Goal: Task Accomplishment & Management: Manage account settings

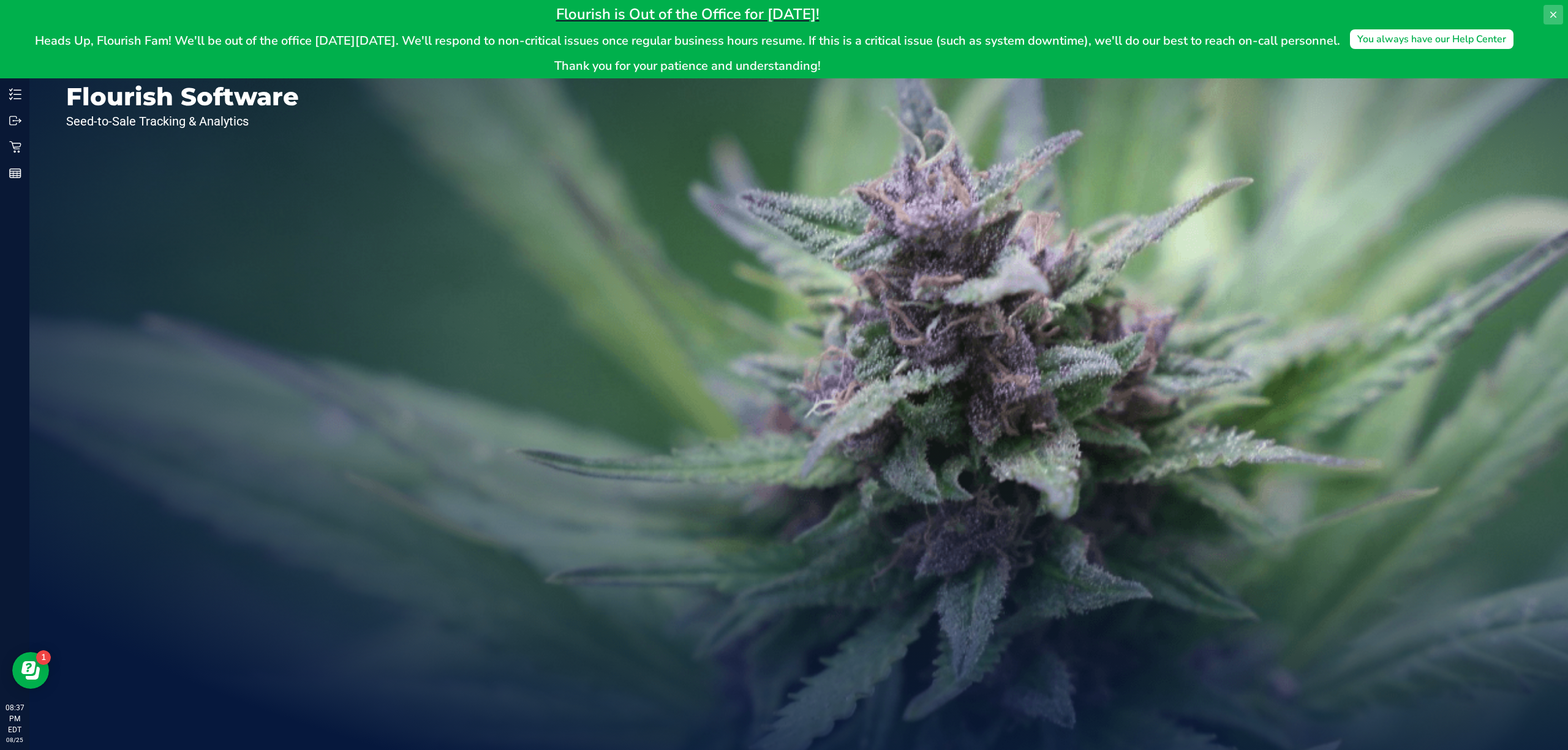
click at [1554, 16] on icon at bounding box center [1553, 14] width 10 height 10
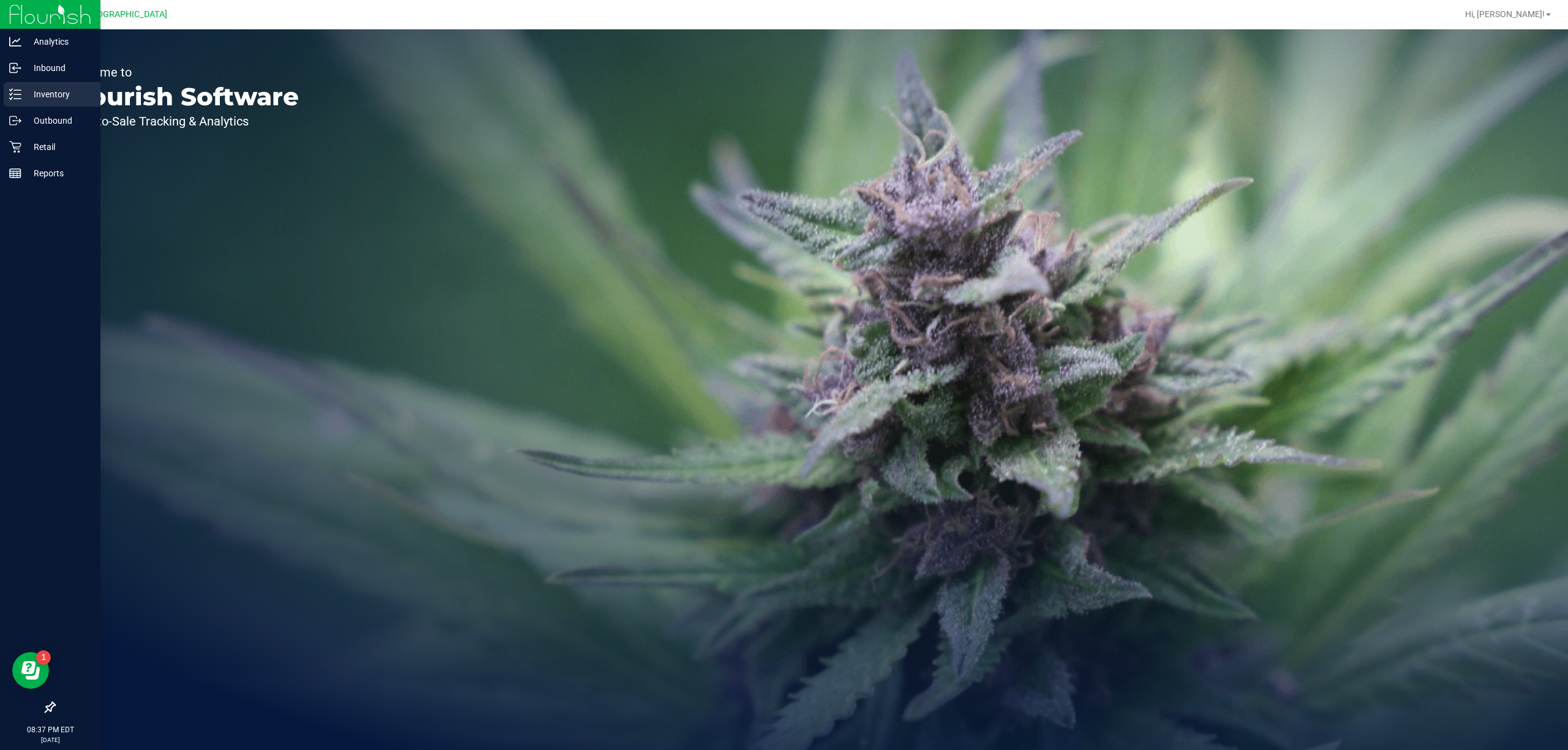
click at [63, 95] on p "Inventory" at bounding box center [58, 94] width 74 height 15
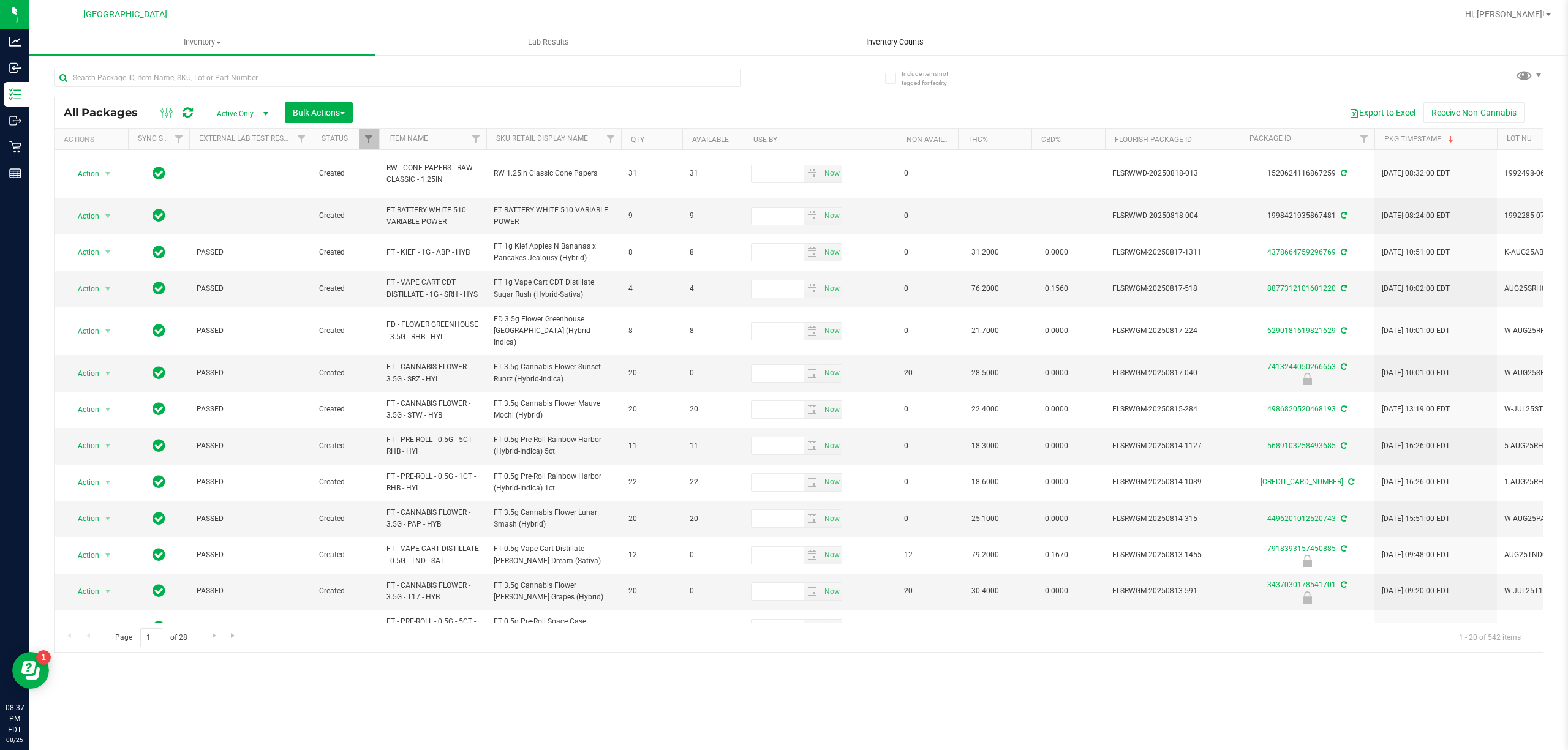
click at [897, 47] on span "Inventory Counts" at bounding box center [895, 42] width 91 height 11
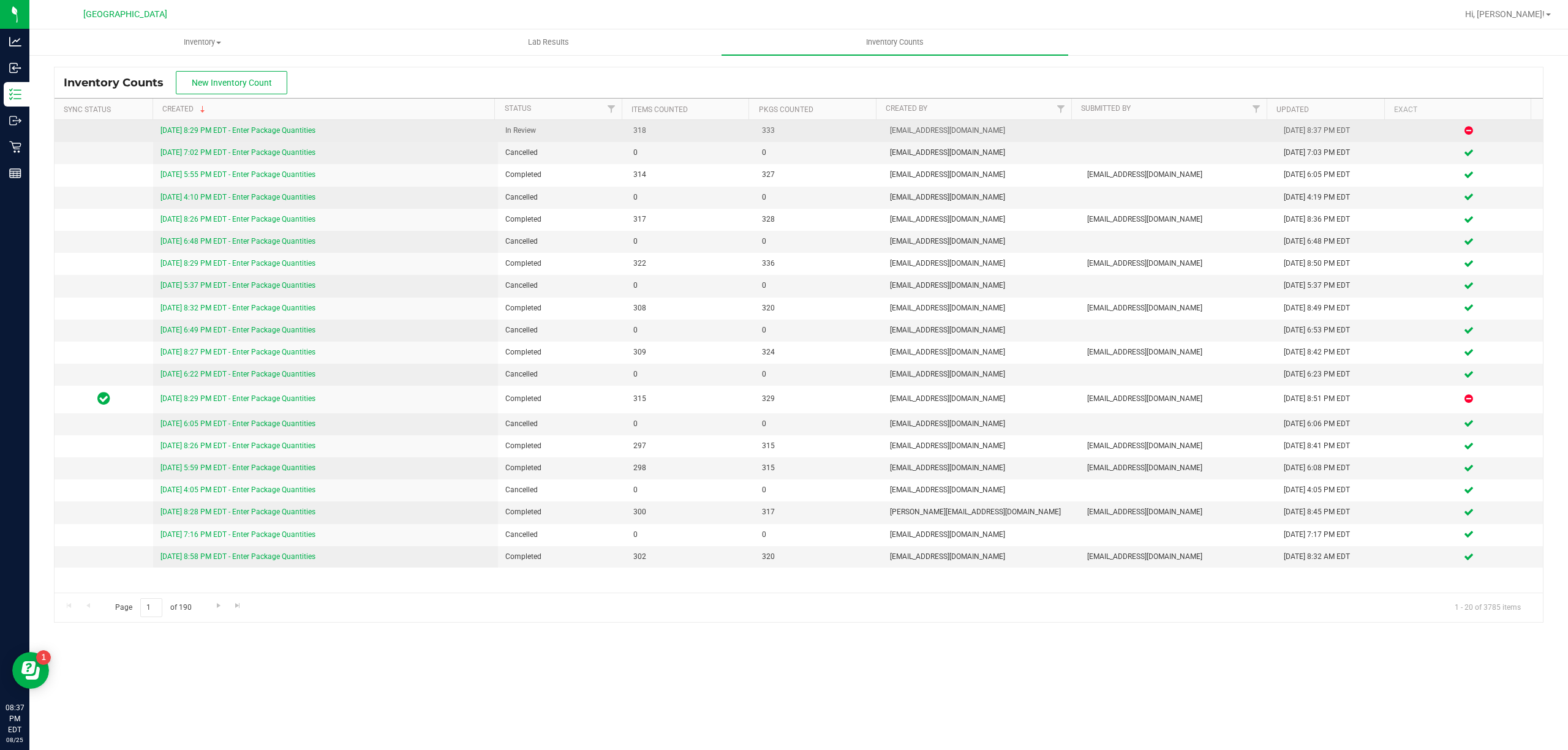
click at [231, 131] on link "[DATE] 8:29 PM EDT - Enter Package Quantities" at bounding box center [238, 130] width 155 height 8
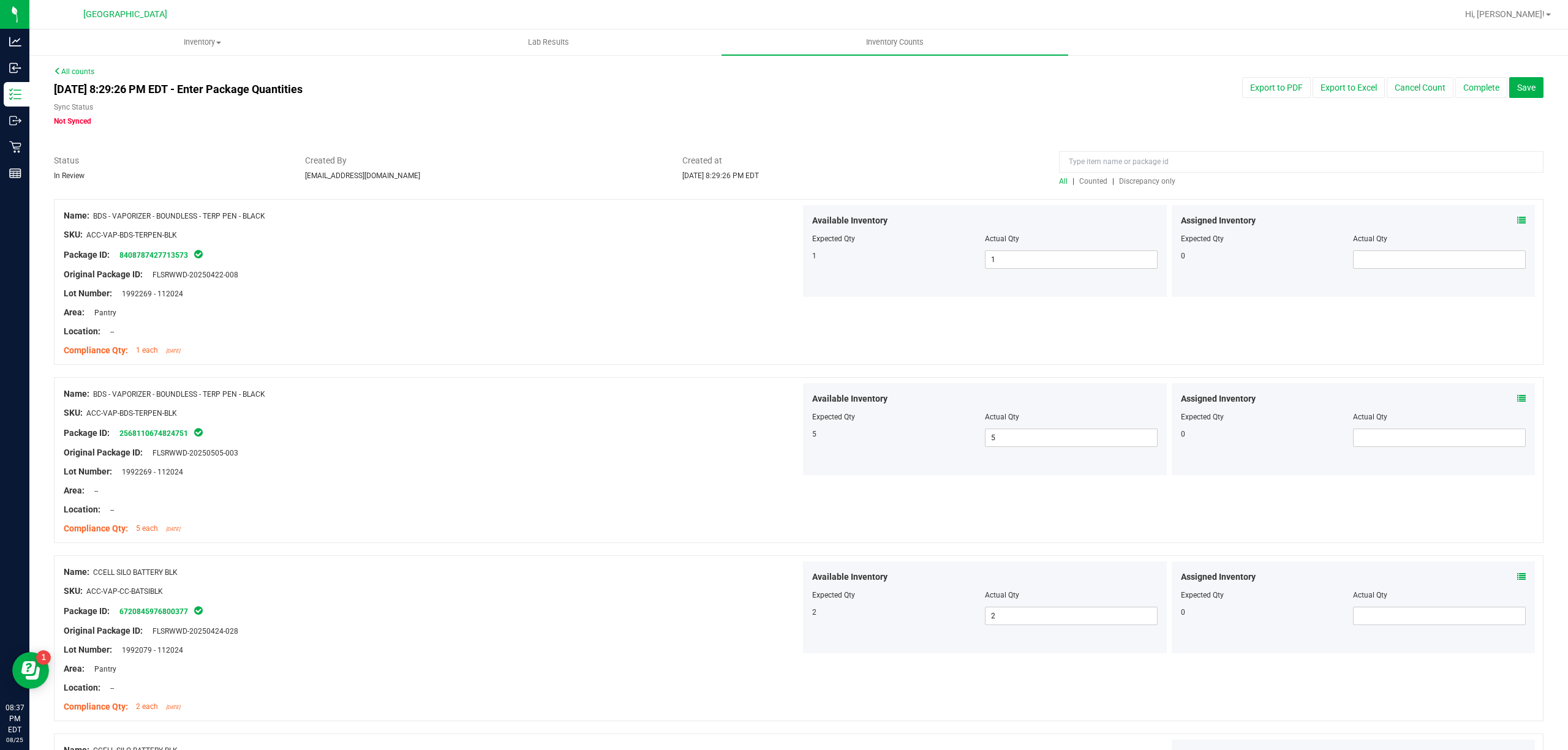
click at [1135, 184] on span "Discrepancy only" at bounding box center [1147, 181] width 56 height 8
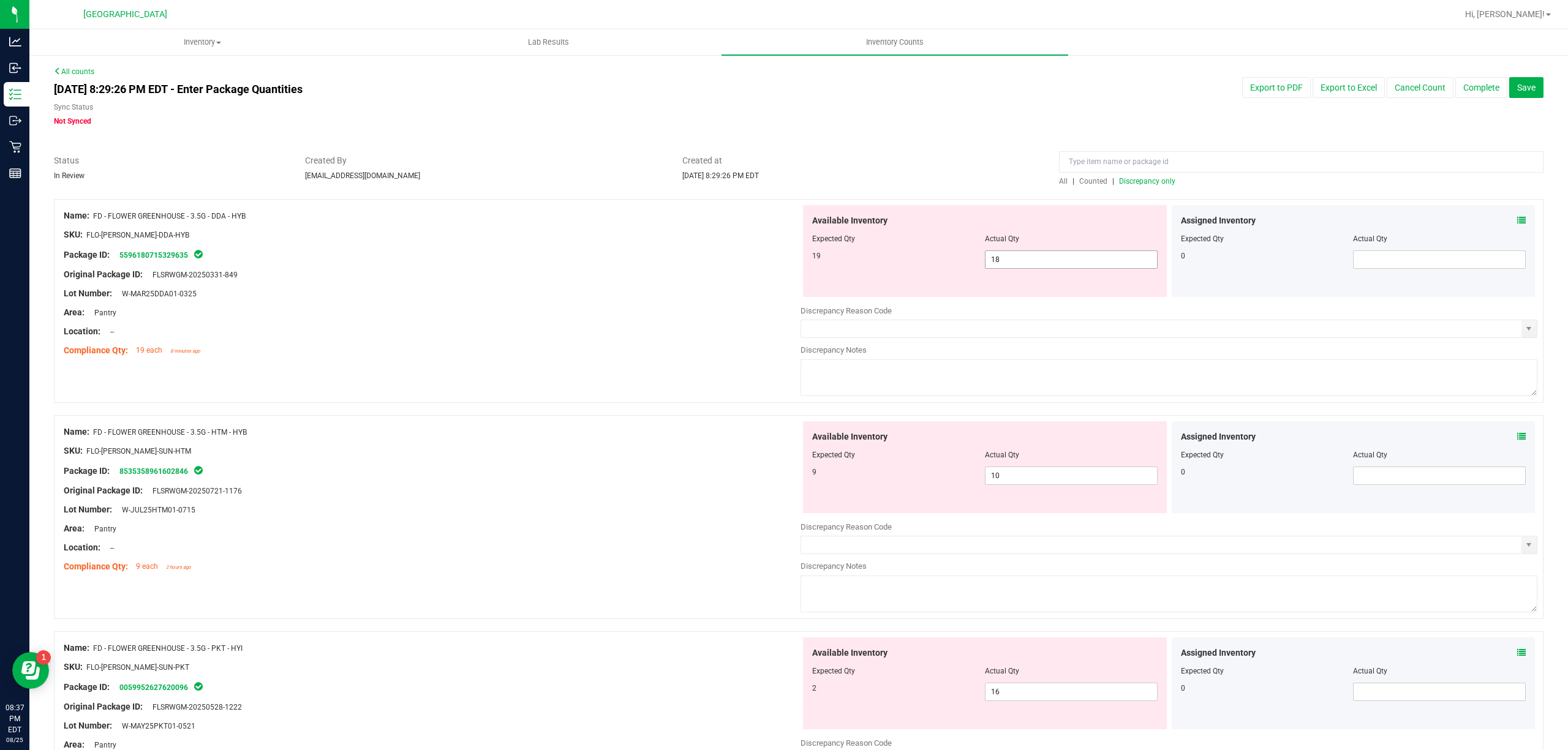
click at [1055, 267] on span "18 18" at bounding box center [1071, 259] width 173 height 19
click at [1055, 267] on input "18" at bounding box center [1071, 259] width 171 height 17
type input "19"
click at [596, 314] on div "Area: Pantry" at bounding box center [432, 312] width 737 height 13
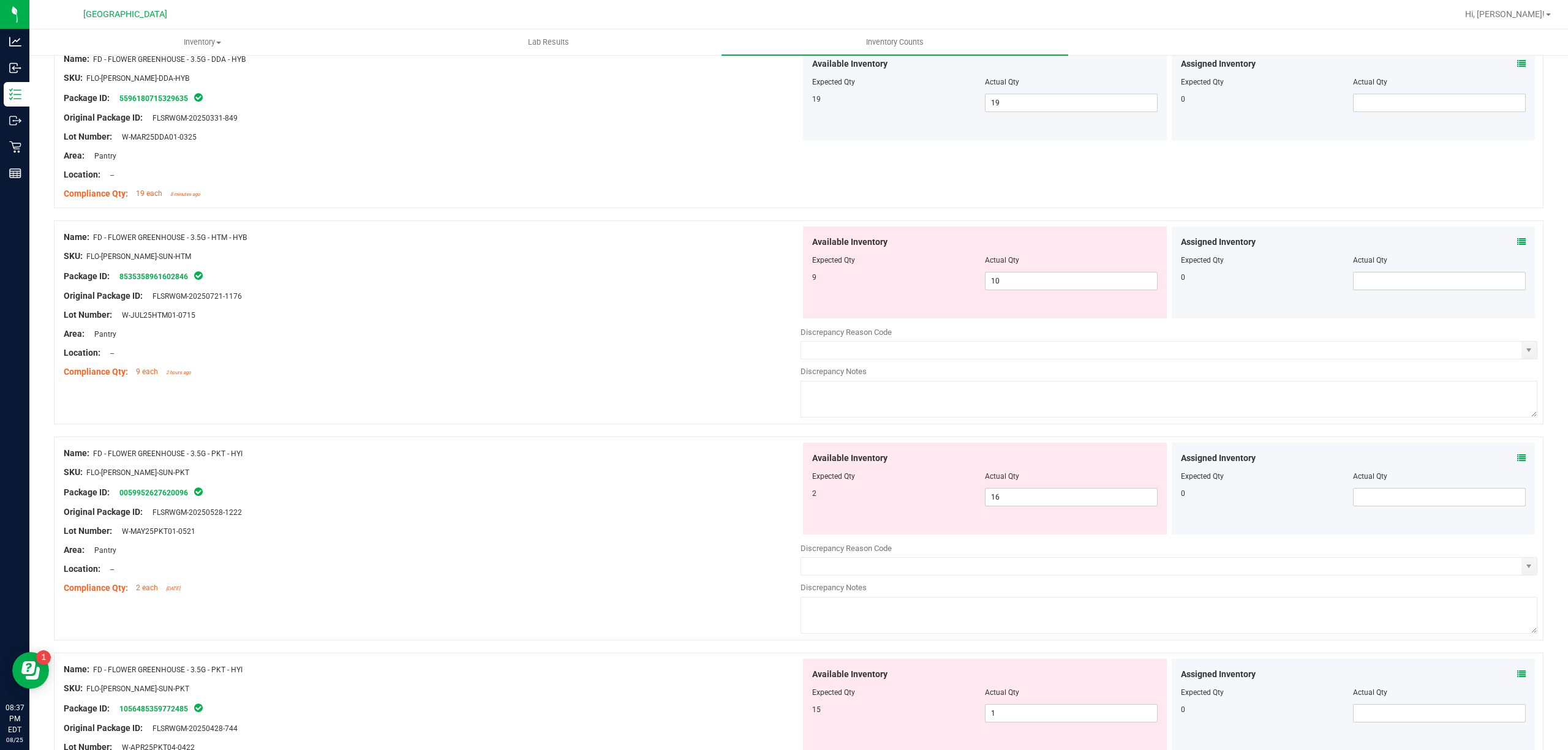
scroll to position [163, 0]
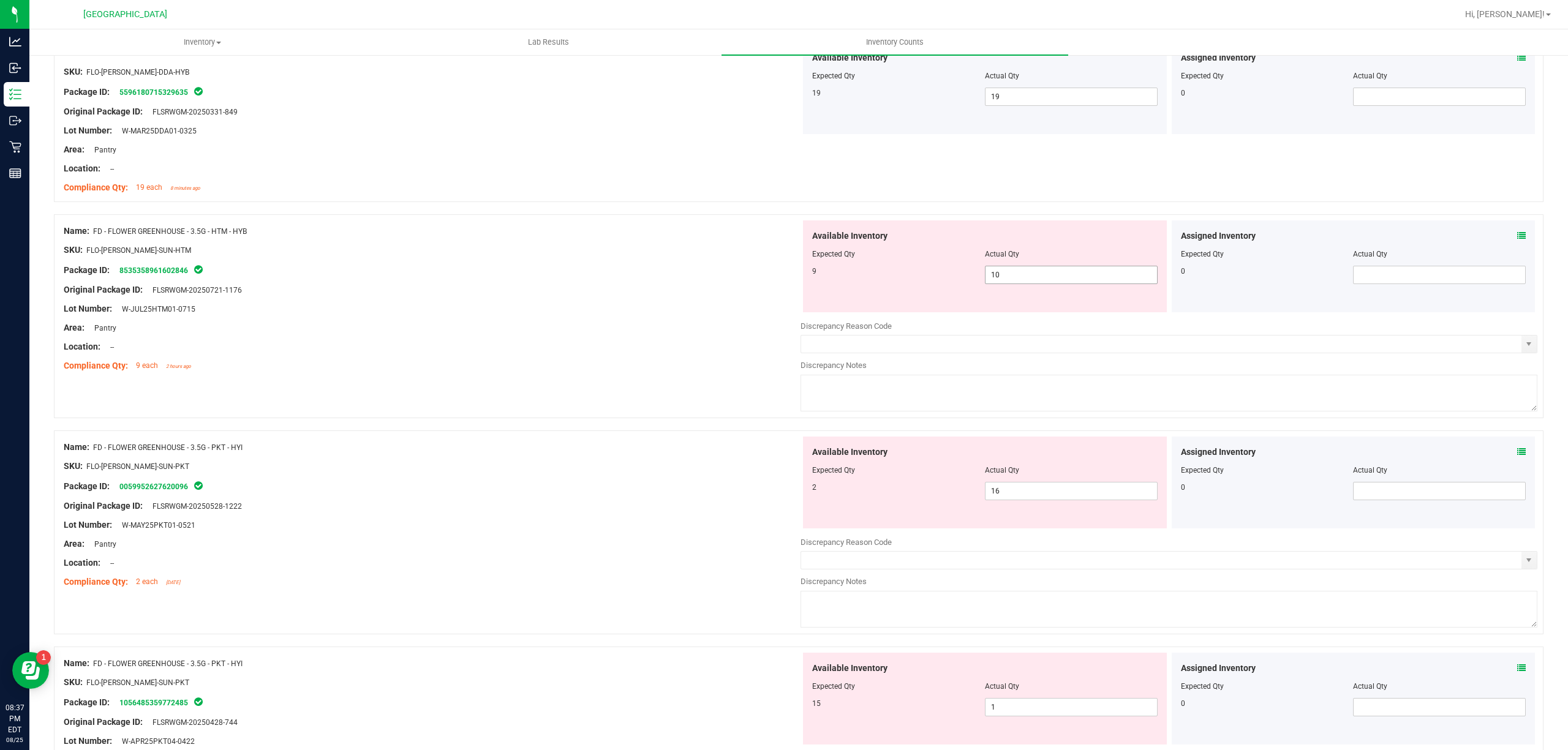
click at [1011, 272] on span "10 10" at bounding box center [1071, 275] width 173 height 19
click at [1011, 272] on input "10" at bounding box center [1071, 275] width 171 height 17
type input "9"
click at [676, 377] on div "Name: FD - FLOWER GREENHOUSE - 3.5G - HTM - HYB SKU: FLO-[PERSON_NAME]-SUN-HTM …" at bounding box center [798, 316] width 1490 height 204
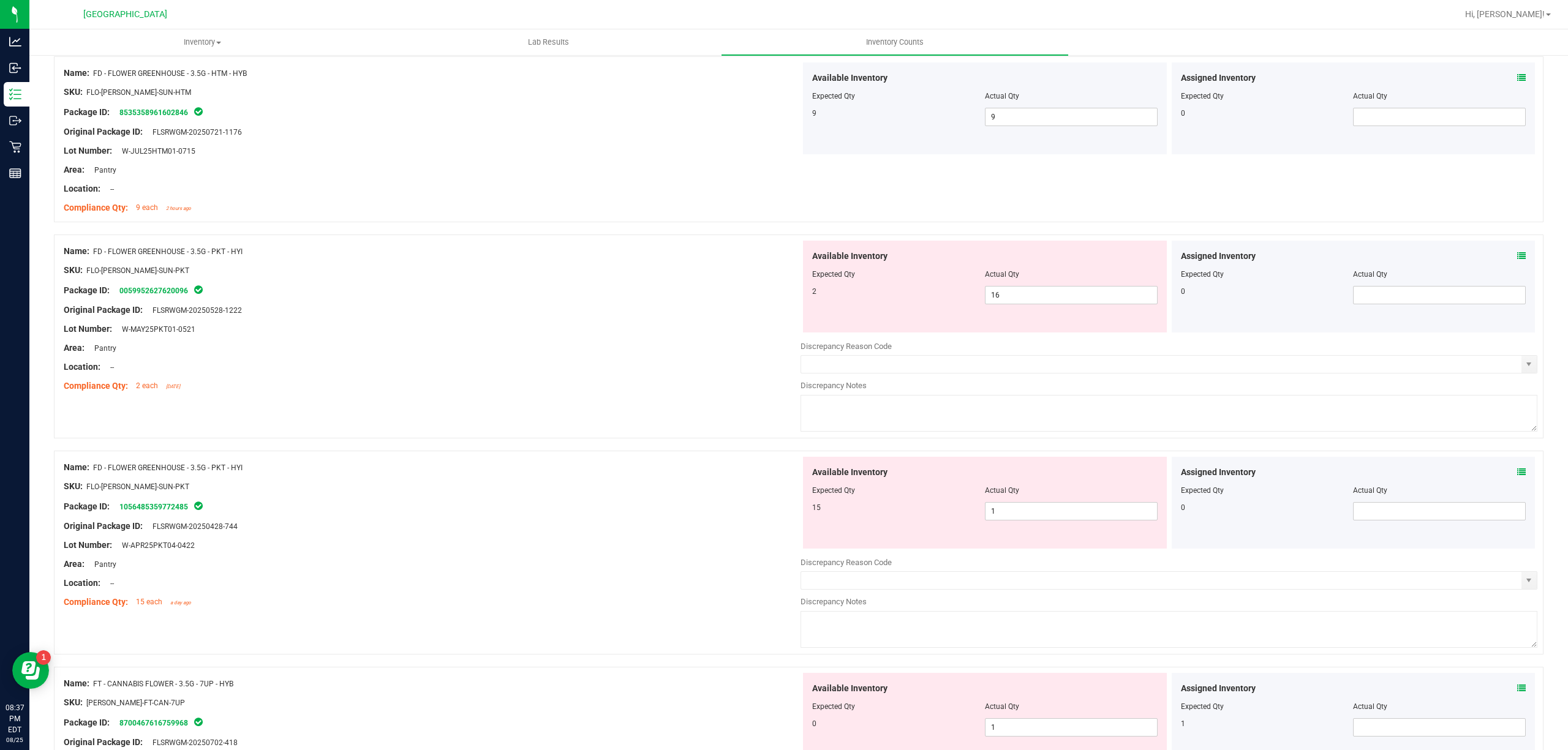
scroll to position [326, 0]
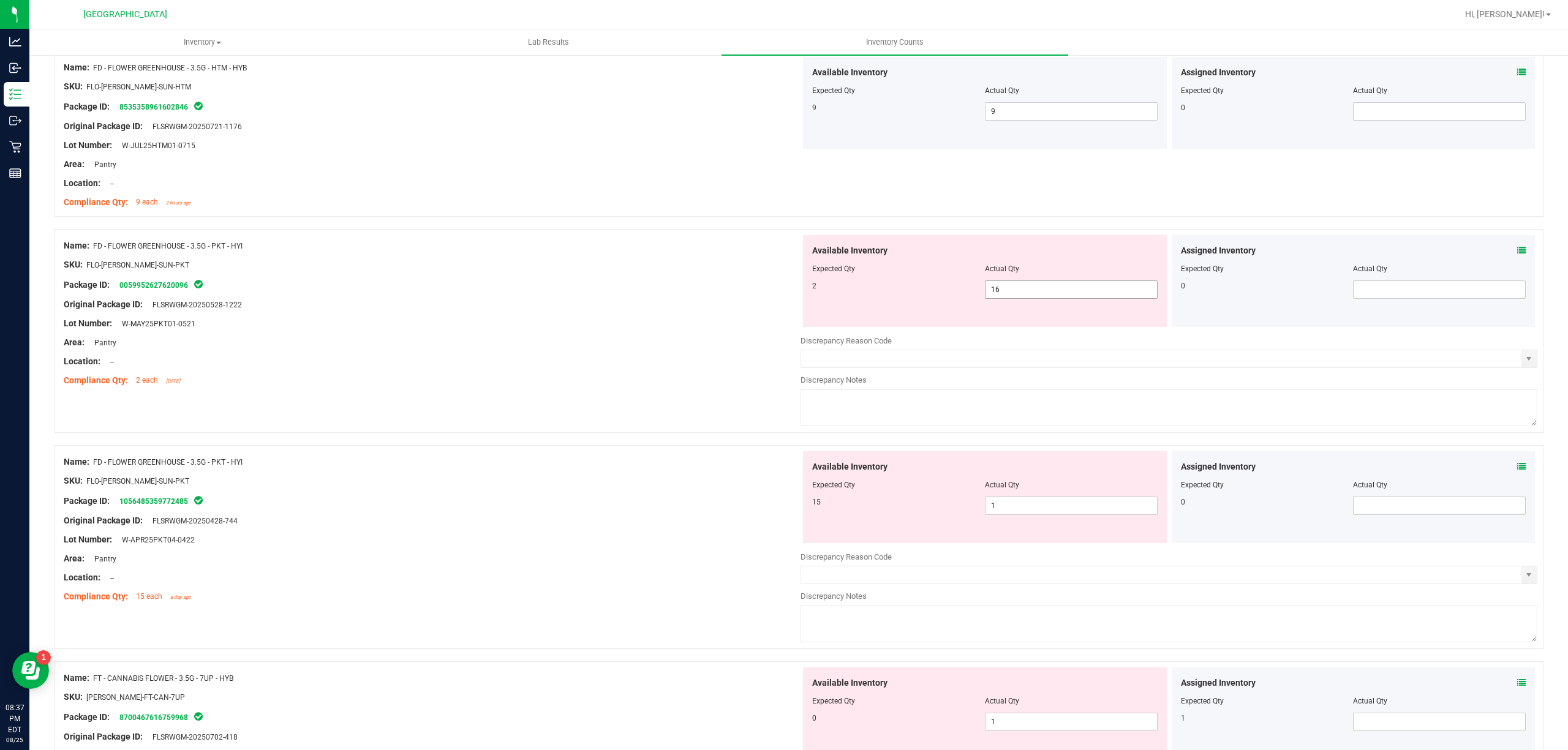
click at [1033, 291] on span "16 16" at bounding box center [1071, 289] width 173 height 19
click at [1033, 291] on input "16" at bounding box center [1071, 289] width 171 height 17
type input "2"
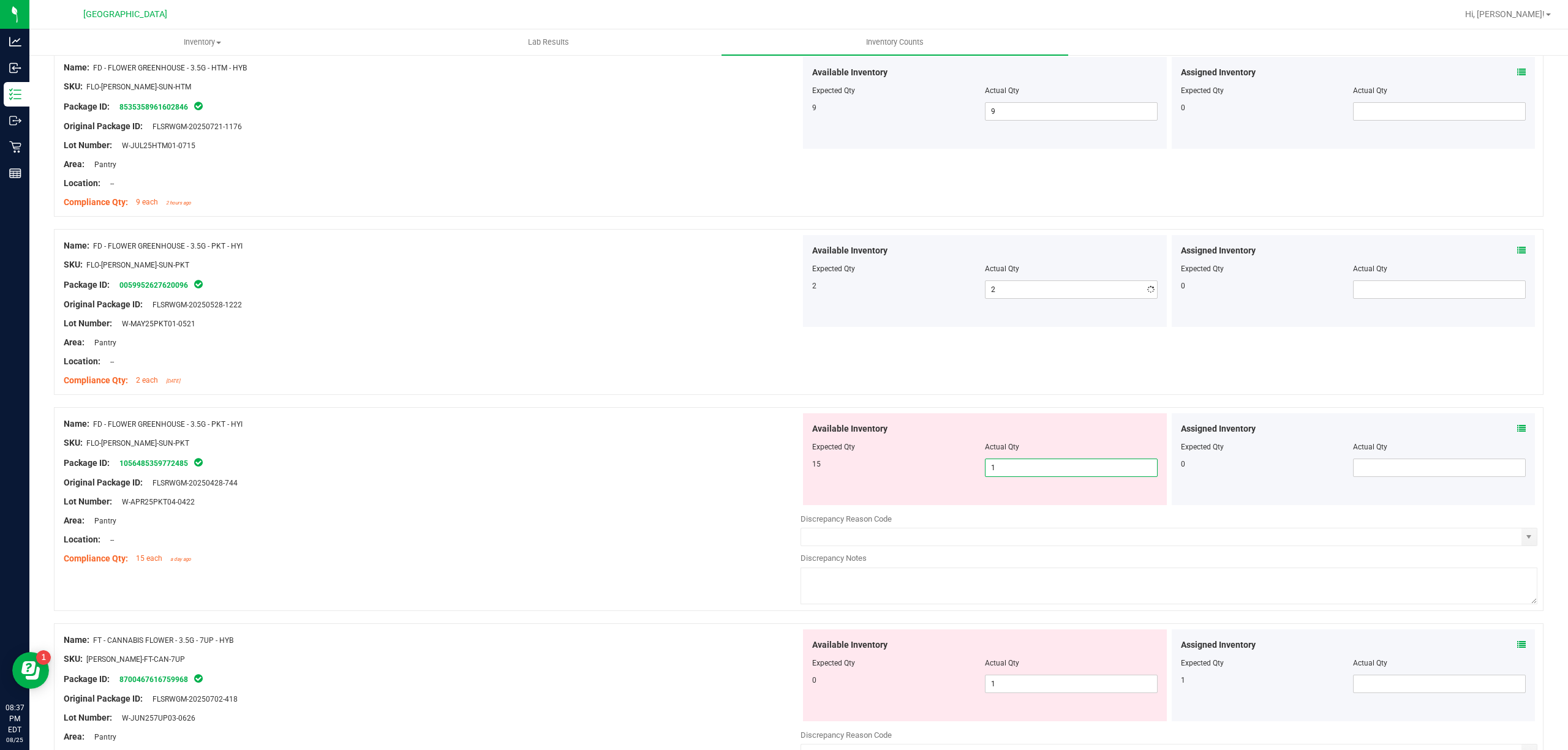
click at [1016, 507] on div "Available Inventory Expected Qty Actual Qty 15 1 1" at bounding box center [1169, 510] width 737 height 194
type input "15"
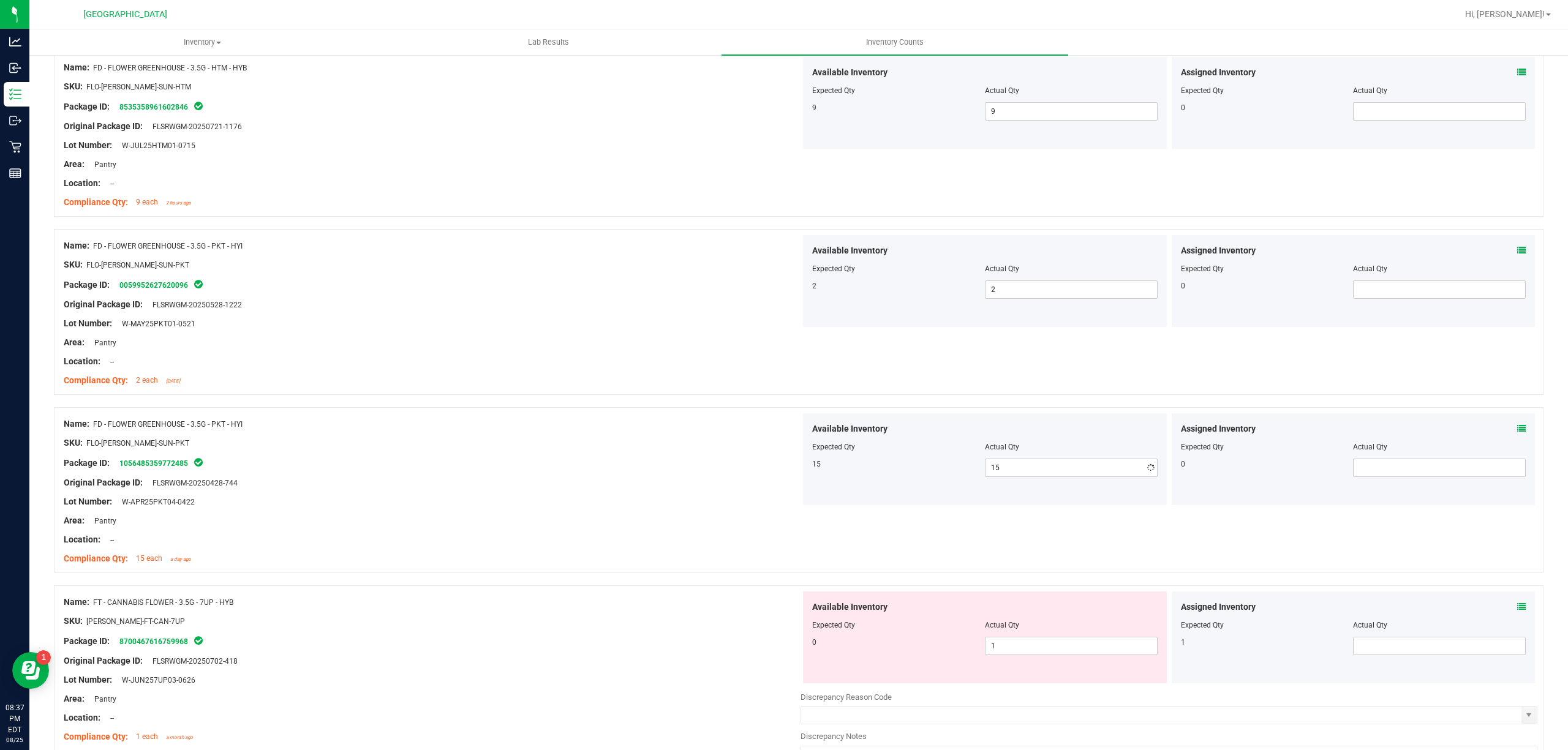
click at [637, 448] on div "SKU: FLO-[PERSON_NAME]-SUN-PKT" at bounding box center [432, 443] width 737 height 13
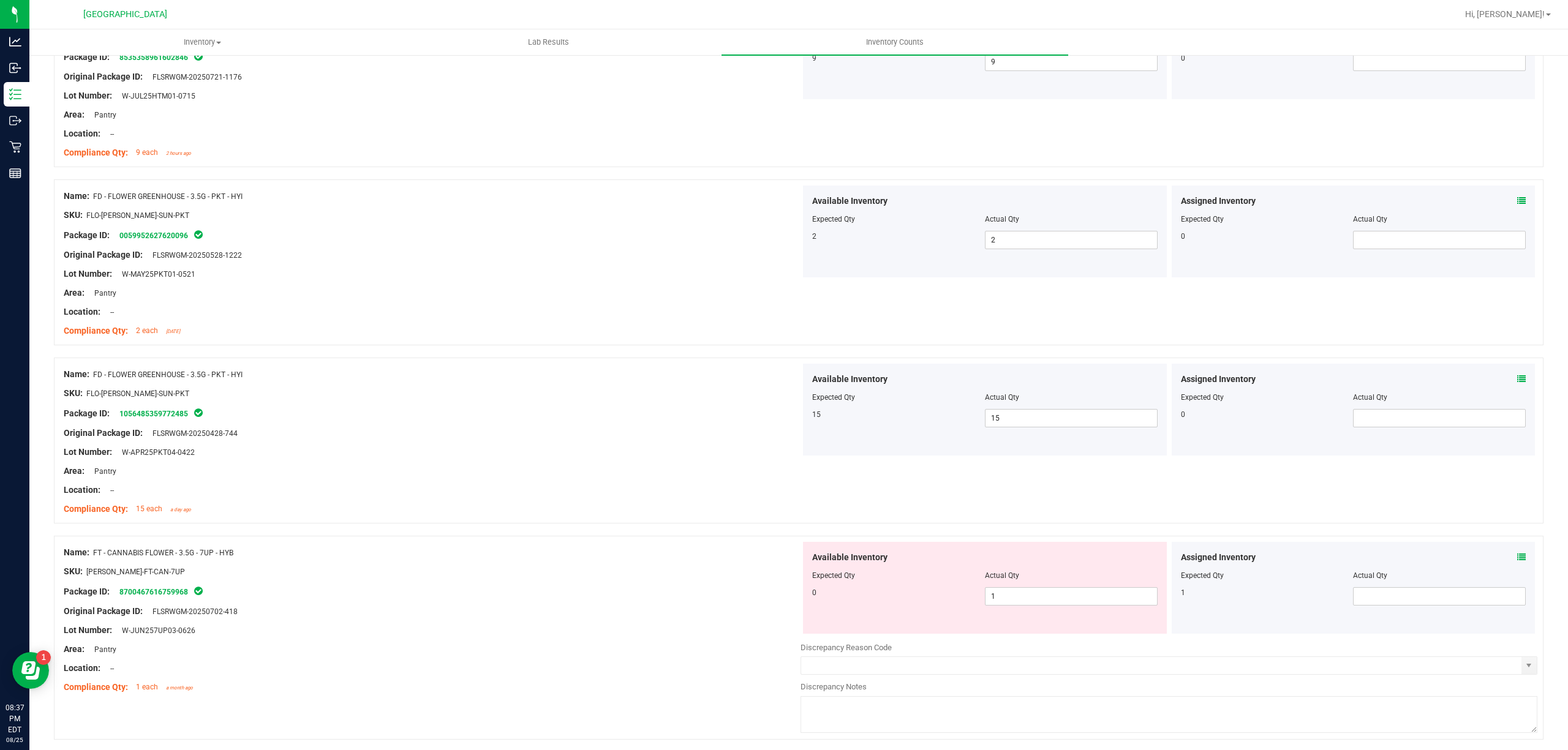
scroll to position [490, 0]
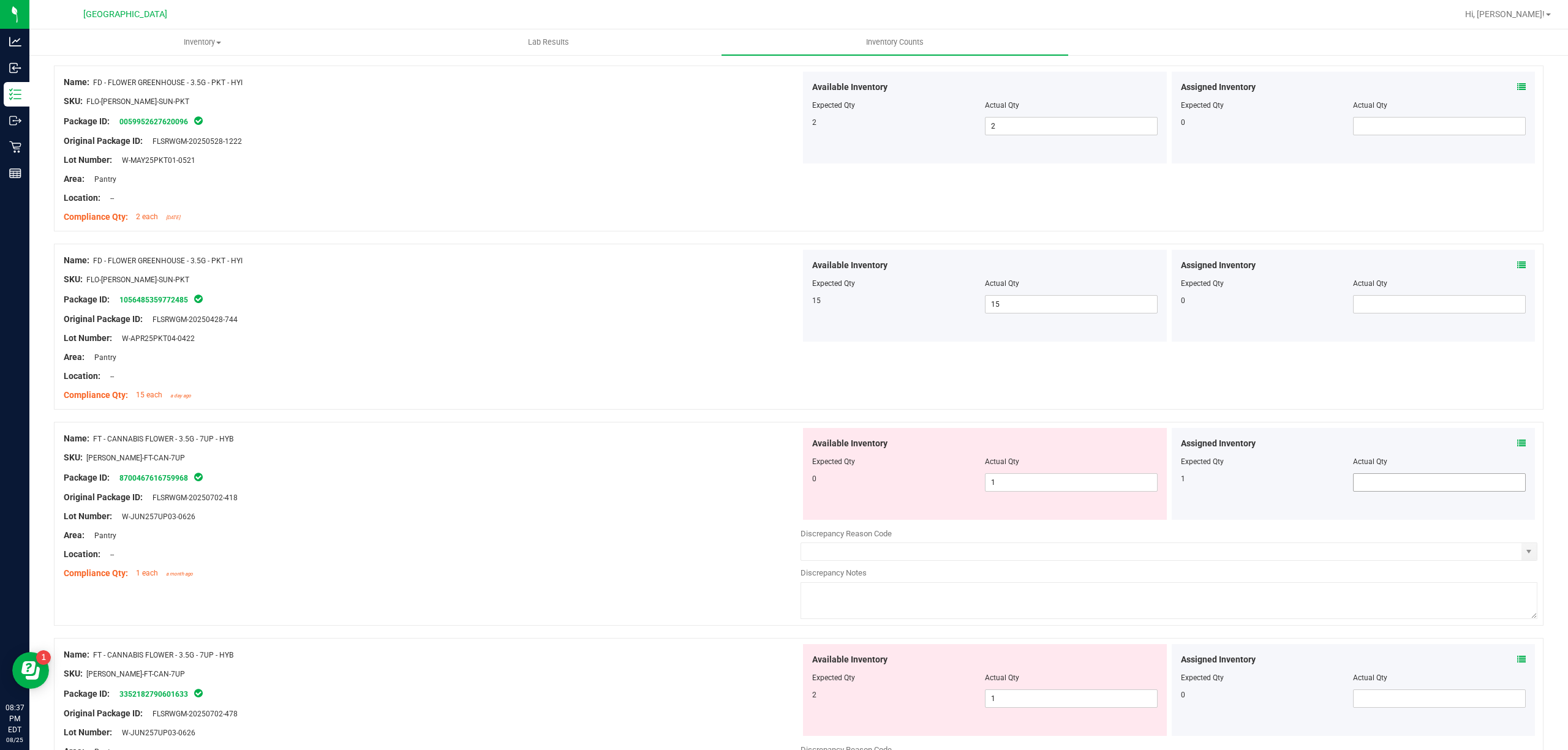
drag, startPoint x: 1339, startPoint y: 489, endPoint x: 1397, endPoint y: 483, distance: 58.3
click at [1347, 489] on div "1" at bounding box center [1354, 482] width 346 height 19
click at [1399, 483] on span at bounding box center [1440, 482] width 173 height 19
type input "1"
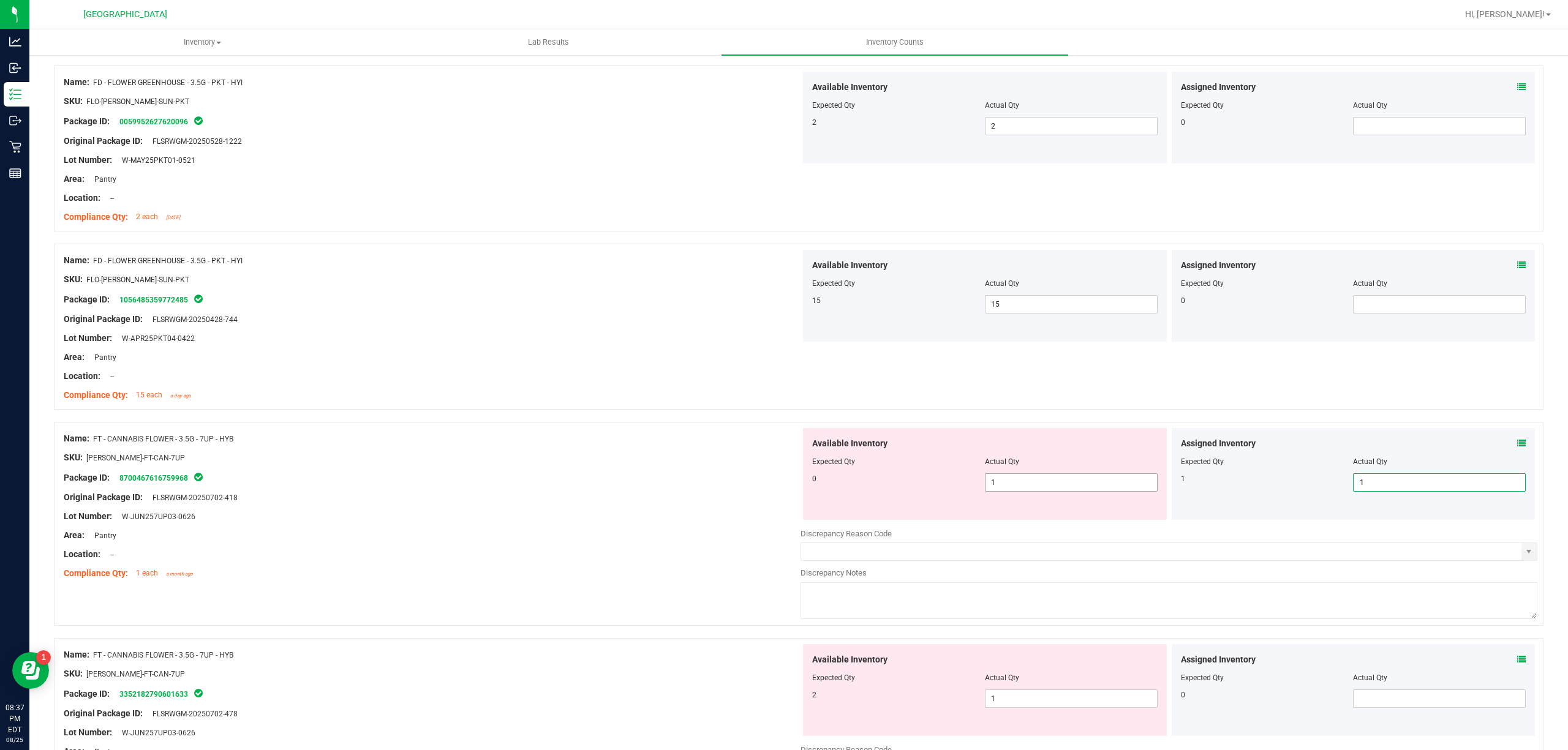
click at [1037, 489] on span "1 1" at bounding box center [1071, 482] width 173 height 19
click at [1037, 489] on input "1" at bounding box center [1071, 482] width 171 height 17
click at [1025, 698] on div "Available Inventory Expected Qty Actual Qty 2 1 1" at bounding box center [984, 690] width 364 height 92
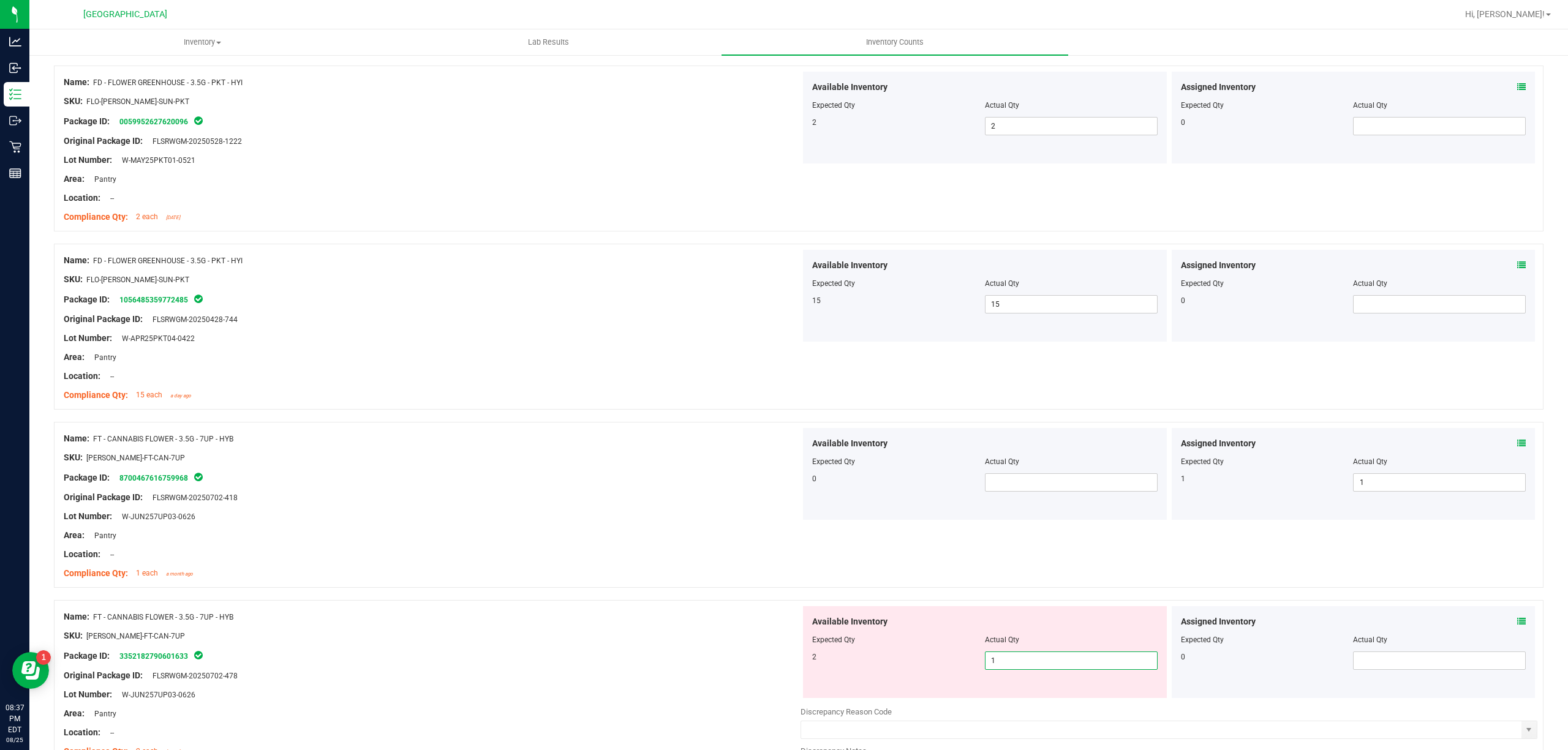
click at [1039, 659] on input "1" at bounding box center [1071, 661] width 171 height 17
type input "2"
click at [751, 597] on div at bounding box center [798, 593] width 1490 height 12
type input "2"
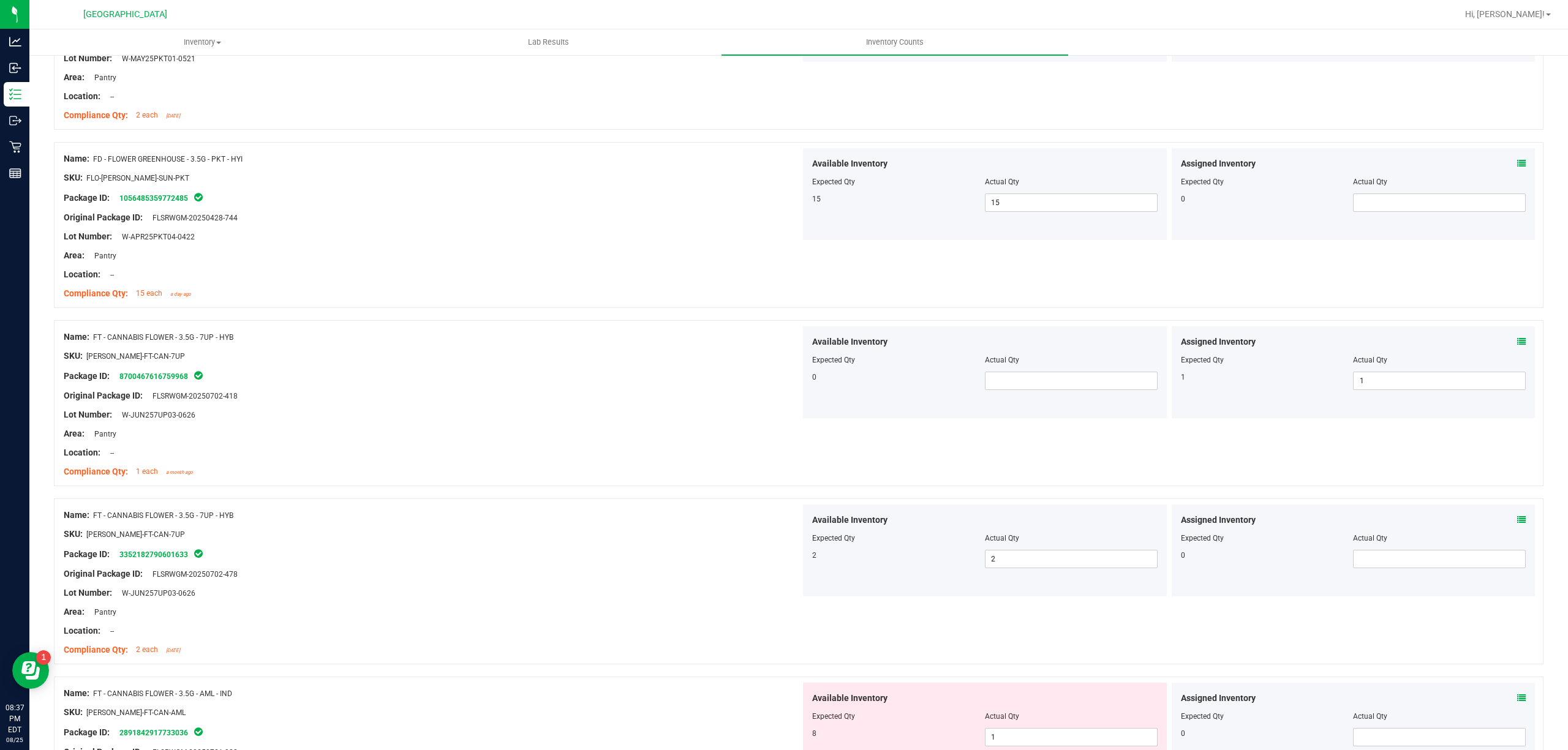
scroll to position [735, 0]
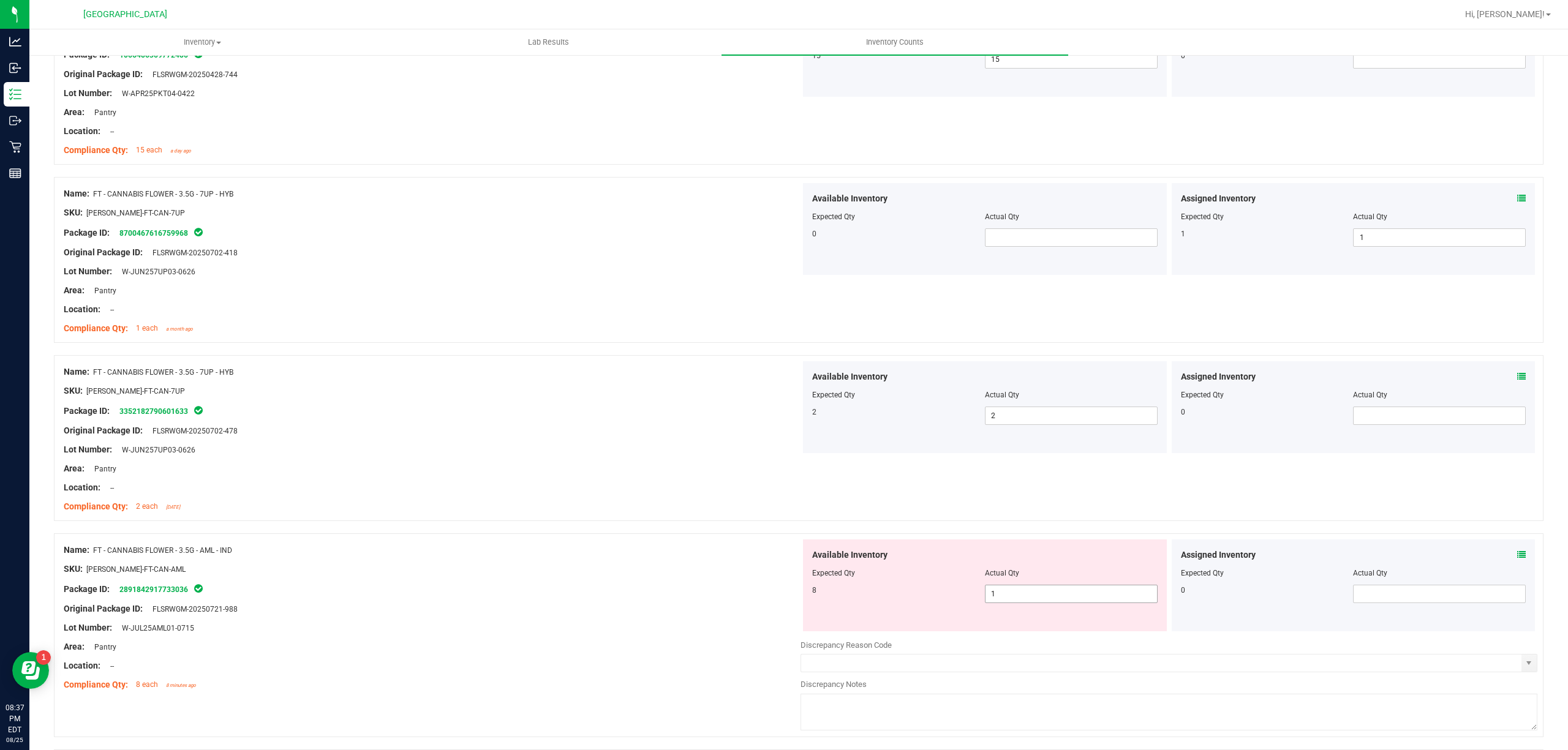
click at [1040, 595] on span "1 1" at bounding box center [1071, 593] width 173 height 19
click at [1040, 595] on input "1" at bounding box center [1071, 593] width 171 height 17
type input "8"
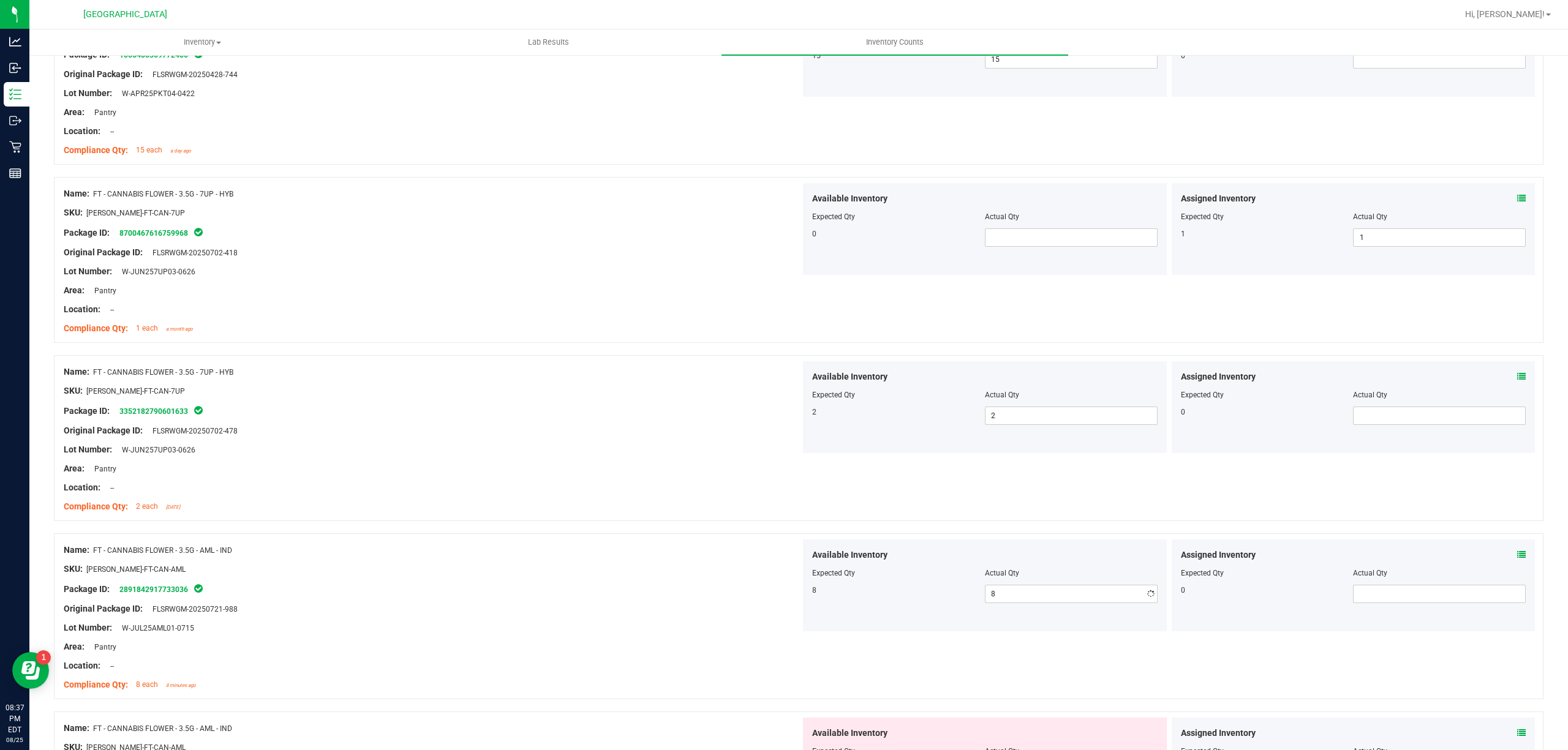
click at [766, 590] on div "Package ID: 2891842917733036" at bounding box center [432, 588] width 737 height 15
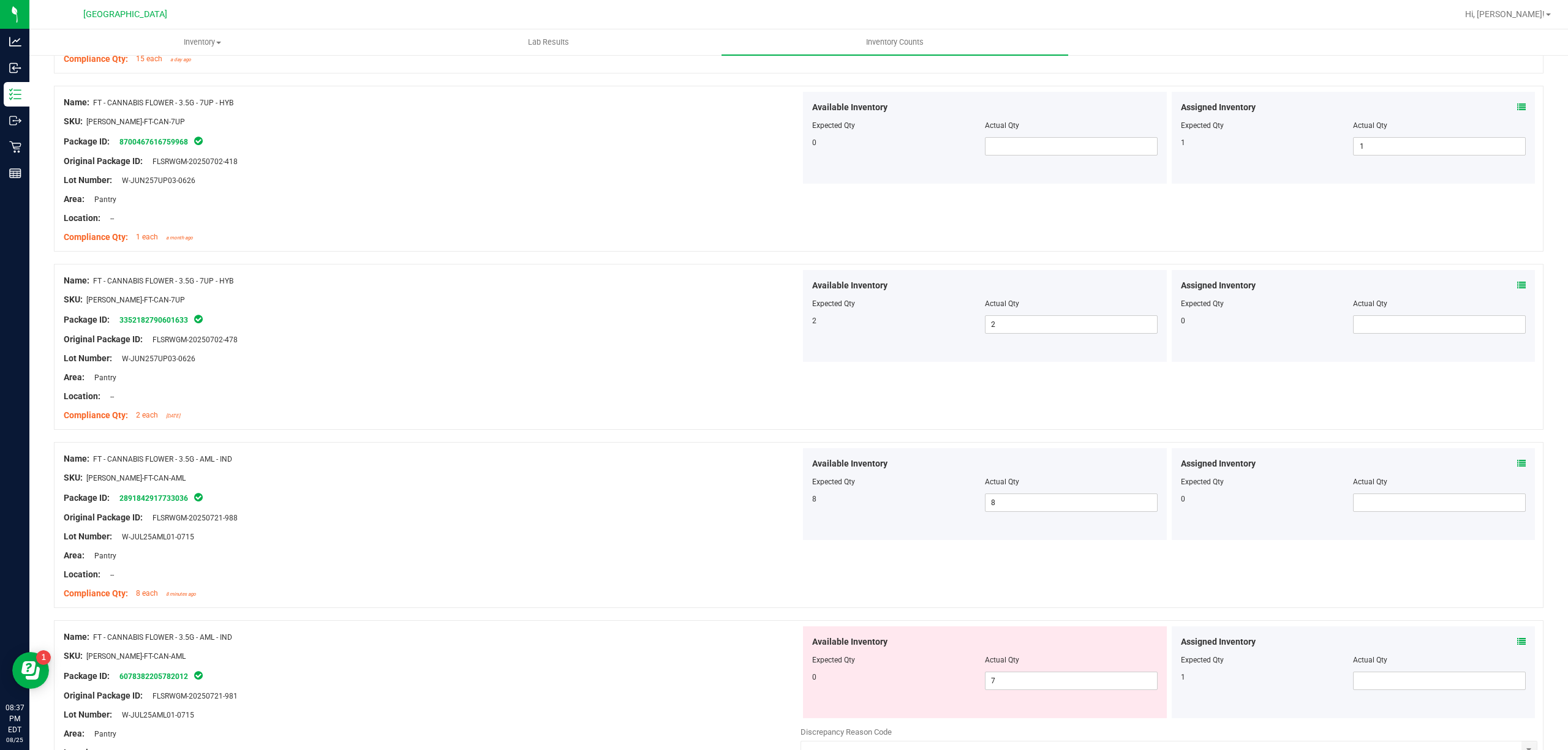
scroll to position [979, 0]
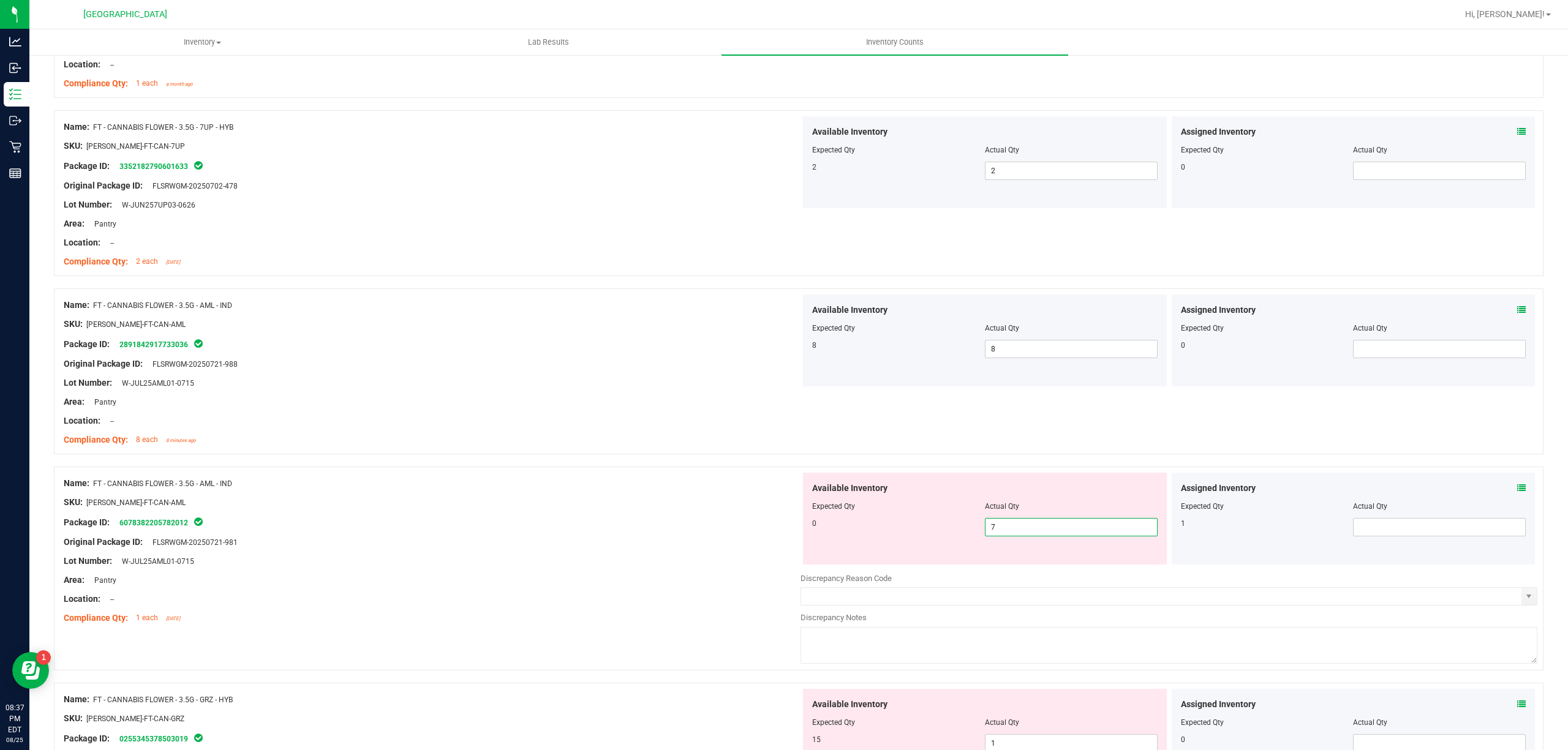
click at [1062, 526] on span "7 7" at bounding box center [1071, 527] width 173 height 19
click at [1062, 526] on input "7" at bounding box center [1071, 527] width 171 height 17
type input "0"
click at [1365, 527] on span at bounding box center [1440, 527] width 173 height 19
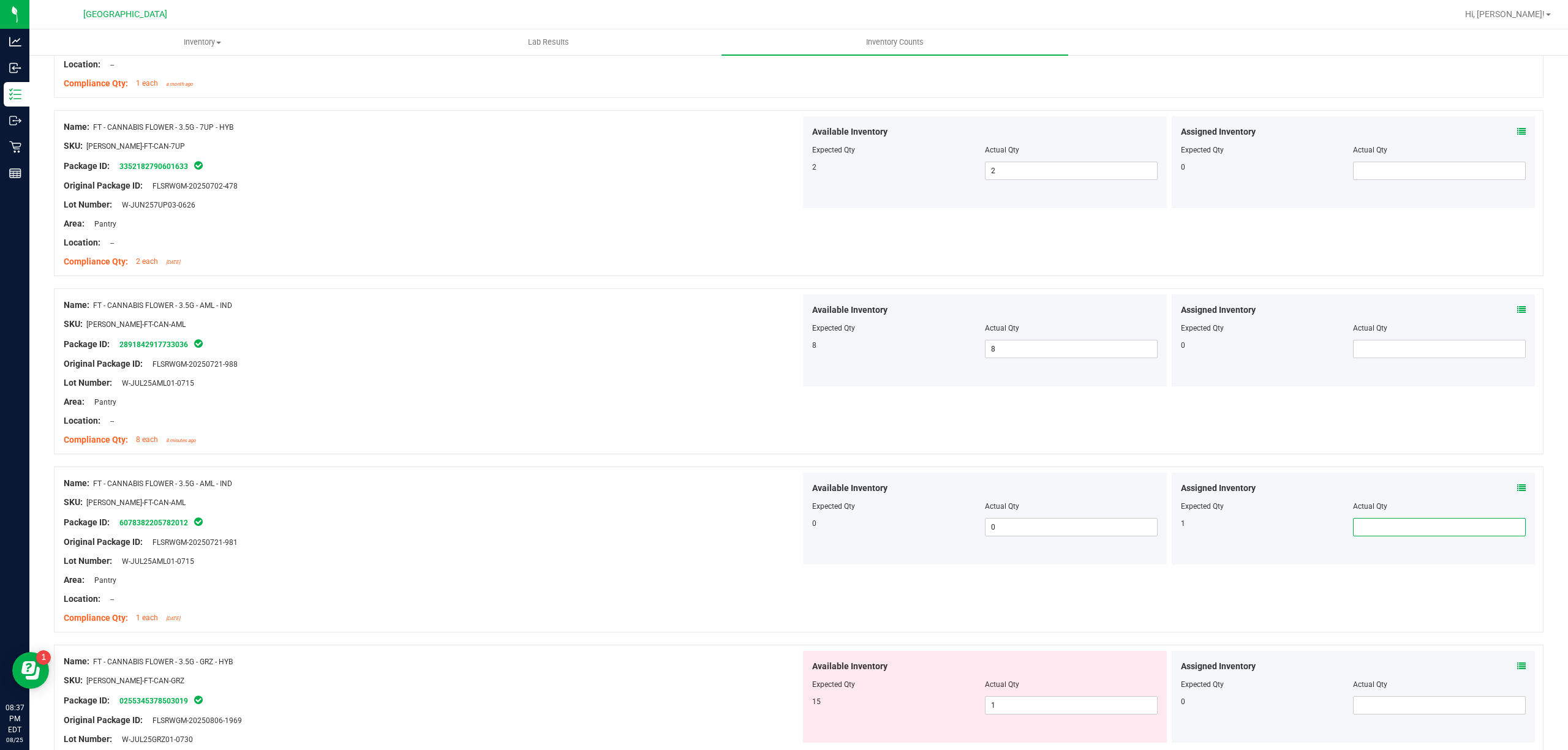
type input "1"
click at [602, 508] on div "SKU: [PERSON_NAME]-FT-CAN-AML" at bounding box center [432, 502] width 737 height 13
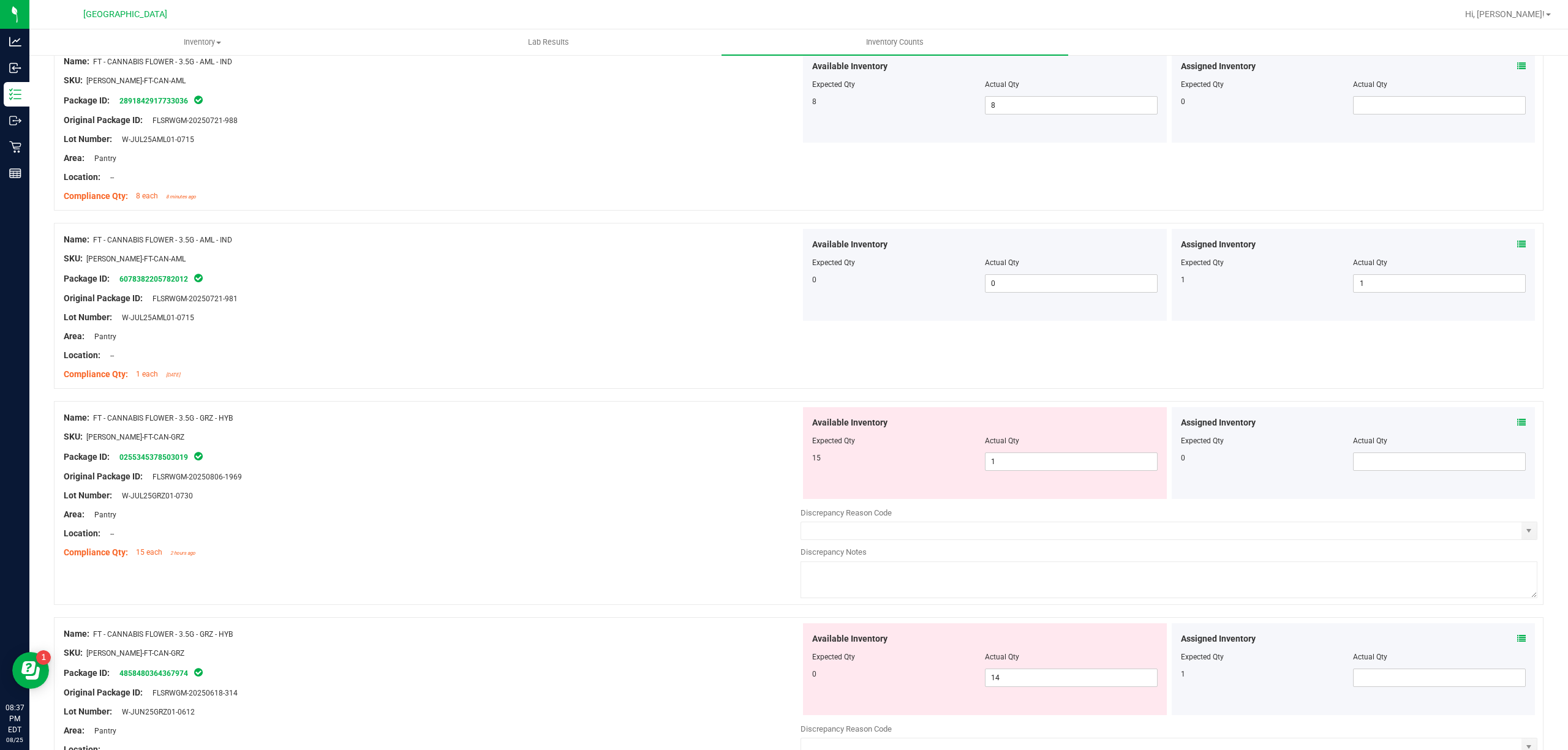
scroll to position [1225, 0]
click at [1034, 457] on span "1 1" at bounding box center [1071, 460] width 173 height 19
type input "15"
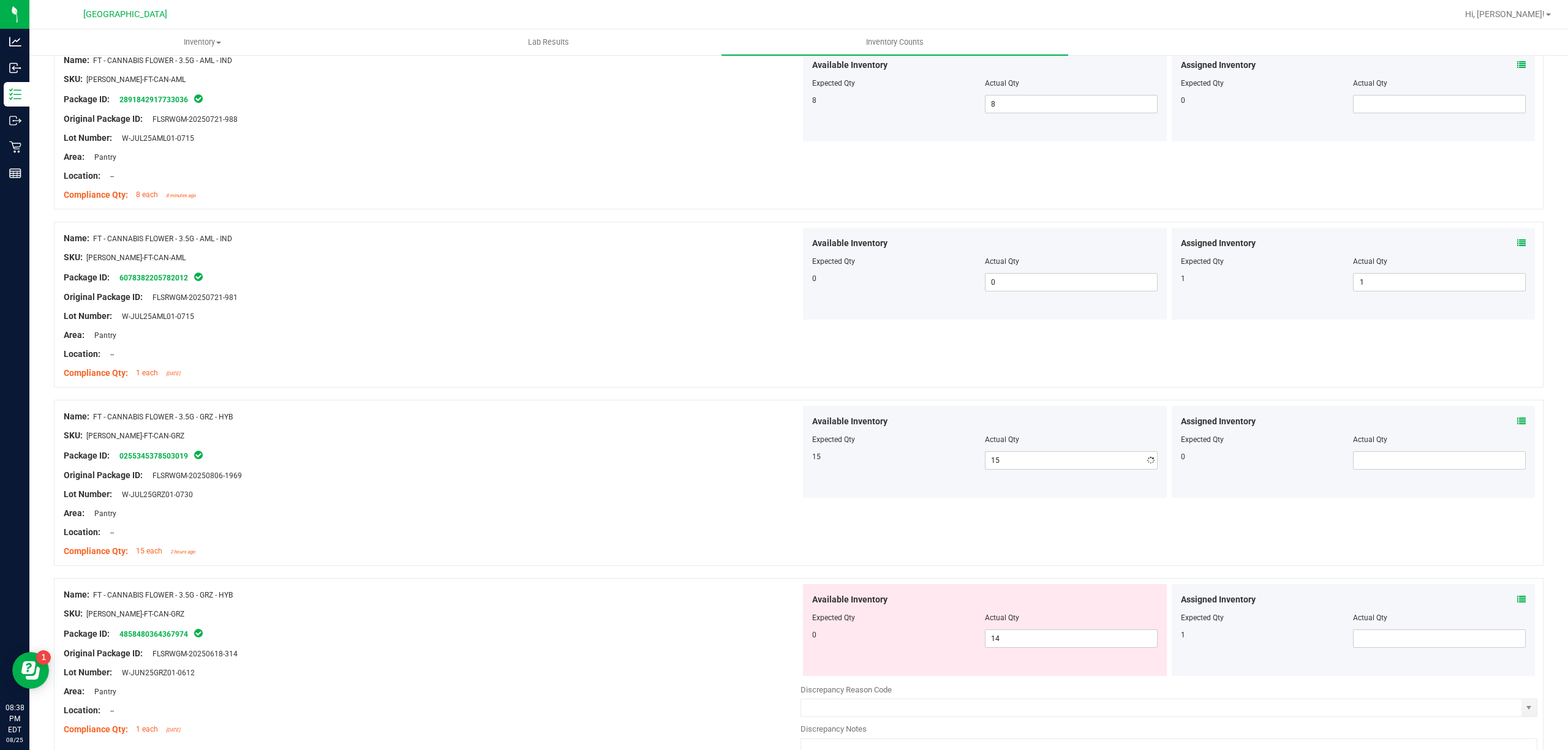
click at [668, 501] on div "Lot Number: W-JUL25GRZ01-0730" at bounding box center [432, 494] width 737 height 13
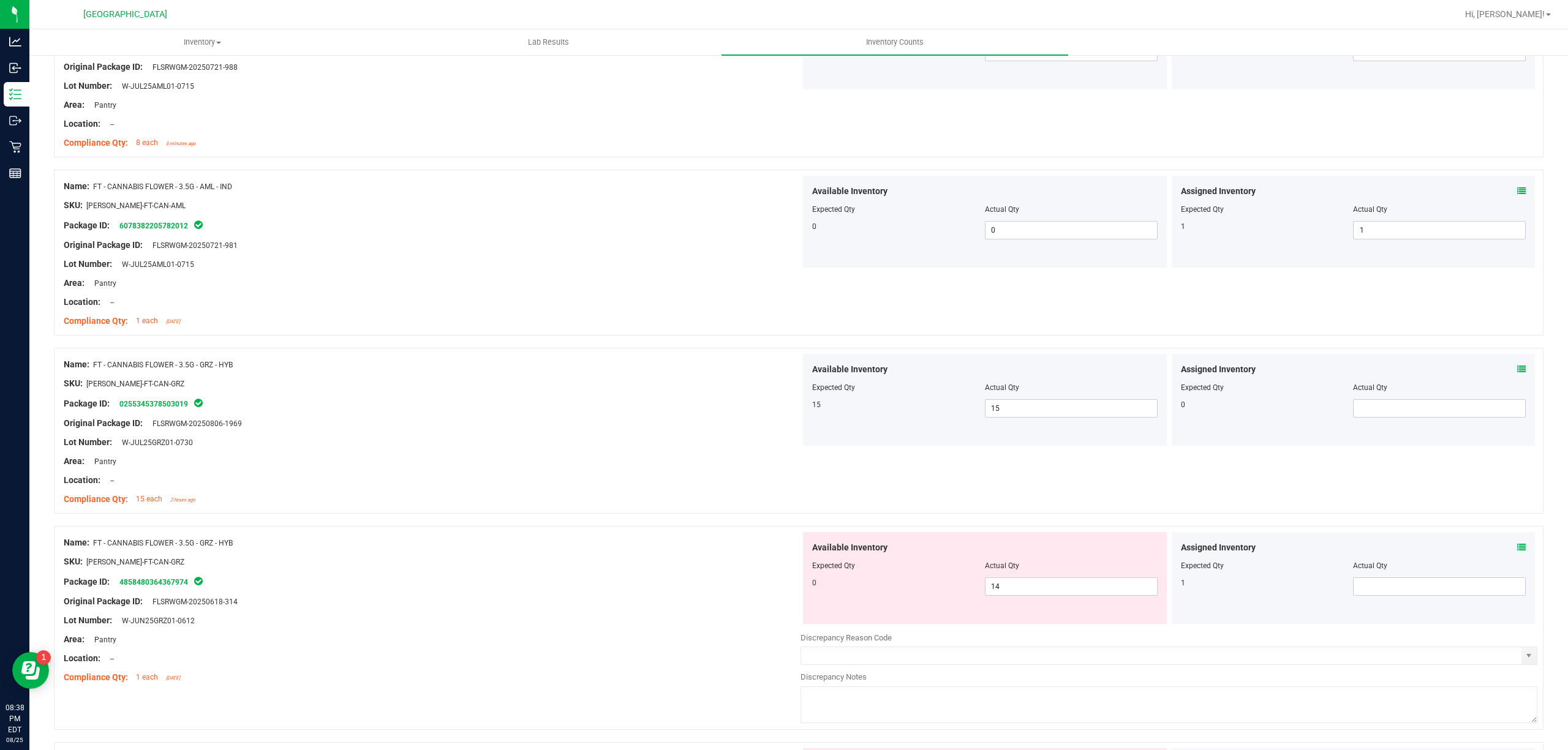
scroll to position [1306, 0]
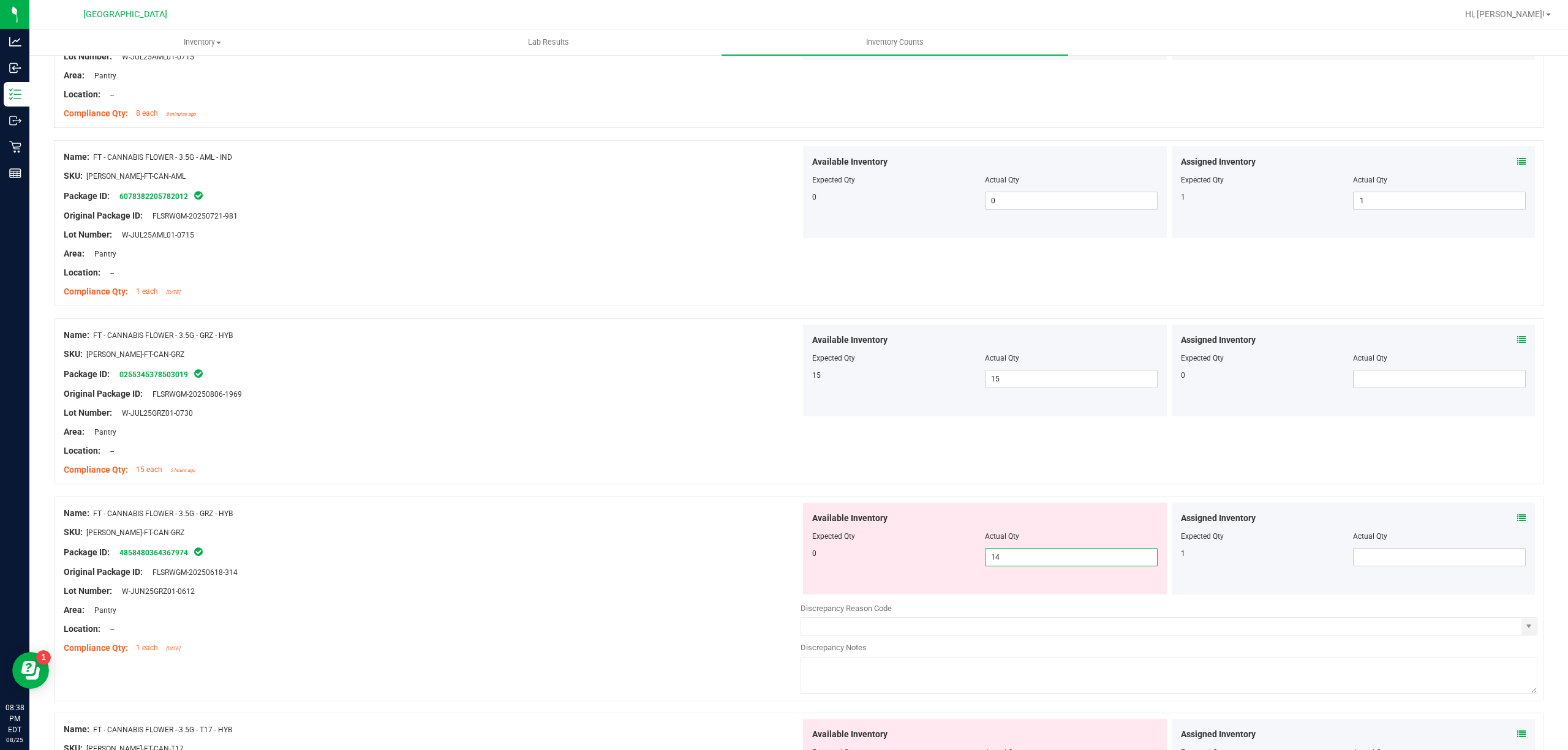
click at [1052, 564] on span "14 14" at bounding box center [1071, 557] width 173 height 19
click at [1052, 564] on input "14" at bounding box center [1071, 557] width 171 height 17
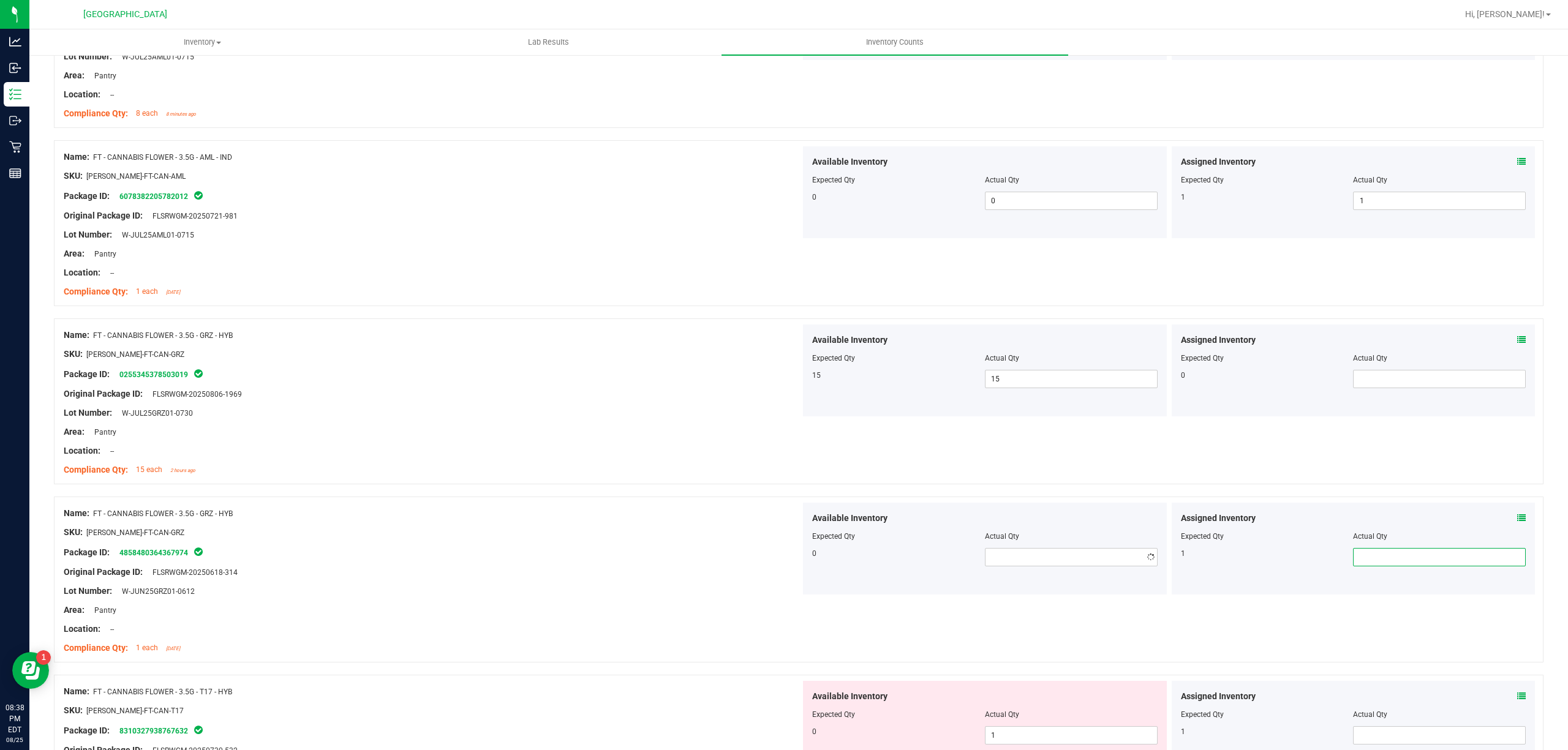
click at [1358, 556] on span at bounding box center [1440, 557] width 173 height 19
type input "1"
click at [706, 468] on div "Compliance Qty: 15 each 2 hours ago" at bounding box center [432, 470] width 737 height 13
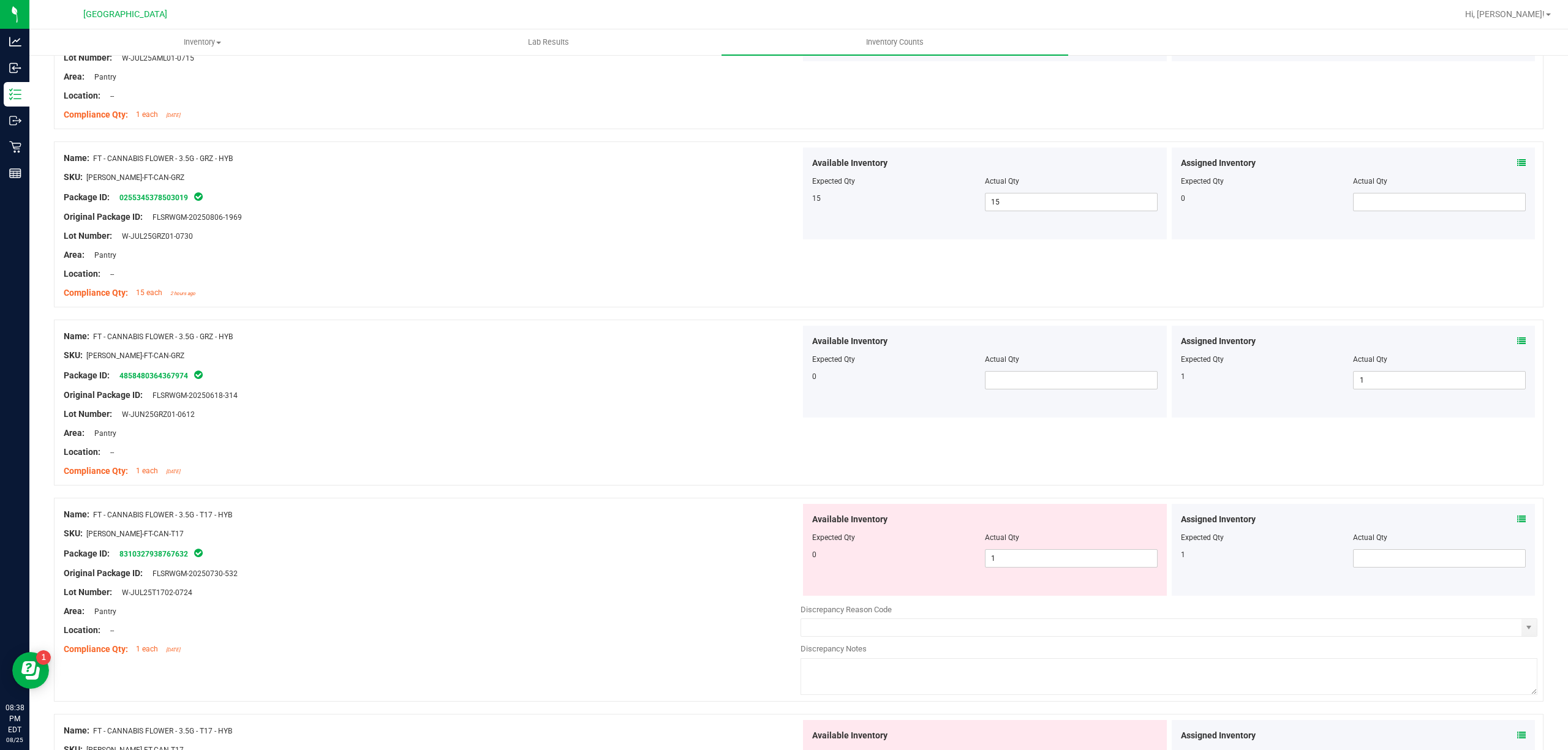
scroll to position [1551, 0]
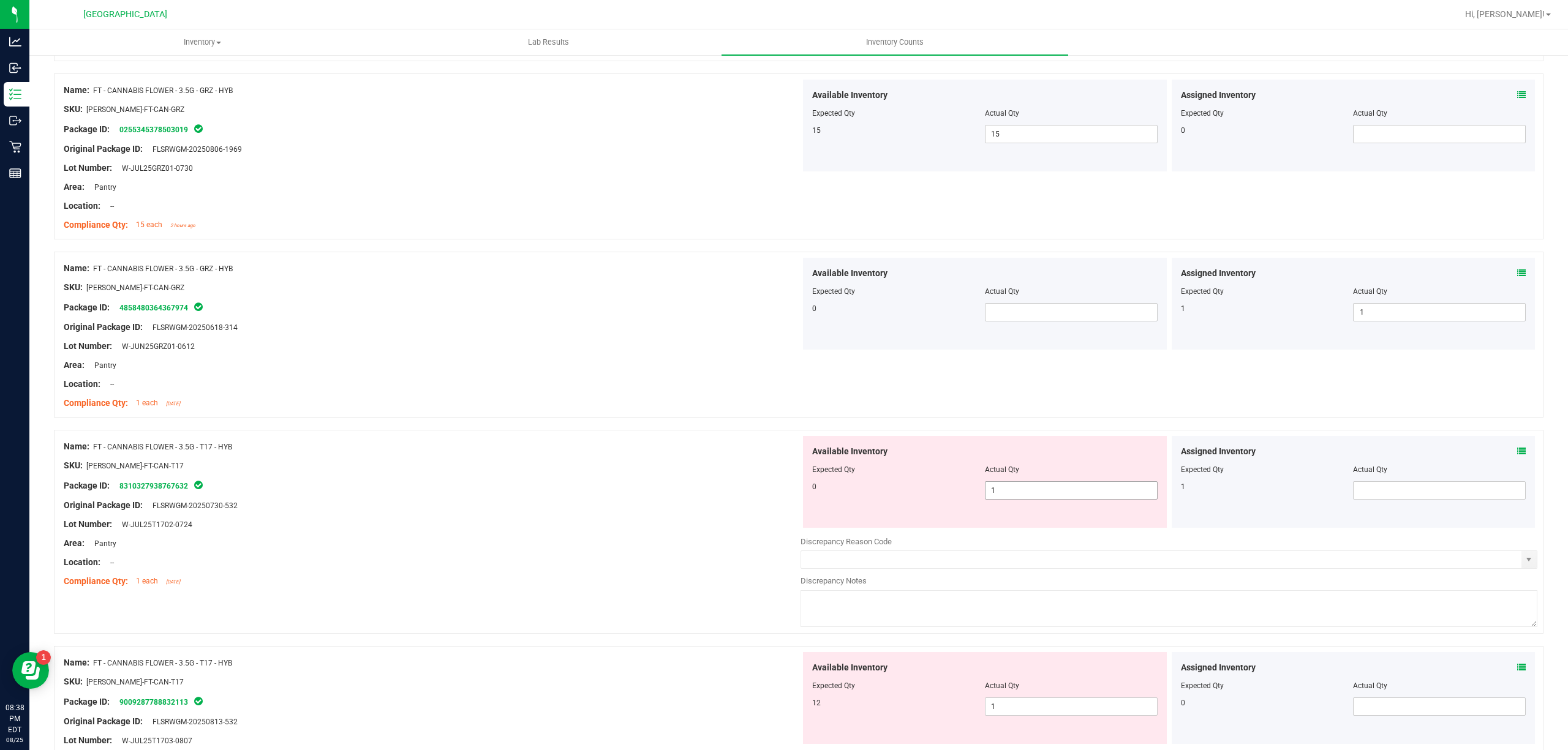
click at [1032, 488] on span "1 1" at bounding box center [1071, 490] width 173 height 19
click at [1032, 488] on input "1" at bounding box center [1071, 490] width 171 height 17
type input "0"
click at [1382, 498] on span at bounding box center [1440, 490] width 173 height 19
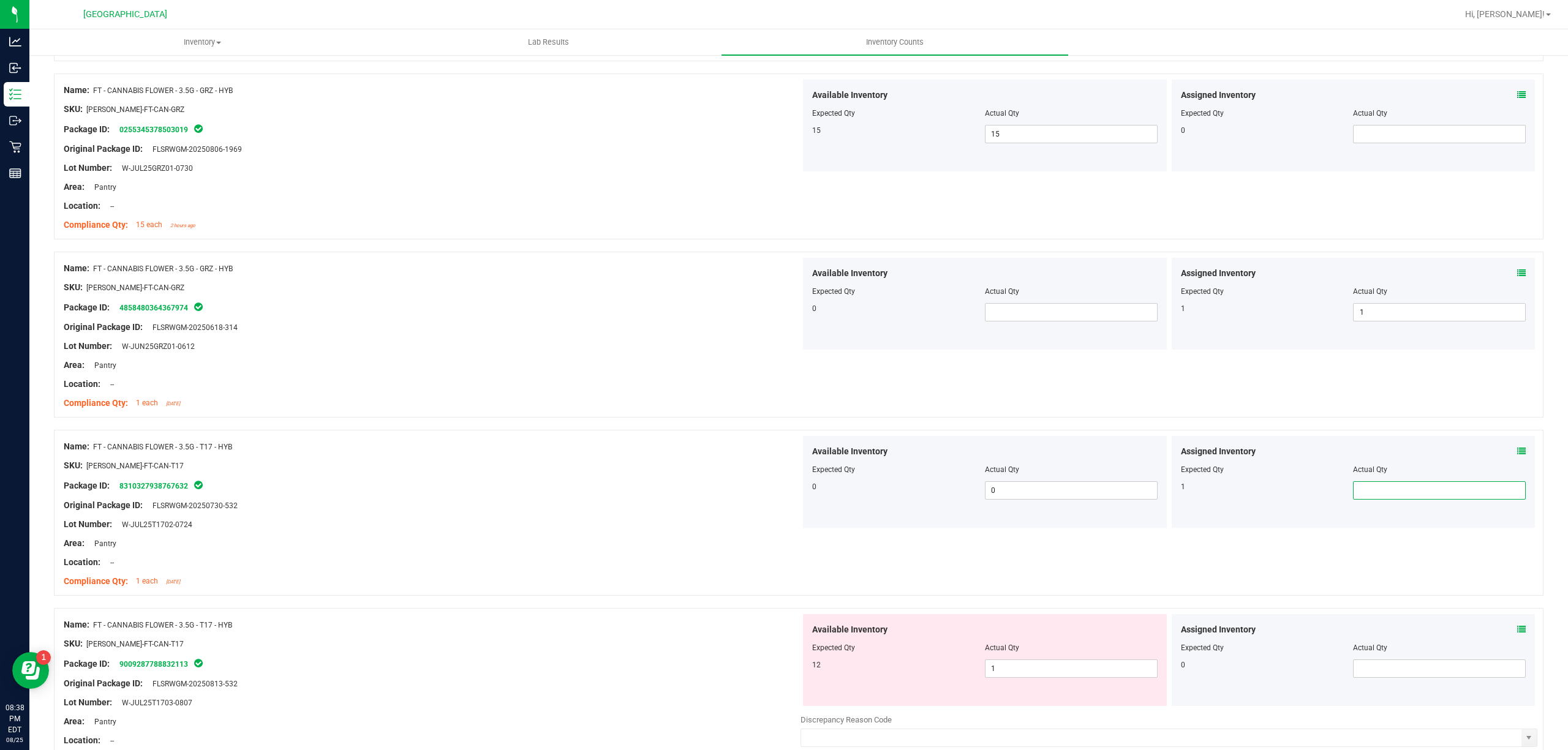
type input "1"
click at [731, 505] on div "Original Package ID: FLSRWGM-20250730-532" at bounding box center [432, 505] width 737 height 13
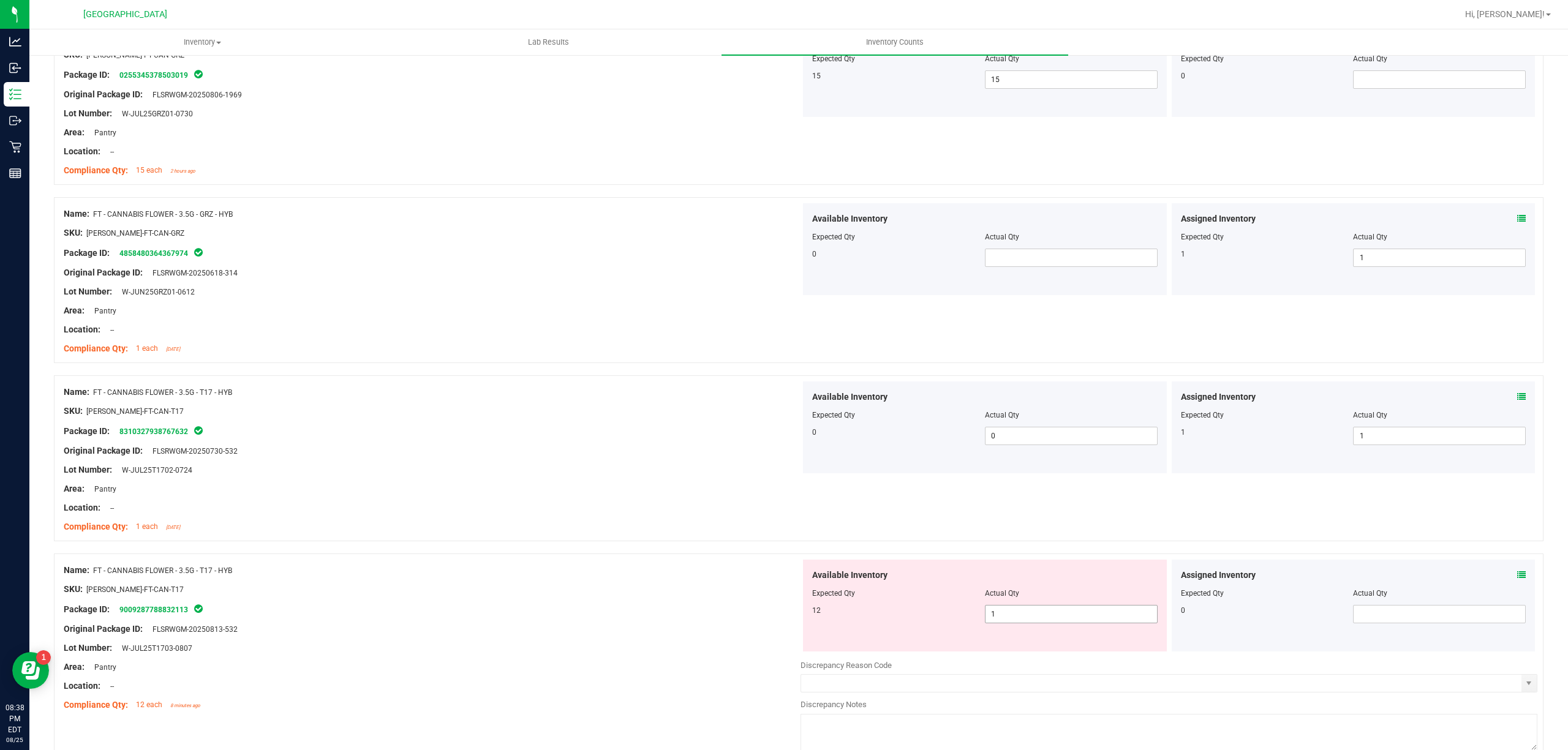
scroll to position [1714, 0]
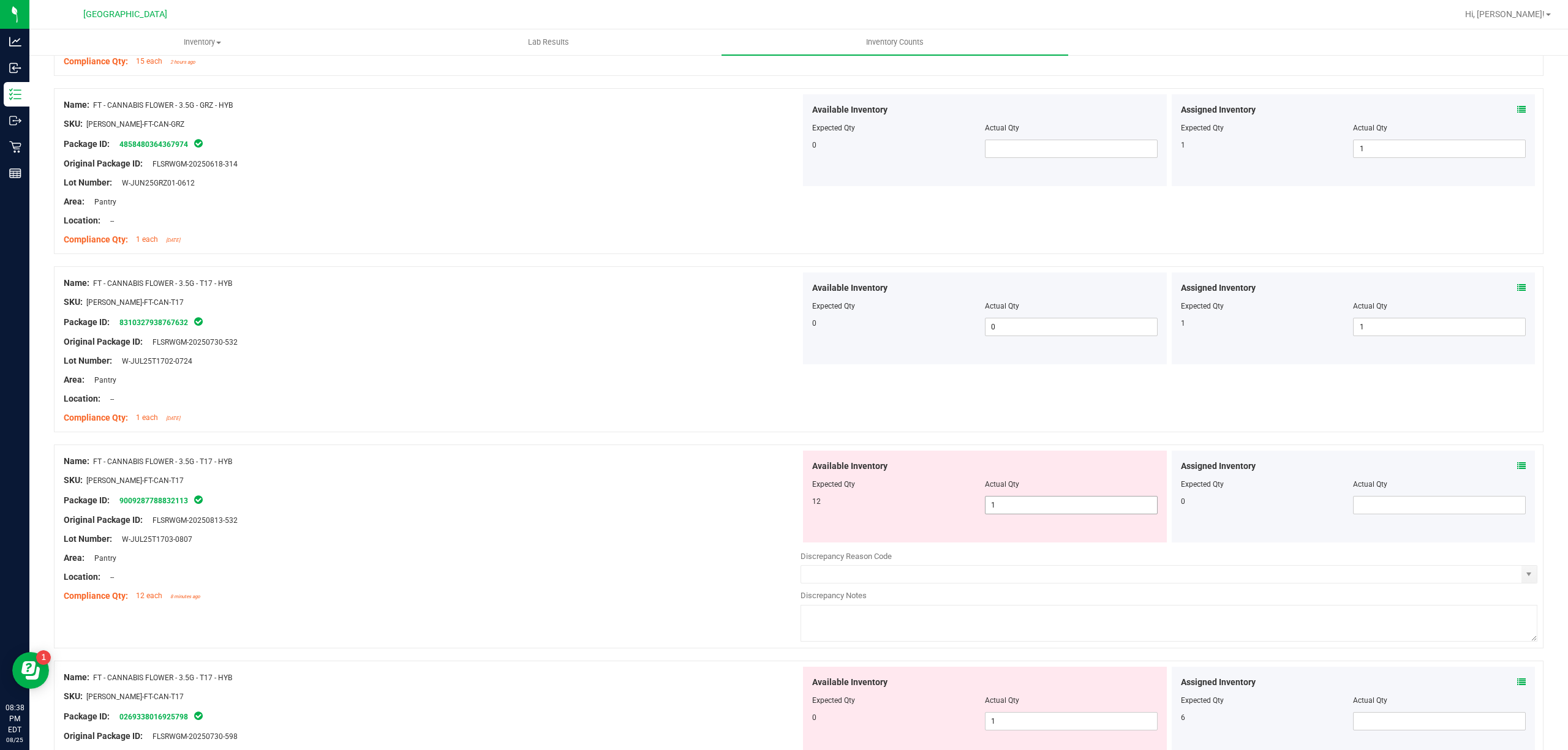
click at [1050, 510] on span "1 1" at bounding box center [1071, 505] width 173 height 19
type input "12"
click at [665, 517] on div "Original Package ID: FLSRWGM-20250813-532" at bounding box center [432, 520] width 737 height 13
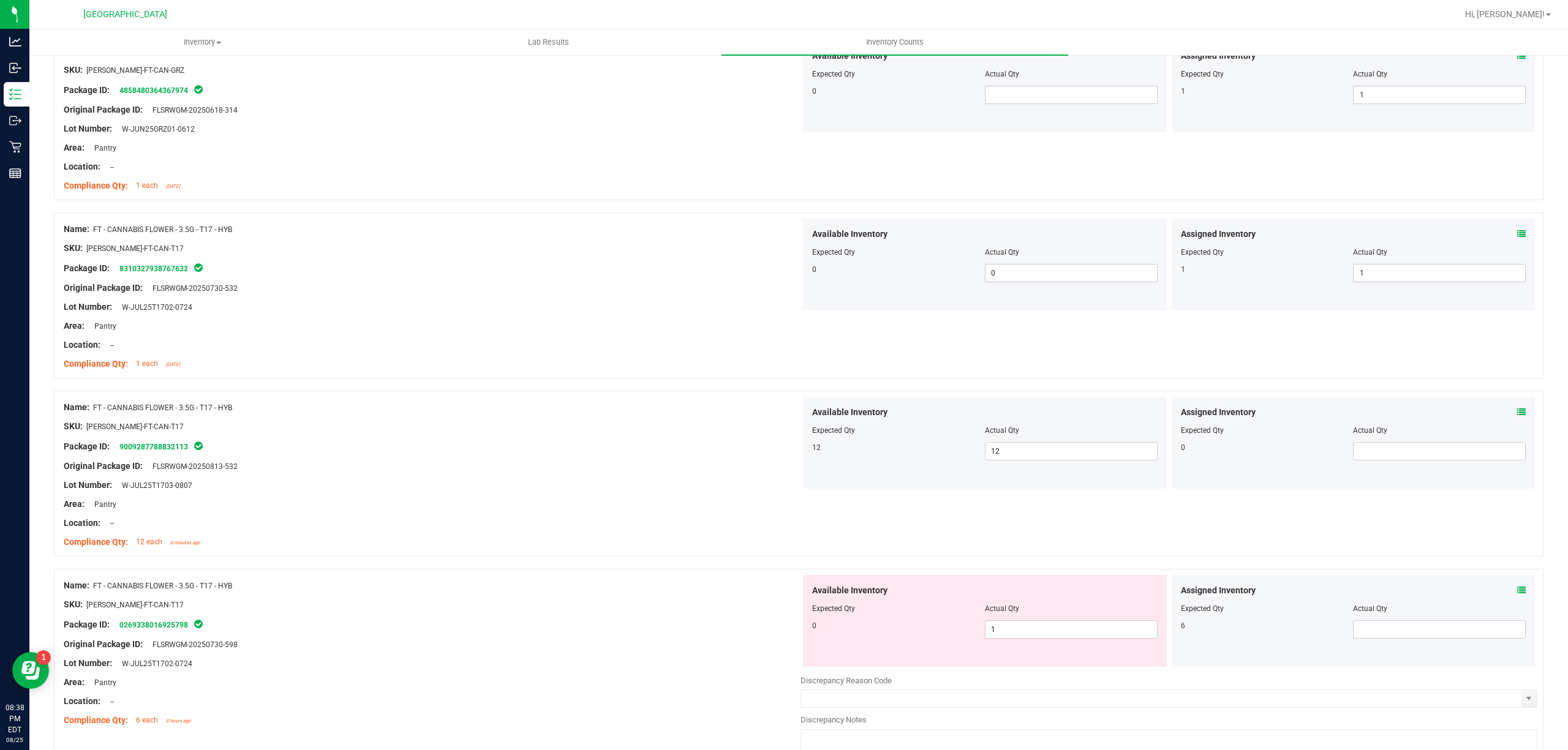
scroll to position [1796, 0]
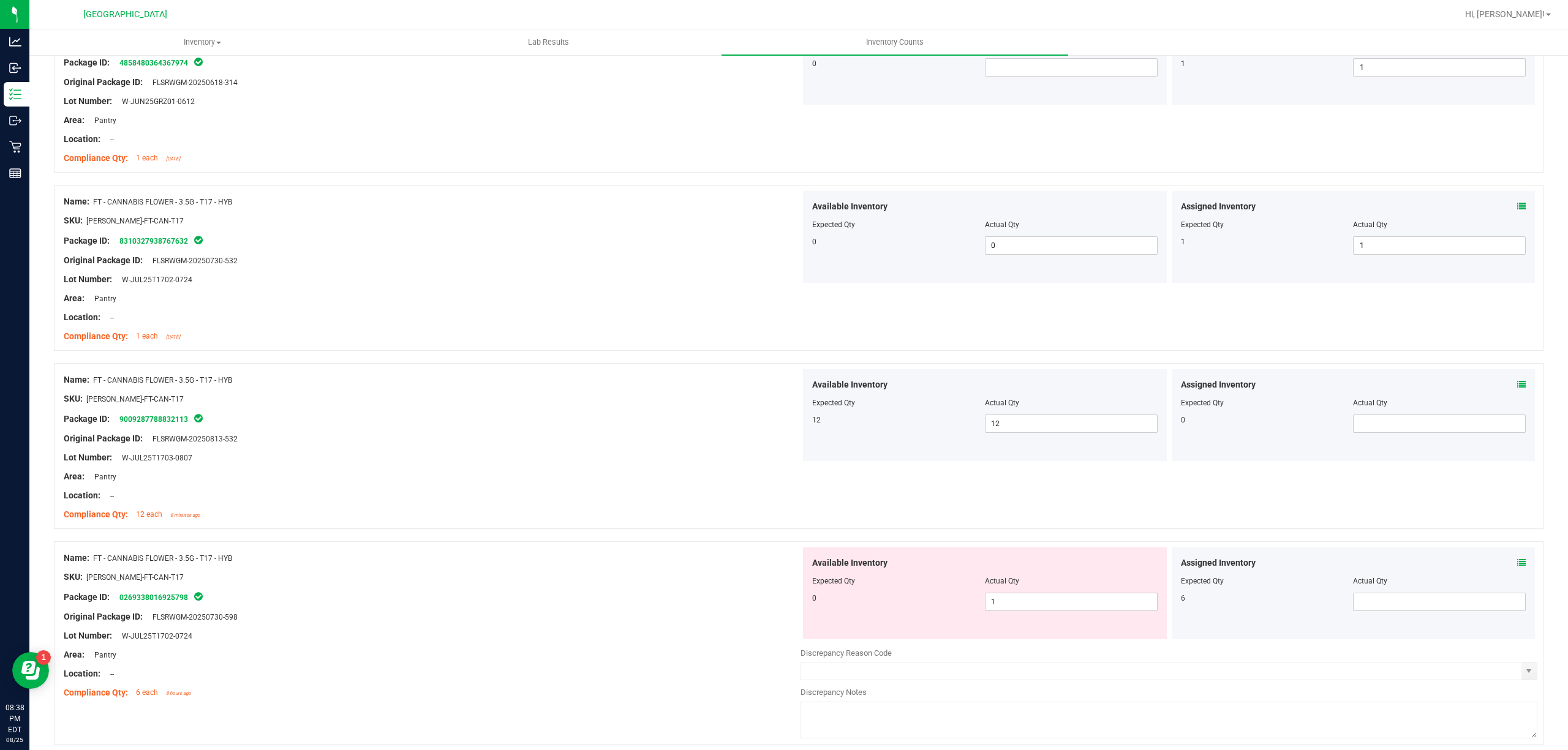
click at [1091, 586] on div "Actual Qty" at bounding box center [1071, 581] width 173 height 11
click at [1080, 601] on span "1 1" at bounding box center [1071, 602] width 173 height 19
click at [1080, 601] on input "1" at bounding box center [1071, 602] width 171 height 17
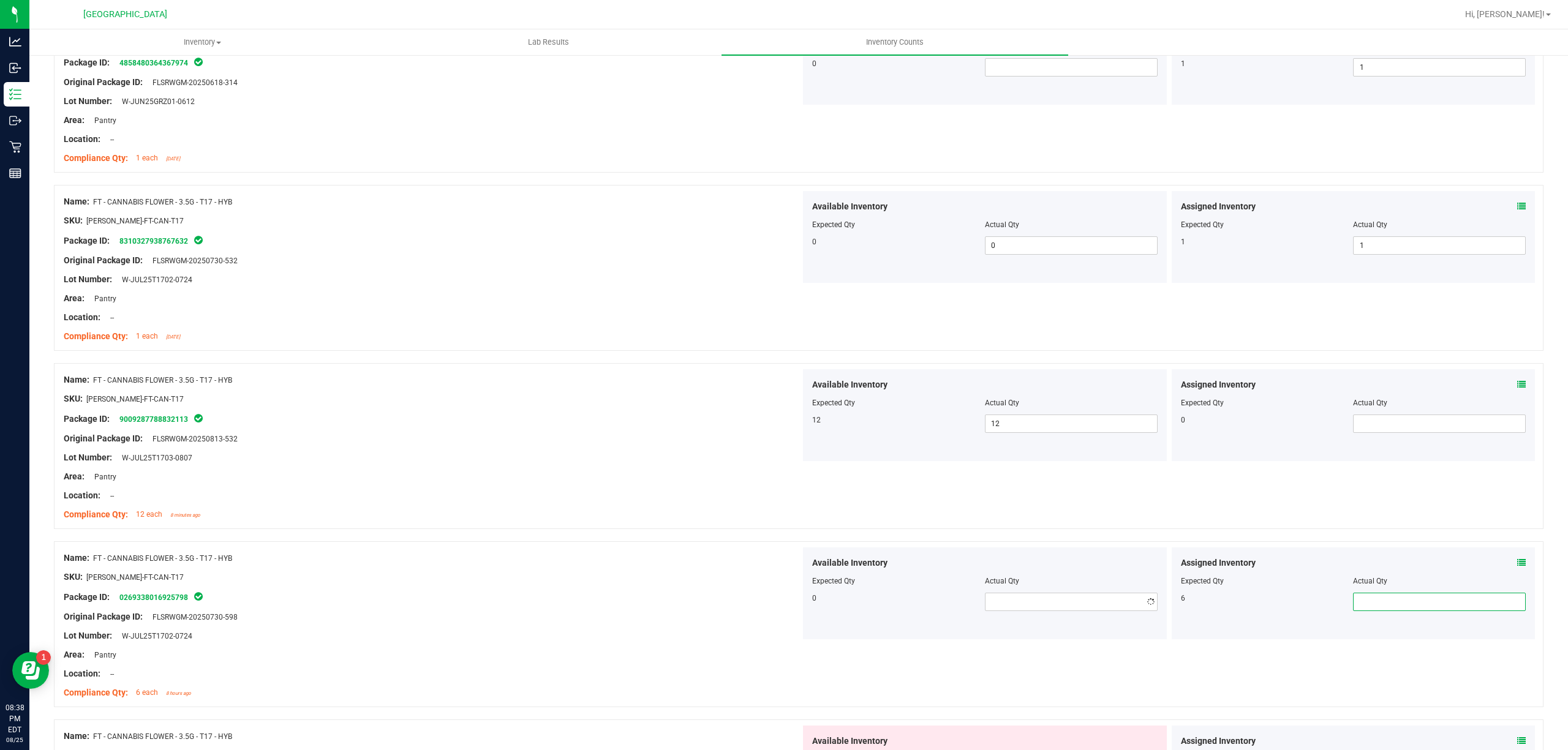
click at [1378, 611] on span at bounding box center [1440, 602] width 173 height 19
type input "6"
click at [562, 583] on div "SKU: [PERSON_NAME]-FT-CAN-T17" at bounding box center [432, 577] width 737 height 13
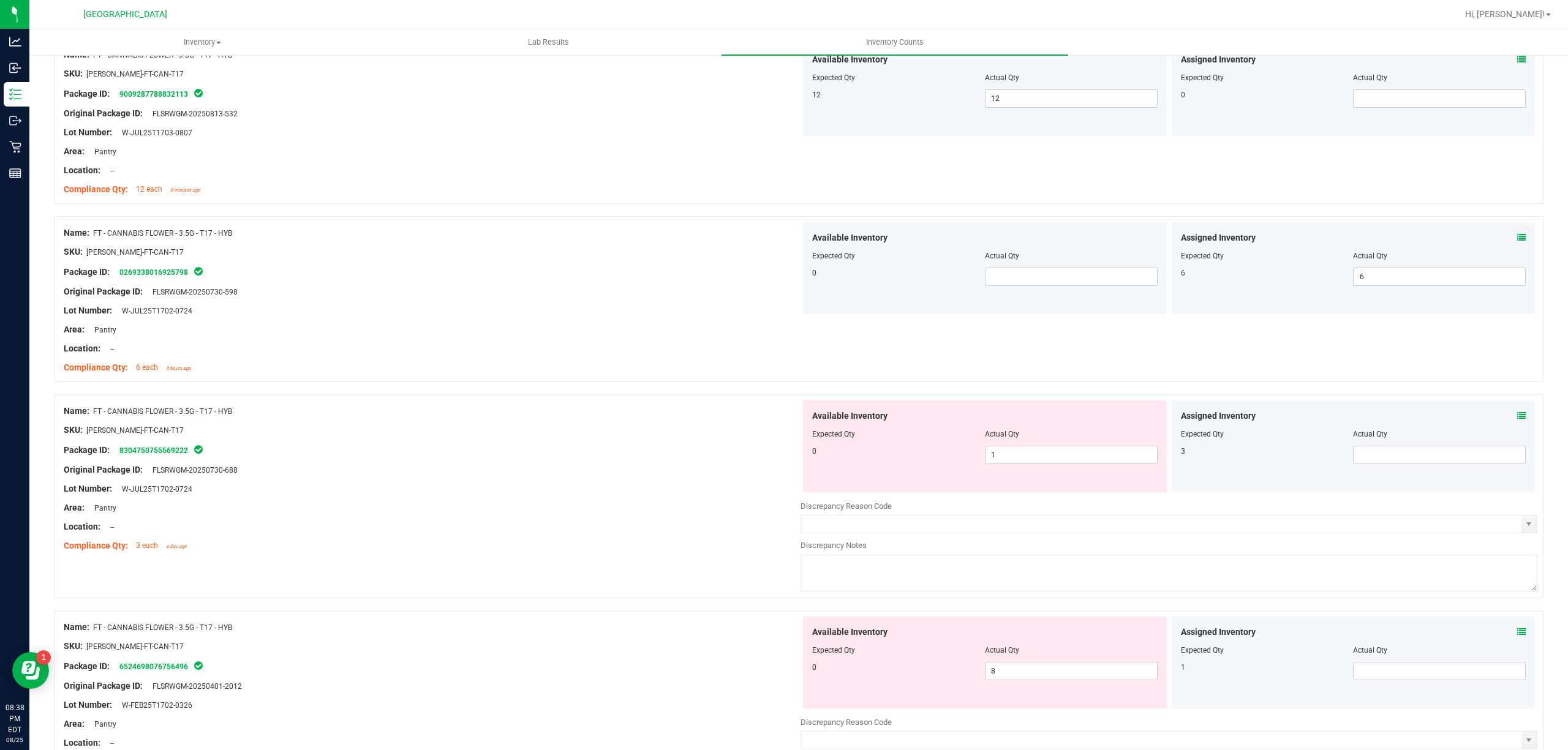
scroll to position [2204, 0]
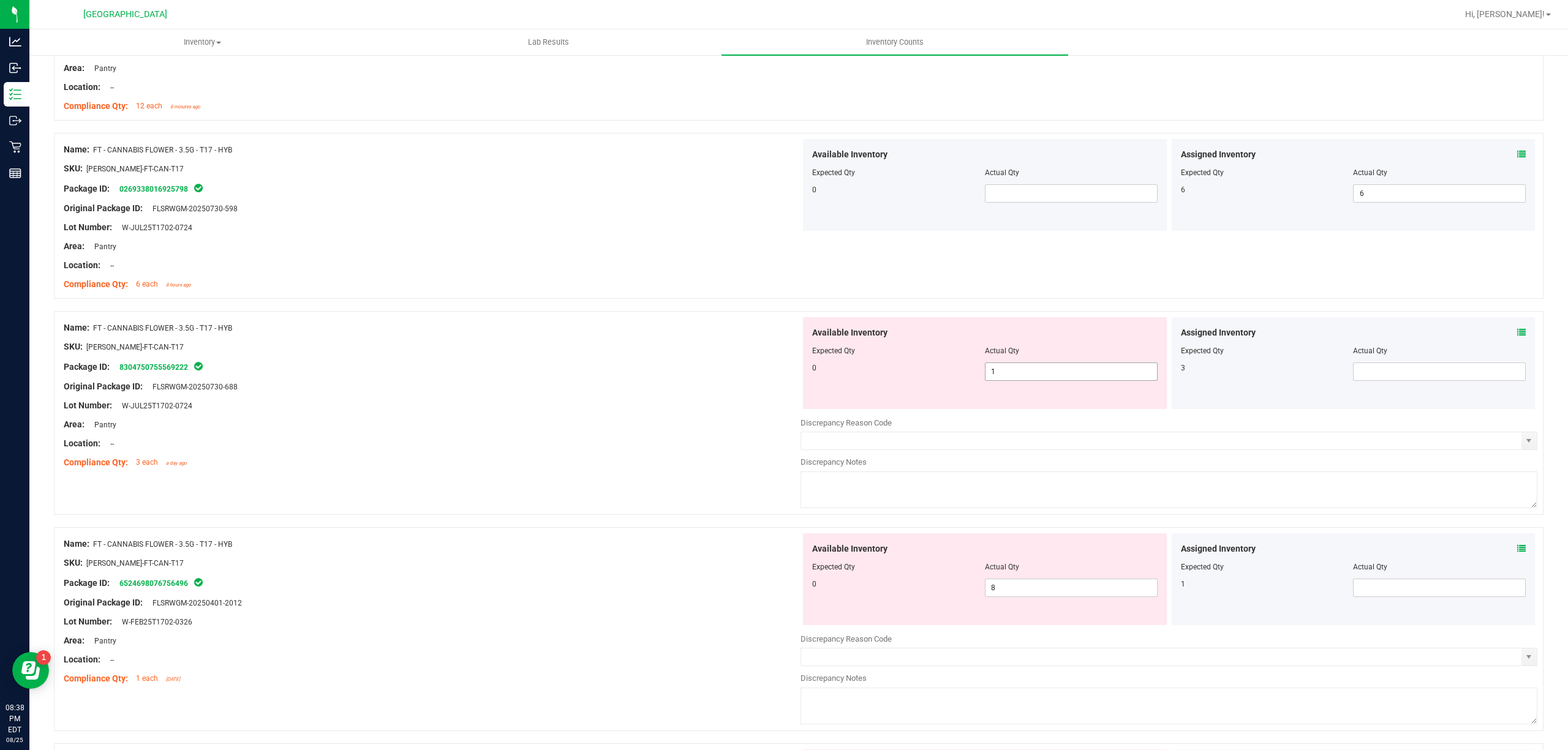
click at [1028, 381] on span "1 1" at bounding box center [1071, 371] width 173 height 19
click at [1028, 380] on input "1" at bounding box center [1071, 371] width 171 height 17
click at [1390, 362] on div at bounding box center [1354, 360] width 346 height 6
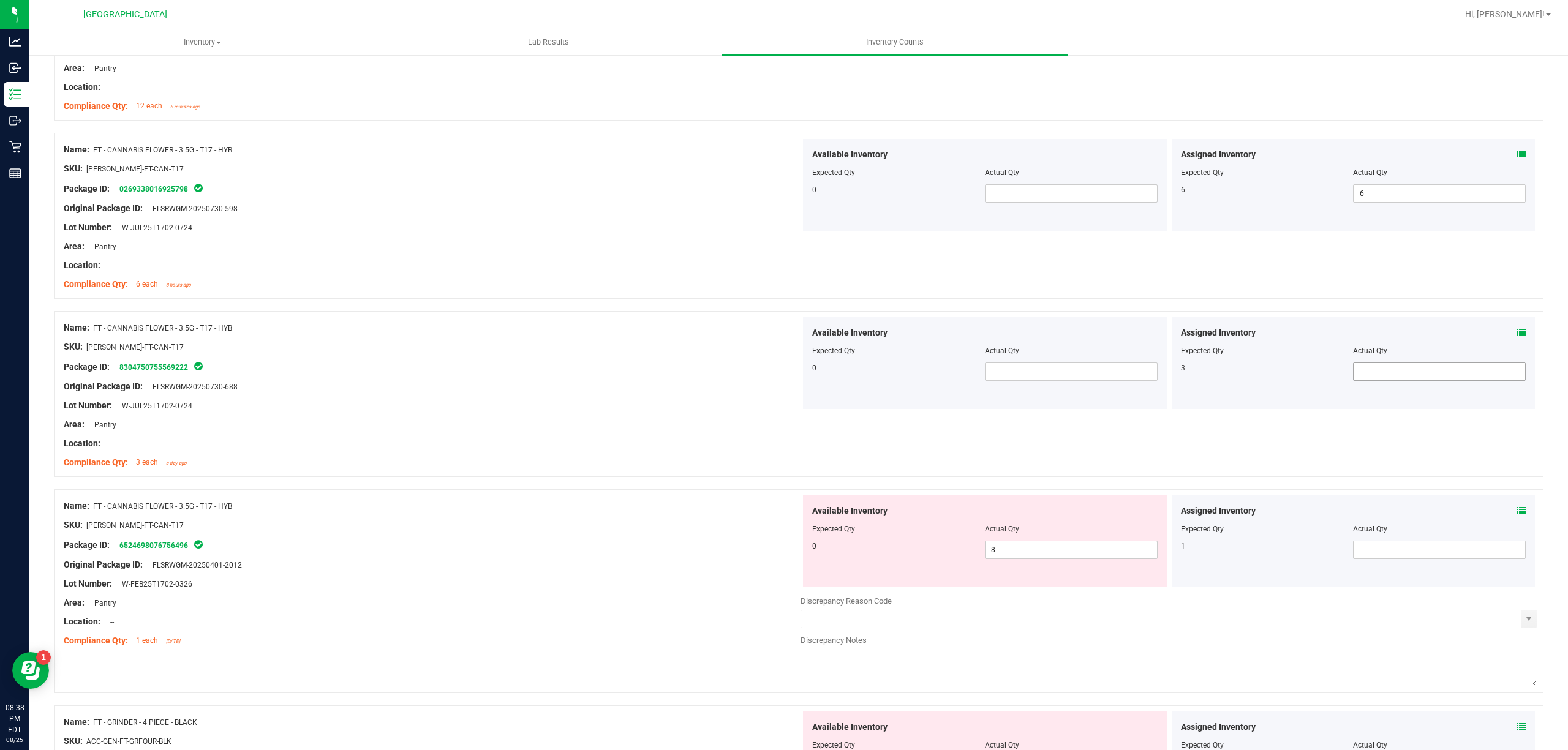
click at [1380, 378] on span at bounding box center [1440, 371] width 173 height 19
type input "3"
click at [724, 503] on div "Name: FT - CANNABIS FLOWER - 3.5G - T17 - HYB SKU: [PERSON_NAME]-FT-CAN-T17 Pac…" at bounding box center [432, 573] width 737 height 156
click at [1045, 559] on span "8 8" at bounding box center [1071, 549] width 173 height 19
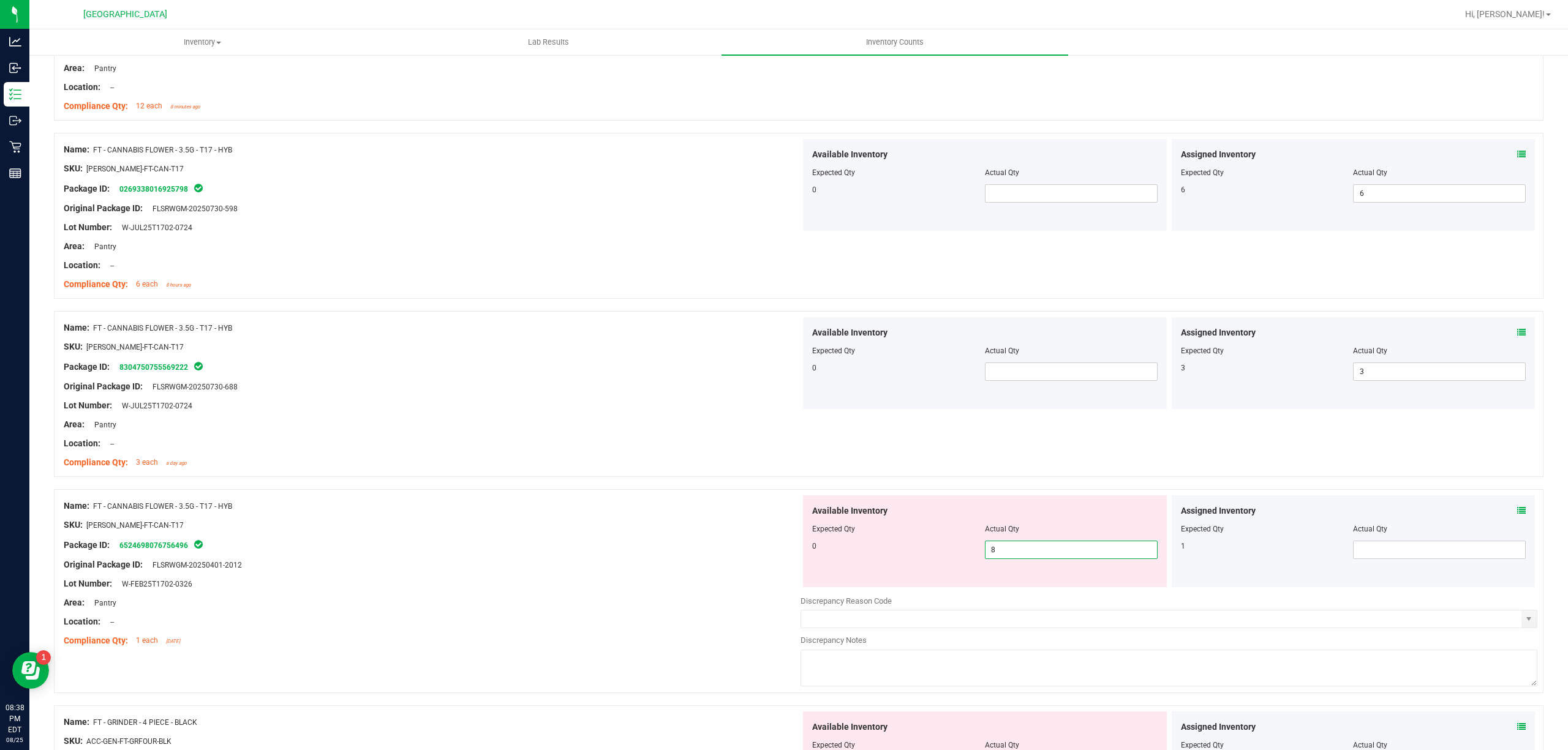
click at [1045, 558] on input "8" at bounding box center [1071, 549] width 171 height 17
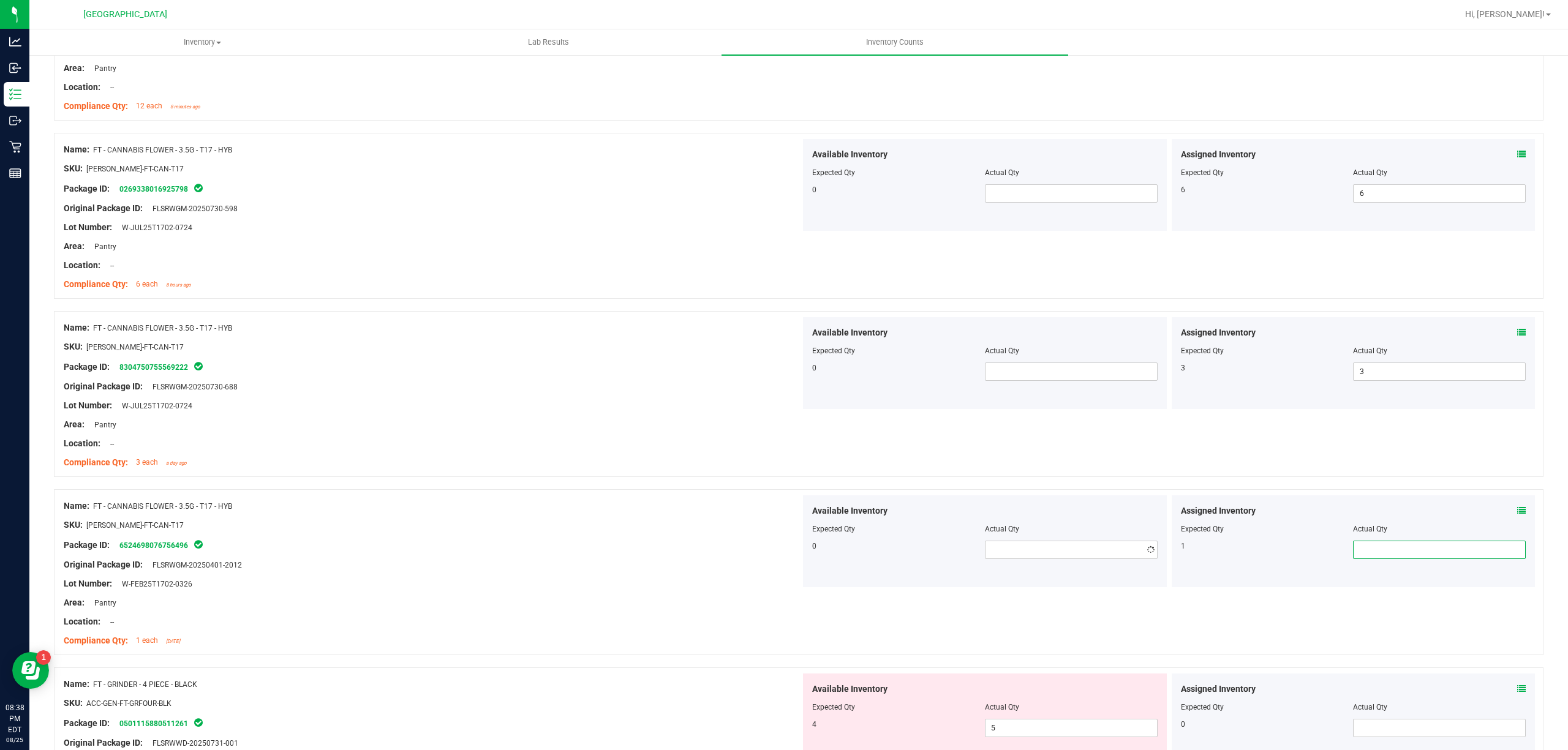
click at [1353, 549] on span at bounding box center [1440, 549] width 173 height 19
type input "1"
click at [539, 510] on div "Name: FT - CANNABIS FLOWER - 3.5G - T17 - HYB" at bounding box center [432, 506] width 737 height 13
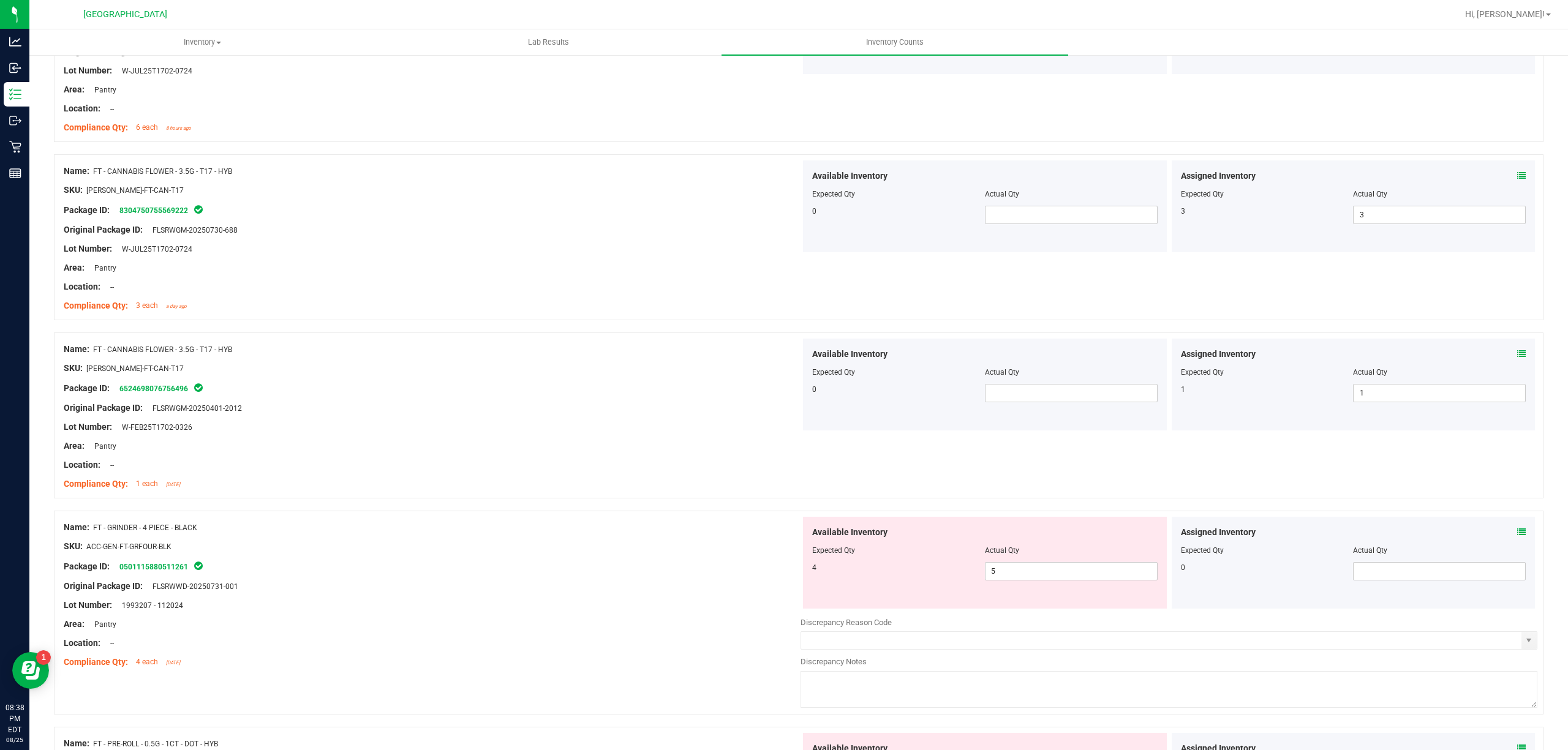
scroll to position [2367, 0]
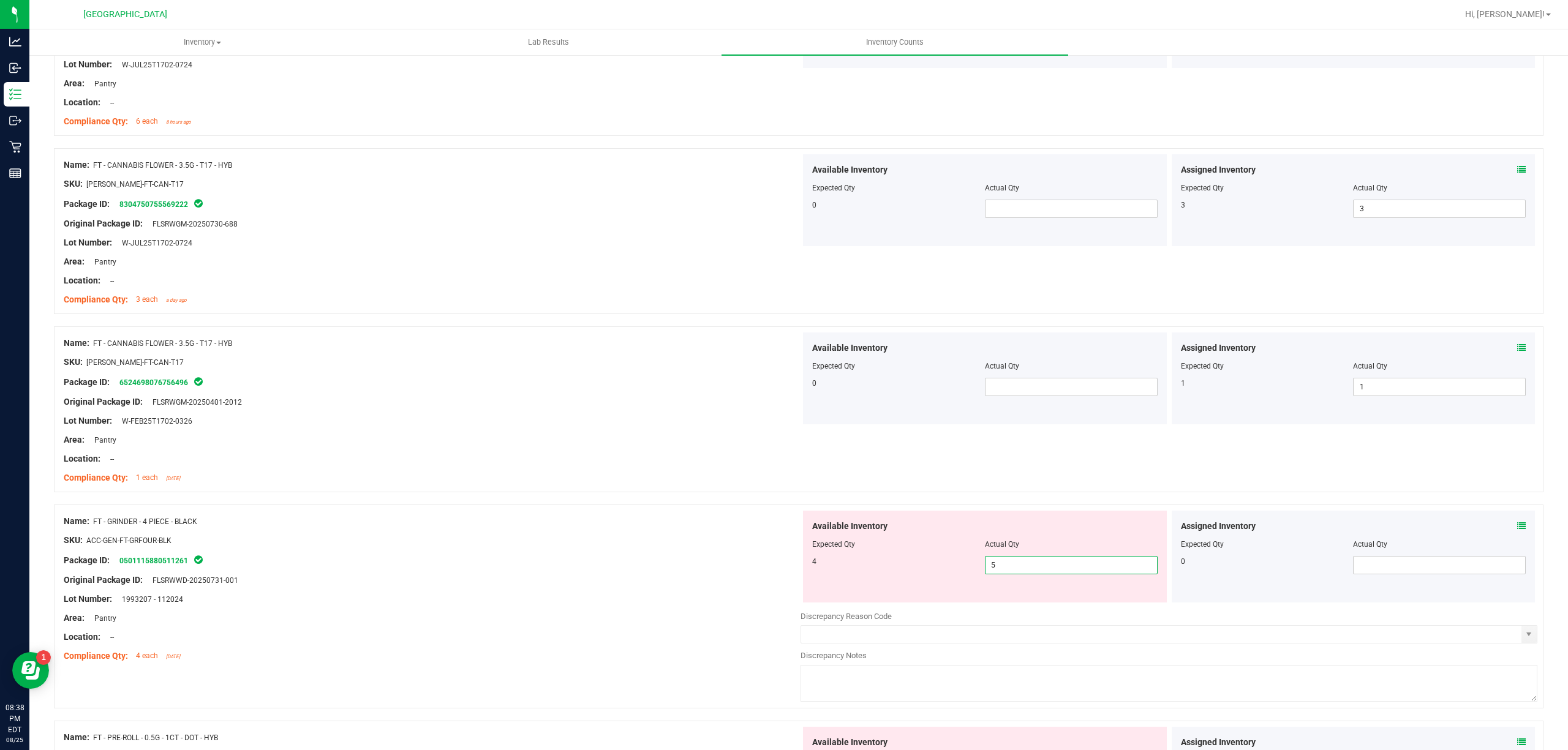
click at [1014, 574] on span "5 5" at bounding box center [1071, 565] width 173 height 19
click at [1014, 574] on input "5" at bounding box center [1071, 565] width 171 height 17
type input "4"
click at [571, 565] on div "Package ID: 0501115880511261" at bounding box center [432, 560] width 737 height 15
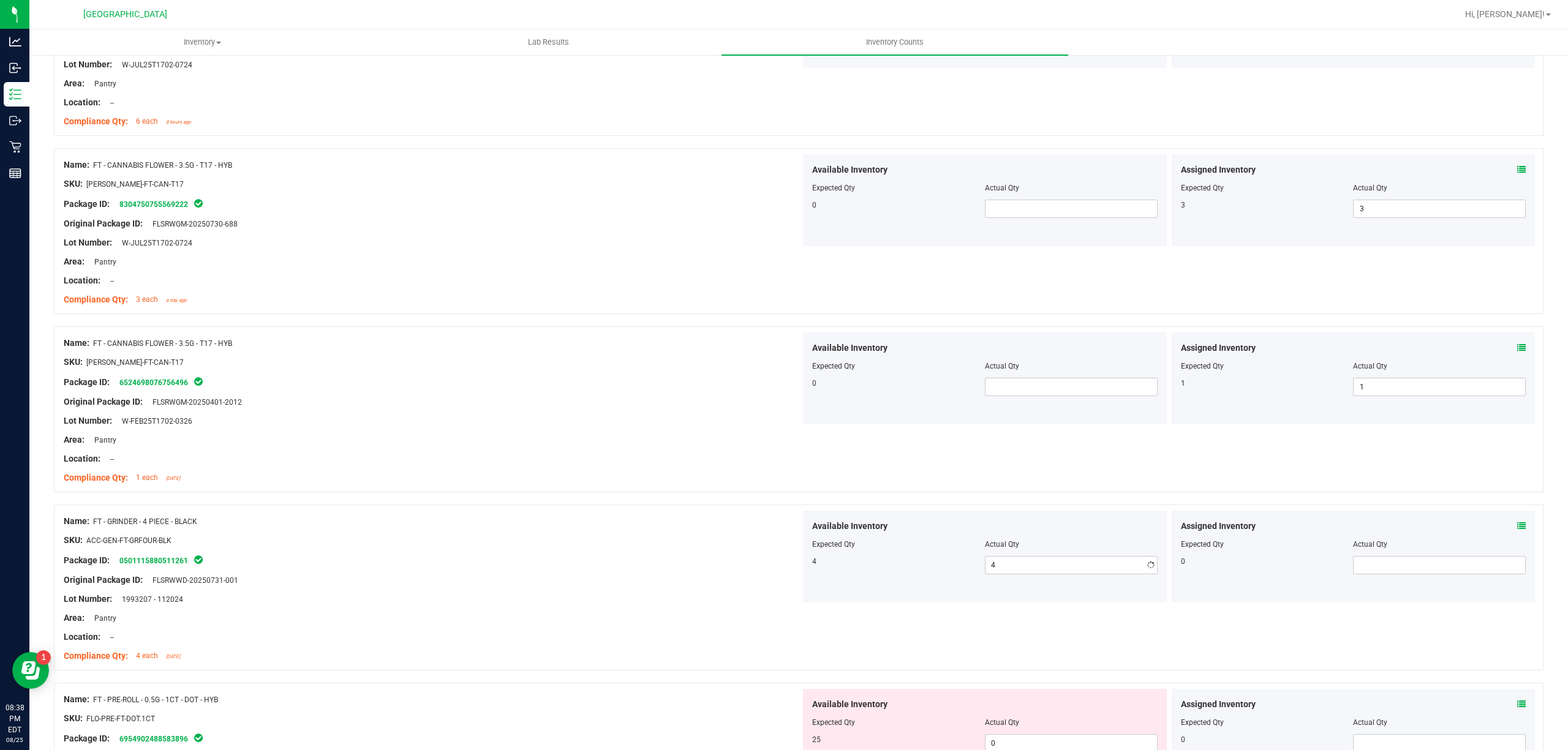
scroll to position [2694, 0]
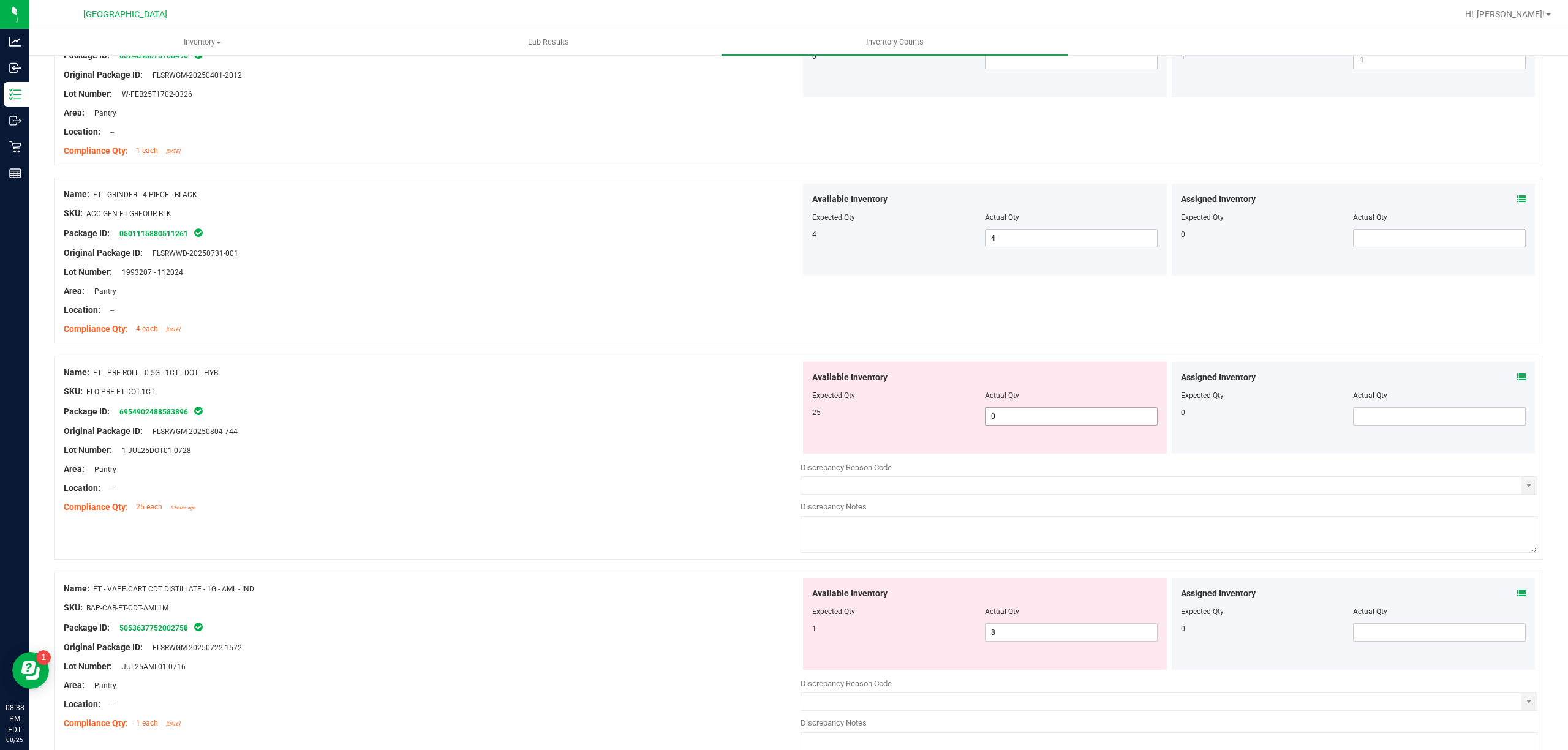
click at [1039, 425] on span "0 0" at bounding box center [1071, 416] width 173 height 19
click at [1039, 425] on input "0" at bounding box center [1071, 416] width 171 height 17
type input "25"
click at [697, 476] on div "Area: Pantry" at bounding box center [432, 470] width 737 height 13
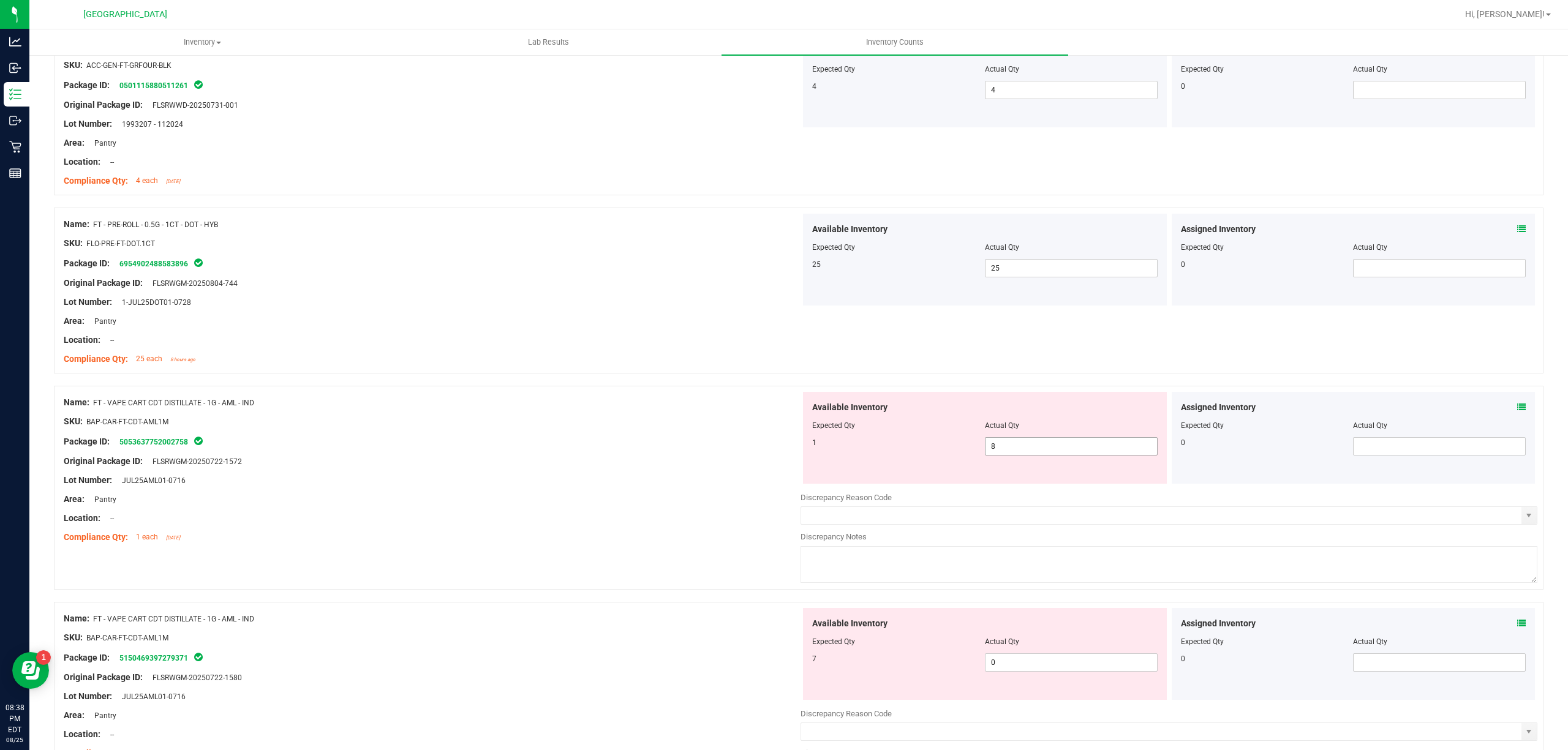
scroll to position [2857, 0]
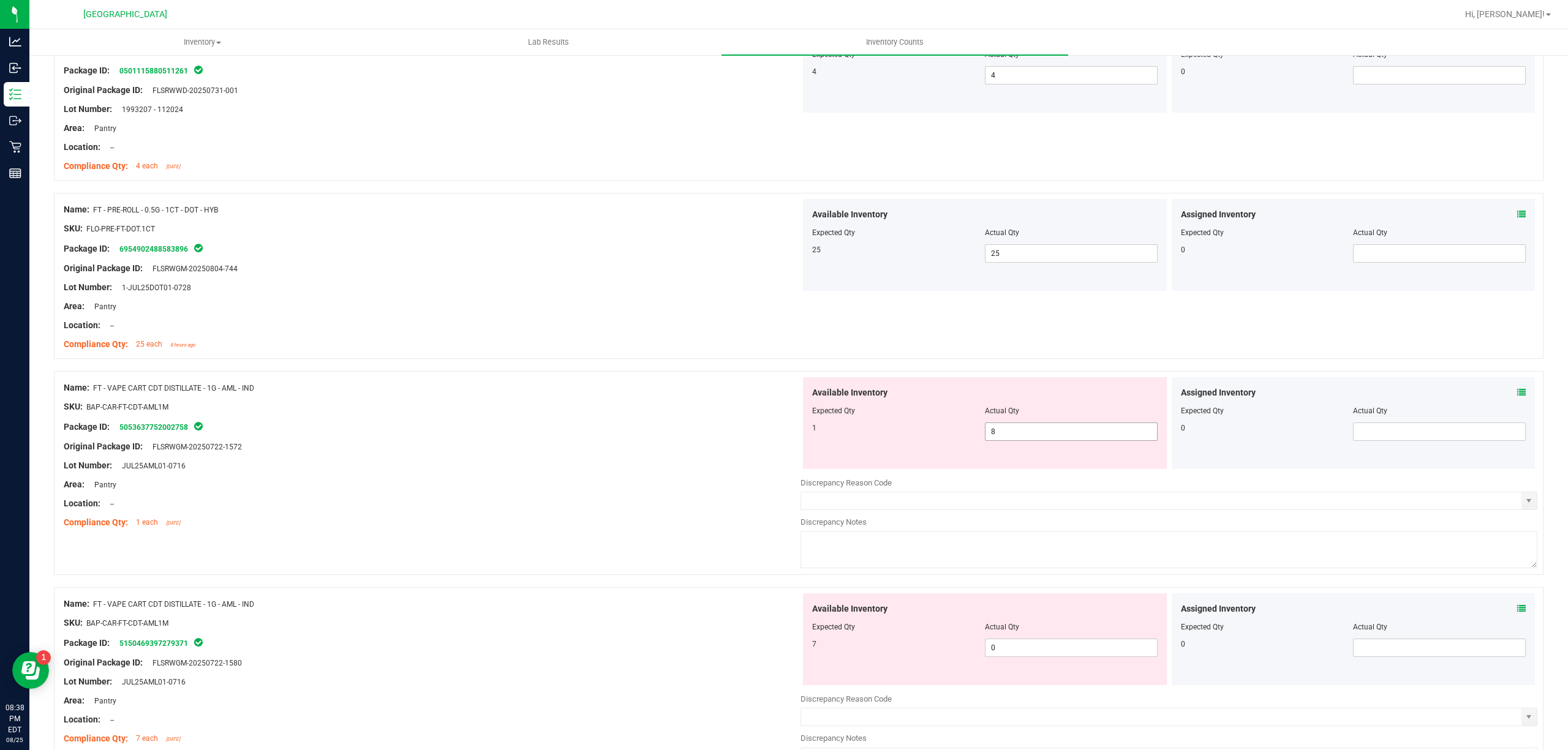
click at [1030, 441] on span "8 8" at bounding box center [1071, 431] width 173 height 19
click at [1030, 440] on input "8" at bounding box center [1071, 431] width 171 height 17
type input "1"
click at [1021, 664] on div "Available Inventory Expected Qty Actual Qty 7 0 0" at bounding box center [1169, 691] width 737 height 194
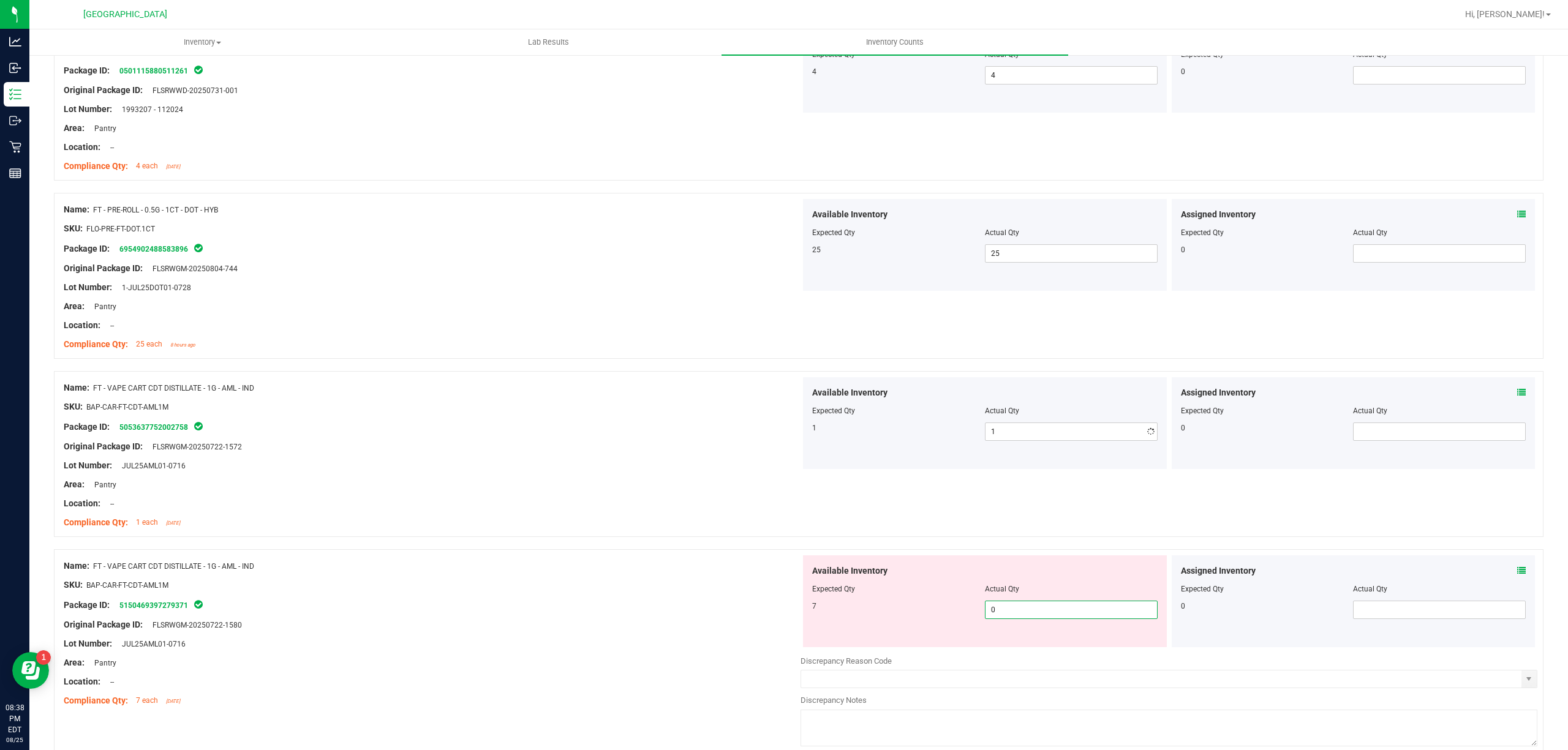
click at [1020, 664] on div "Discrepancy Reason Code" at bounding box center [1169, 661] width 737 height 12
click at [1022, 615] on span "0 0" at bounding box center [1071, 609] width 173 height 19
click at [1022, 615] on input "0" at bounding box center [1071, 609] width 171 height 17
type input "7"
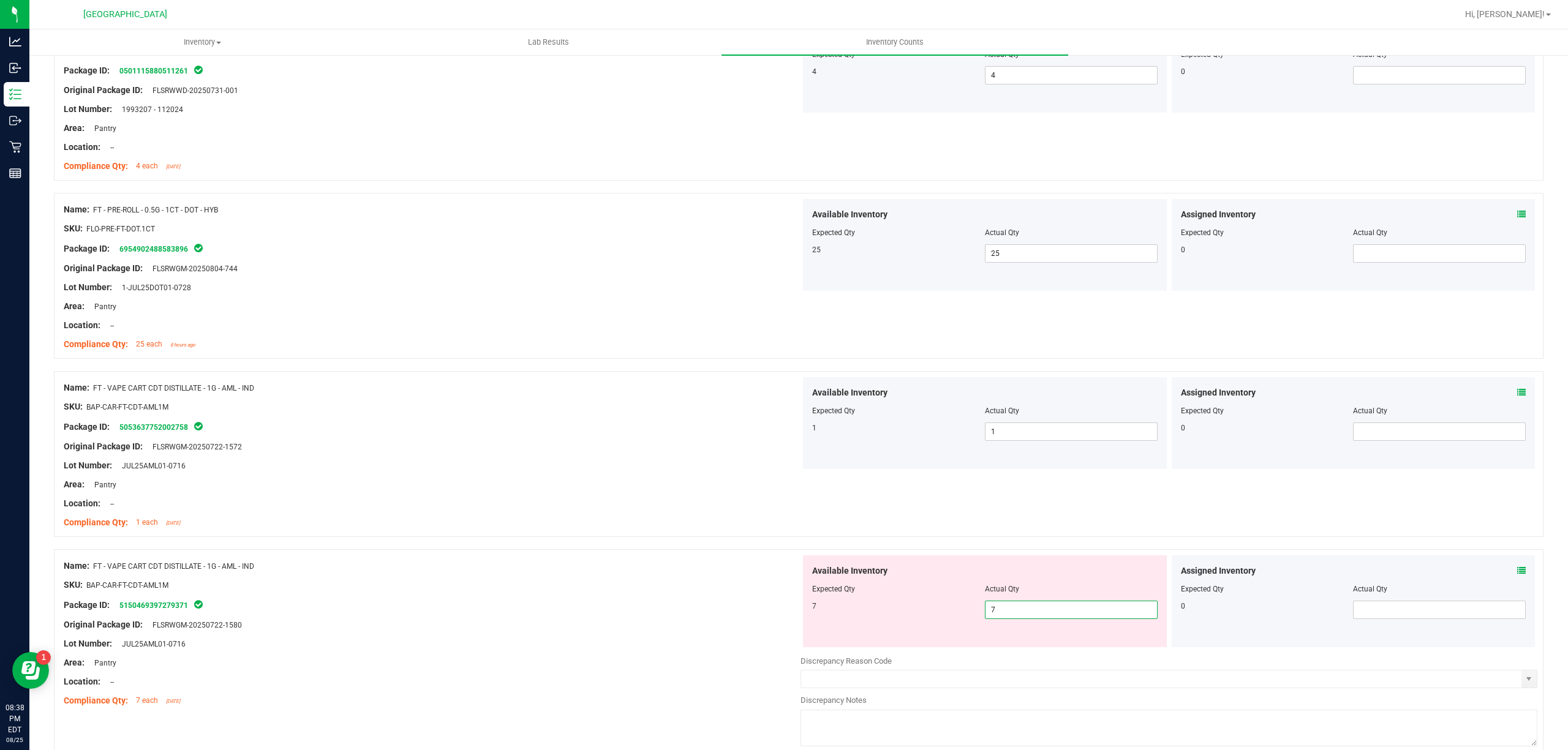
click at [726, 579] on div at bounding box center [432, 576] width 737 height 6
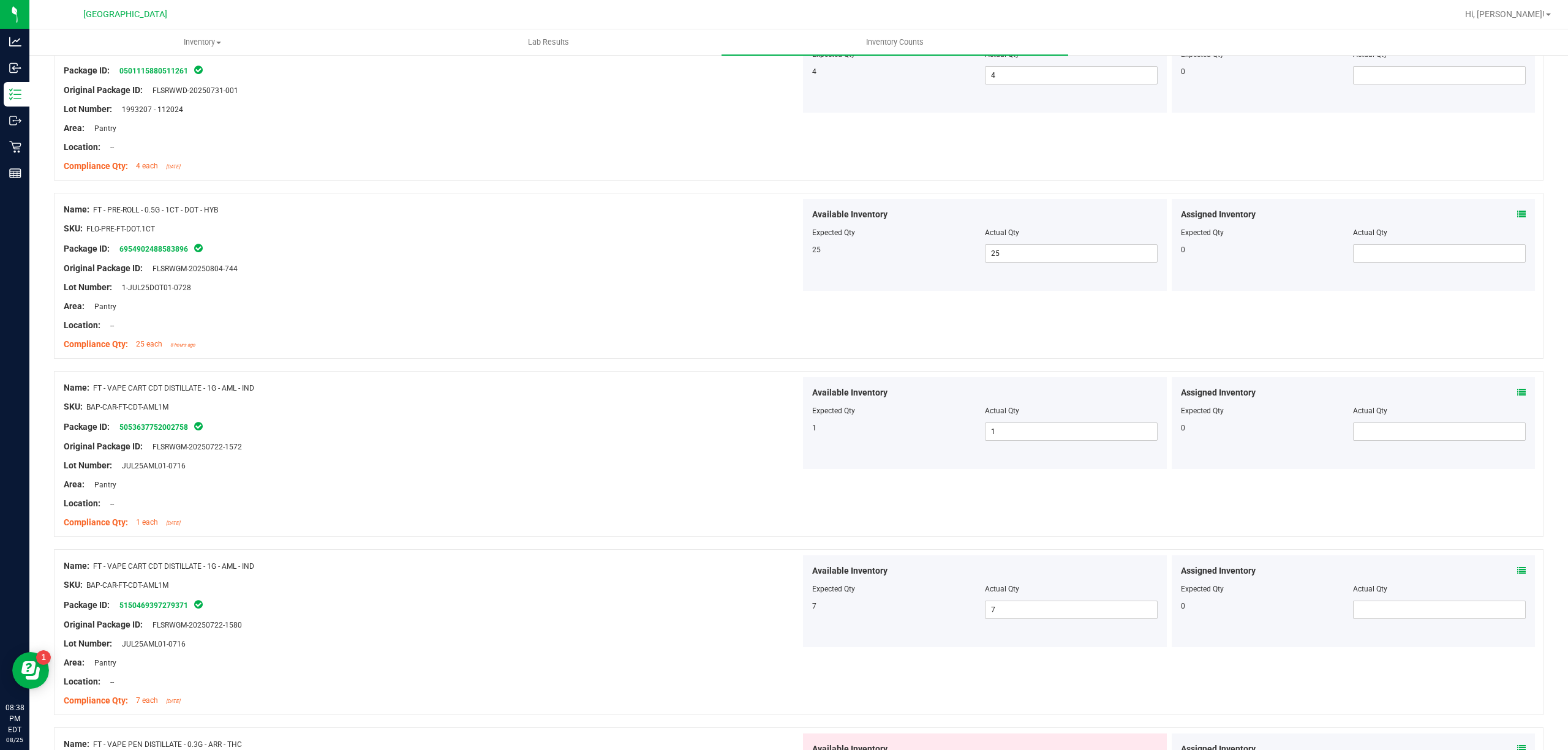
scroll to position [3099, 0]
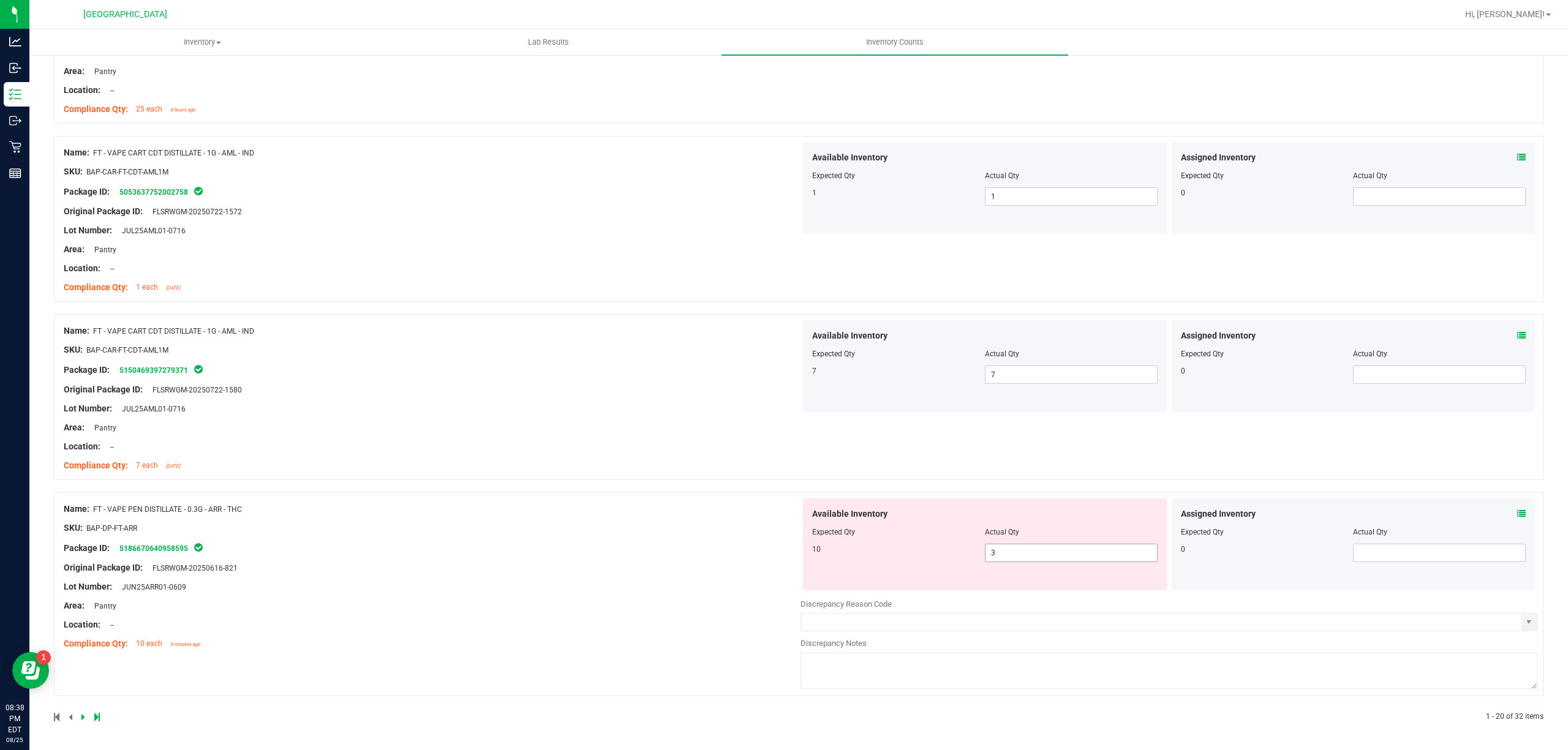
click at [1048, 559] on span "3 3" at bounding box center [1071, 553] width 173 height 19
click at [1048, 559] on input "3" at bounding box center [1071, 553] width 171 height 17
type input "10"
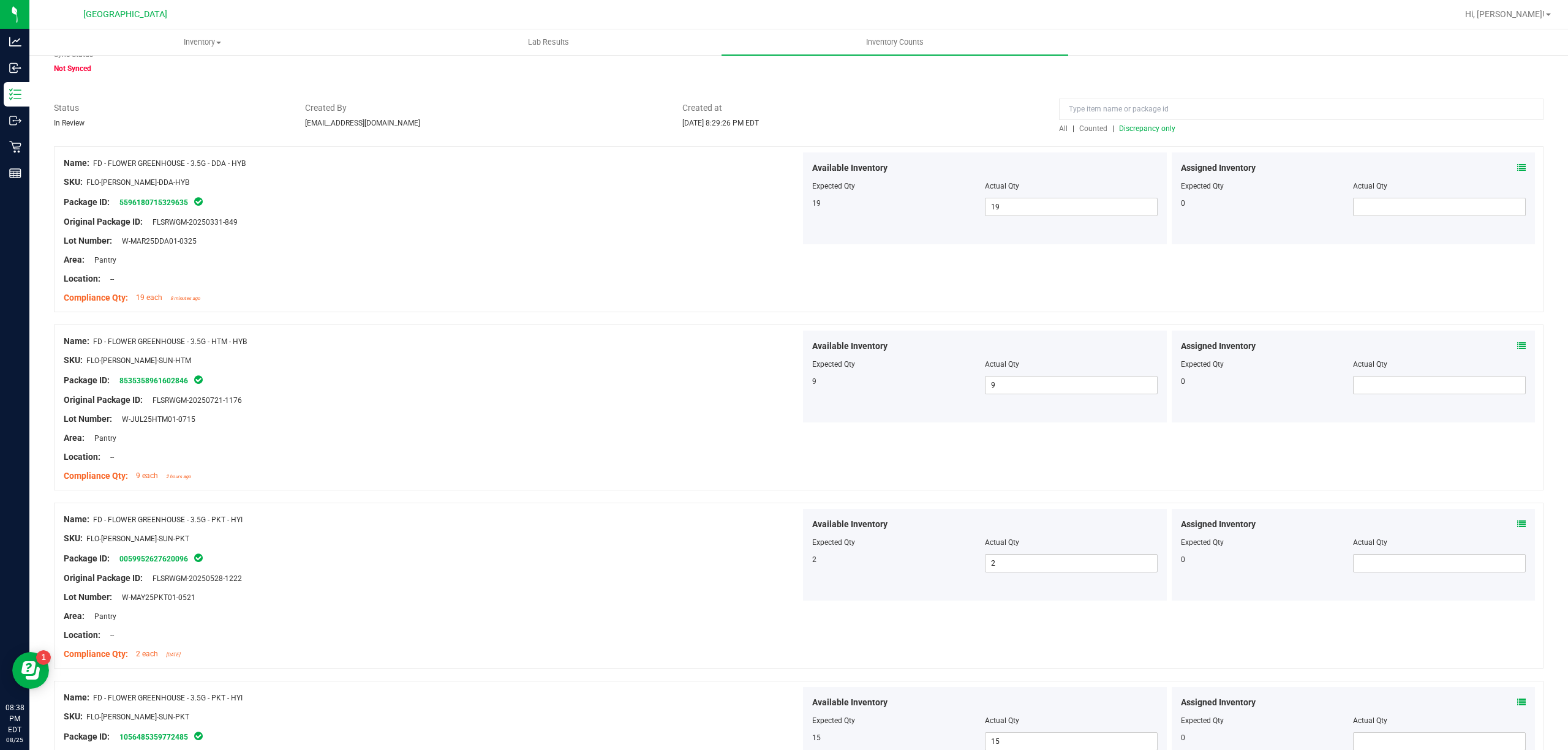
scroll to position [0, 0]
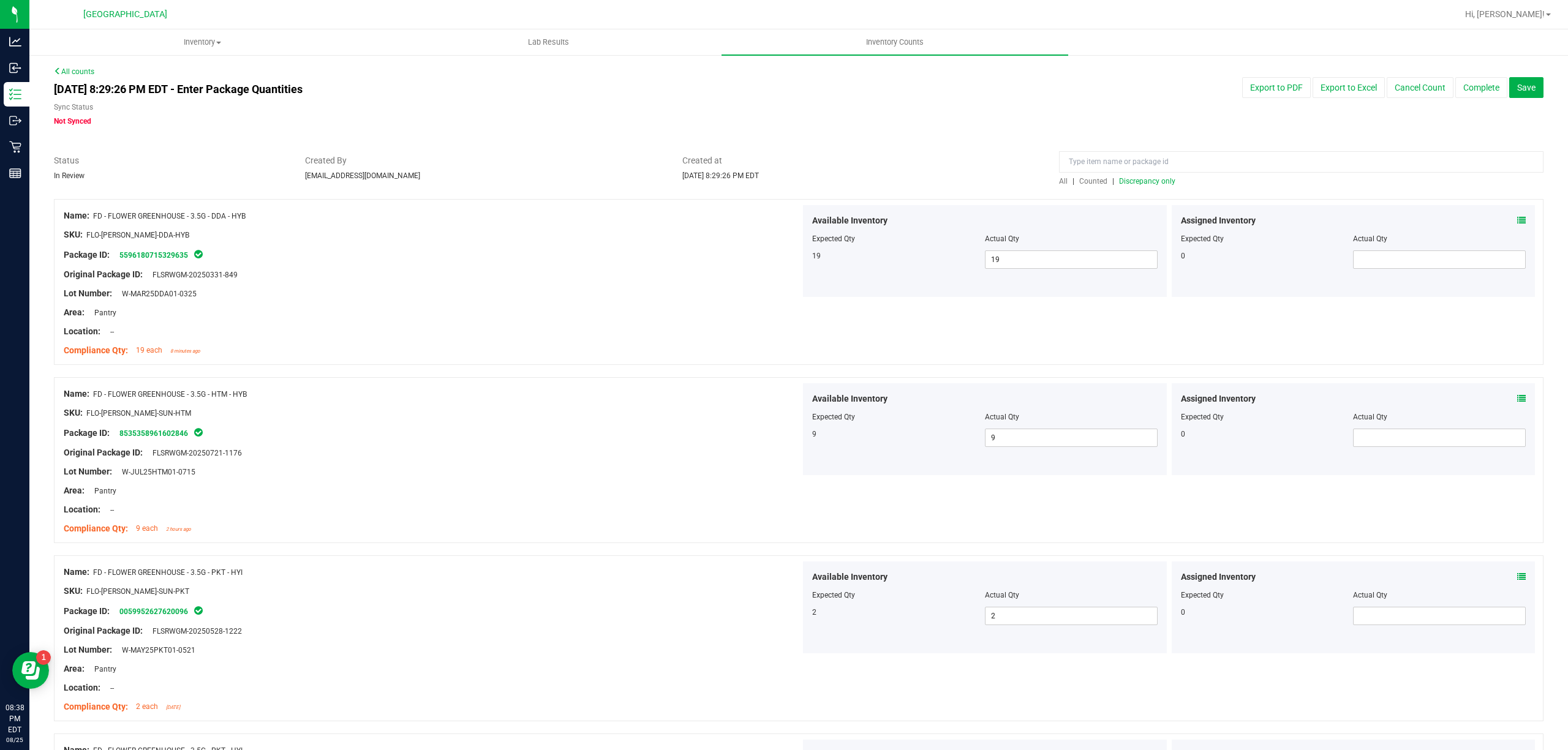
click at [1160, 183] on span "Discrepancy only" at bounding box center [1147, 181] width 56 height 8
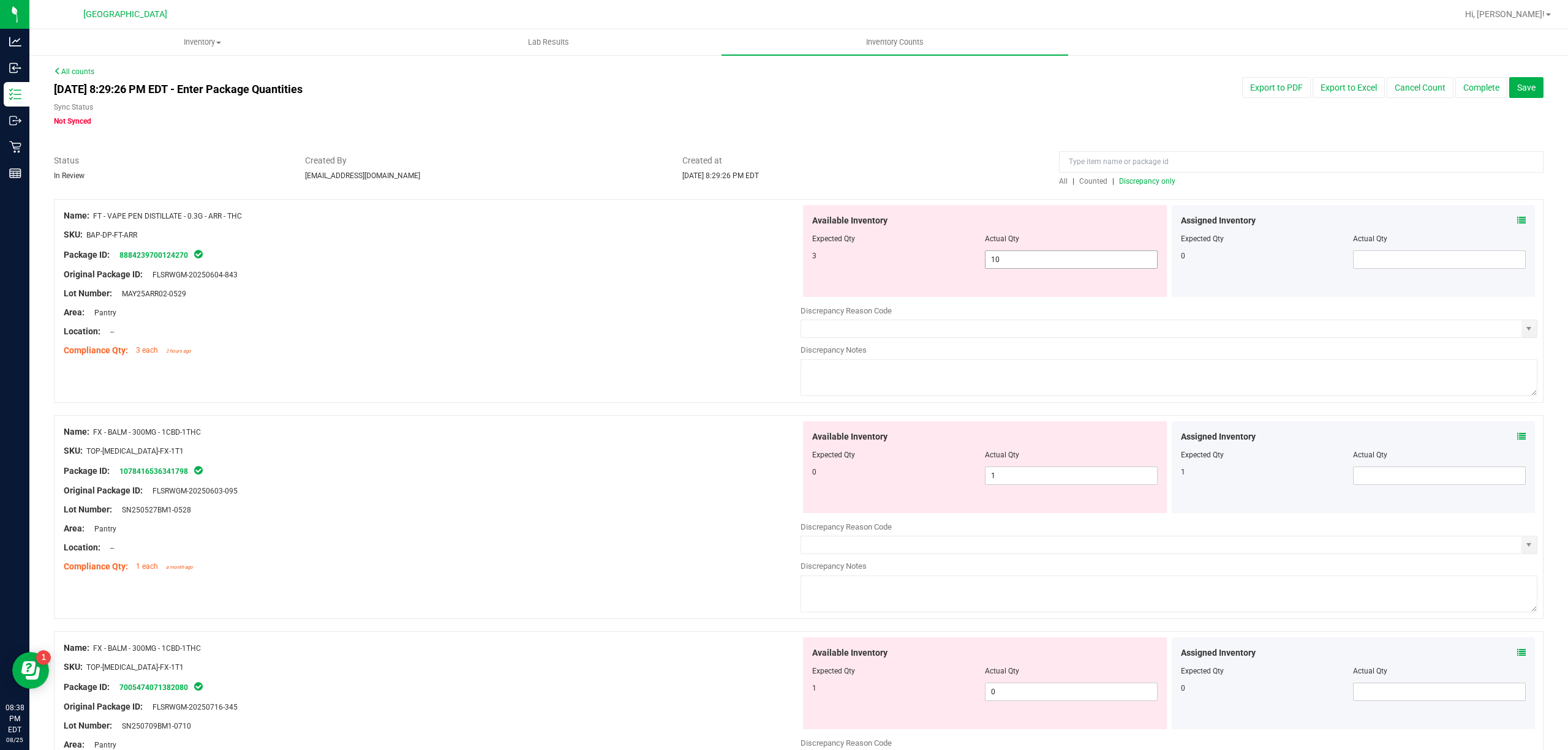
click at [1050, 263] on span "10 10" at bounding box center [1071, 259] width 173 height 19
click at [1050, 263] on input "10" at bounding box center [1071, 259] width 171 height 17
type input "3"
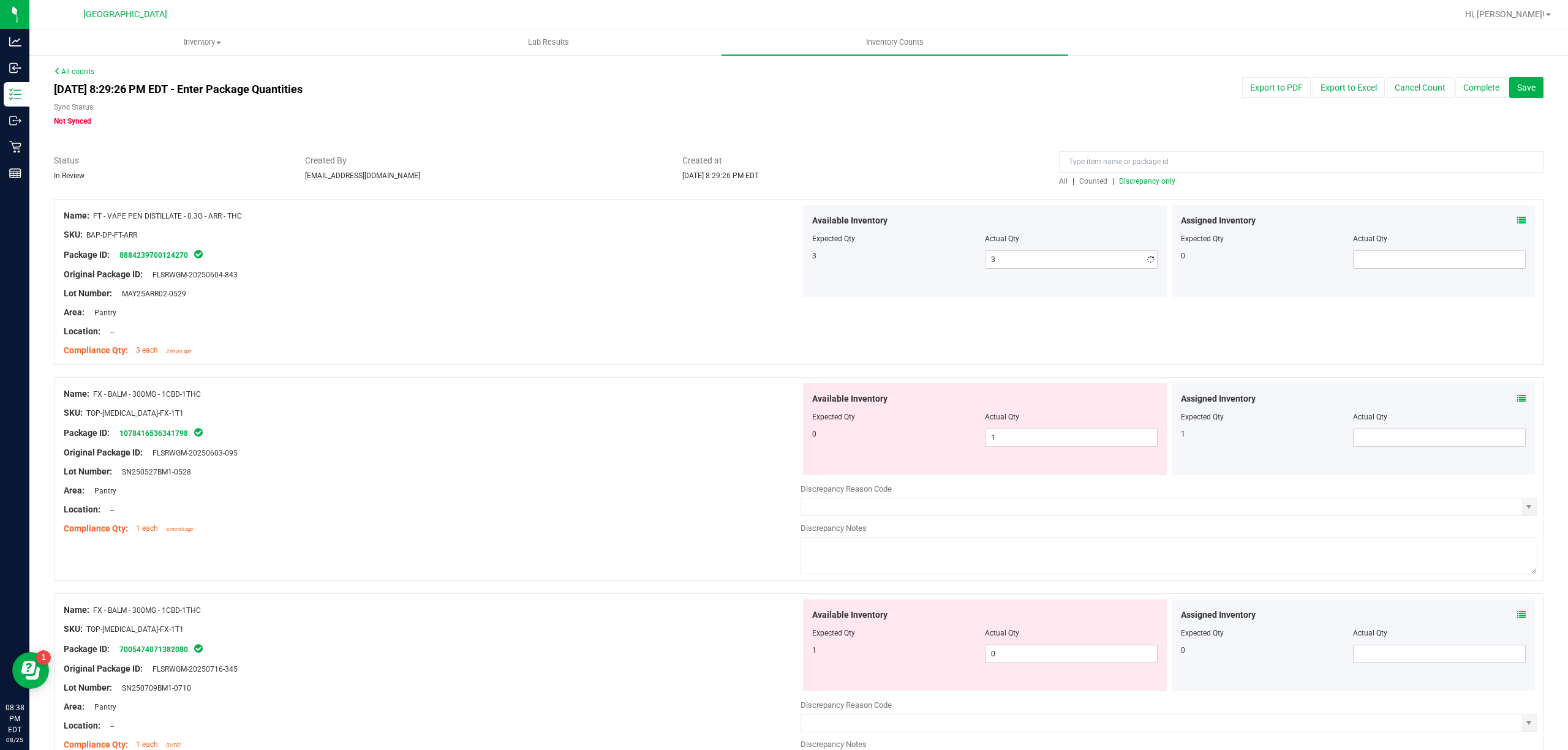
click at [1033, 443] on span "1 1" at bounding box center [1071, 438] width 173 height 19
click at [1033, 444] on input "1" at bounding box center [1071, 438] width 171 height 17
click at [1370, 434] on span at bounding box center [1440, 438] width 173 height 19
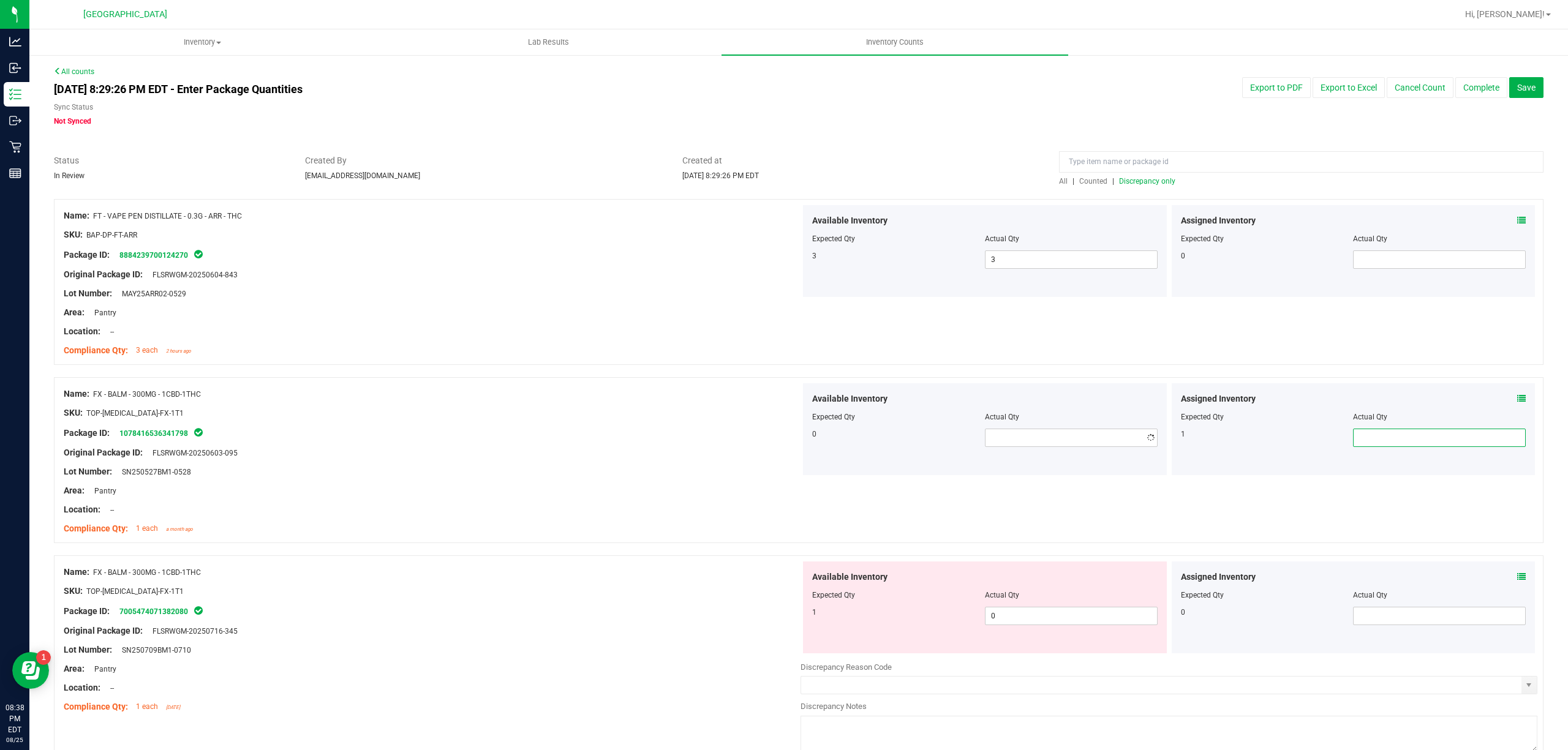
type input "1"
click at [630, 505] on div "Location: --" at bounding box center [432, 510] width 737 height 13
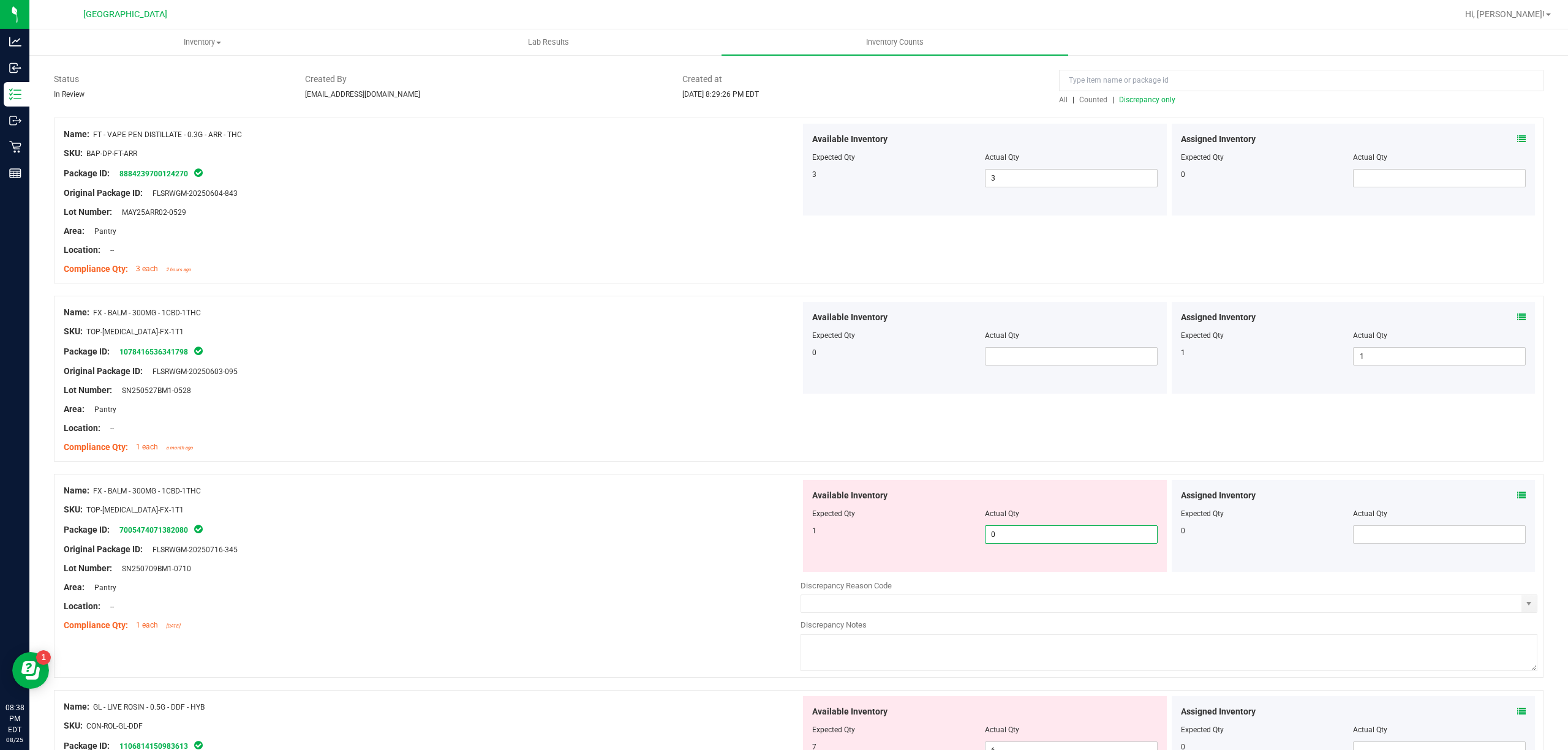
click at [1008, 537] on span "0 0" at bounding box center [1071, 534] width 173 height 19
click at [1008, 537] on input "0" at bounding box center [1071, 534] width 171 height 17
type input "1"
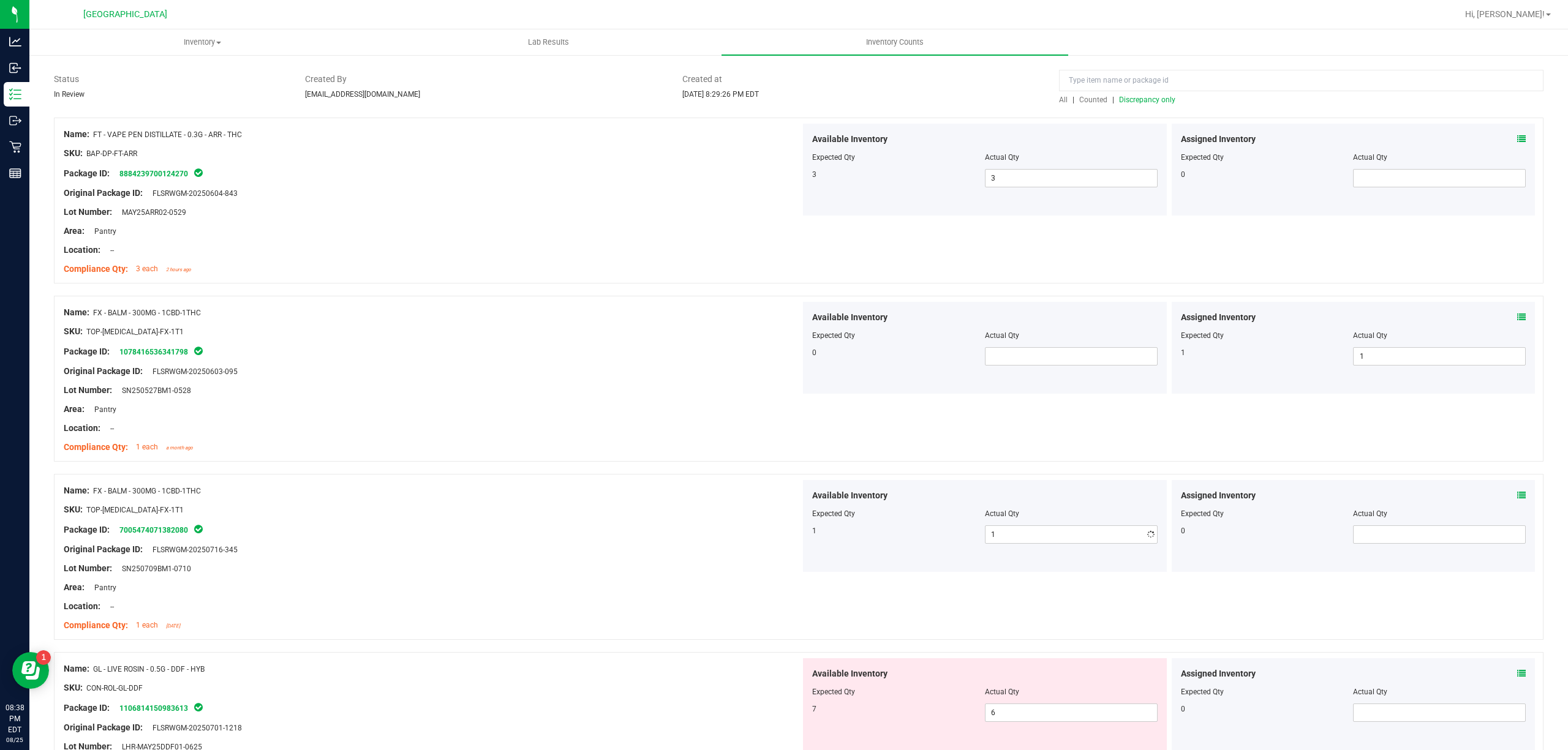
click at [708, 457] on div "Name: FX - BALM - 300MG - 1CBD-1THC SKU: TOP-[MEDICAL_DATA]-FX-1T1 Package ID: …" at bounding box center [432, 379] width 737 height 156
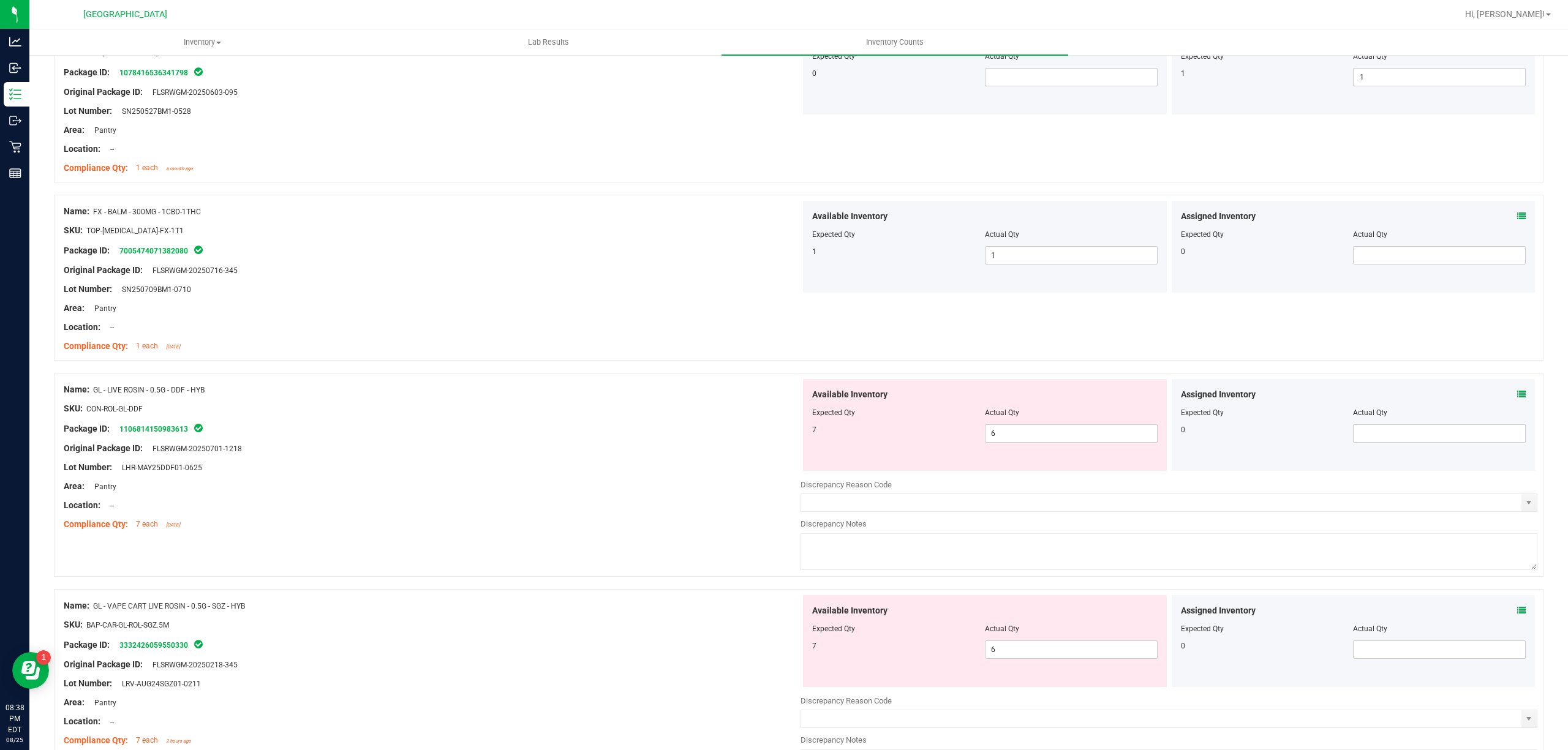
scroll to position [408, 0]
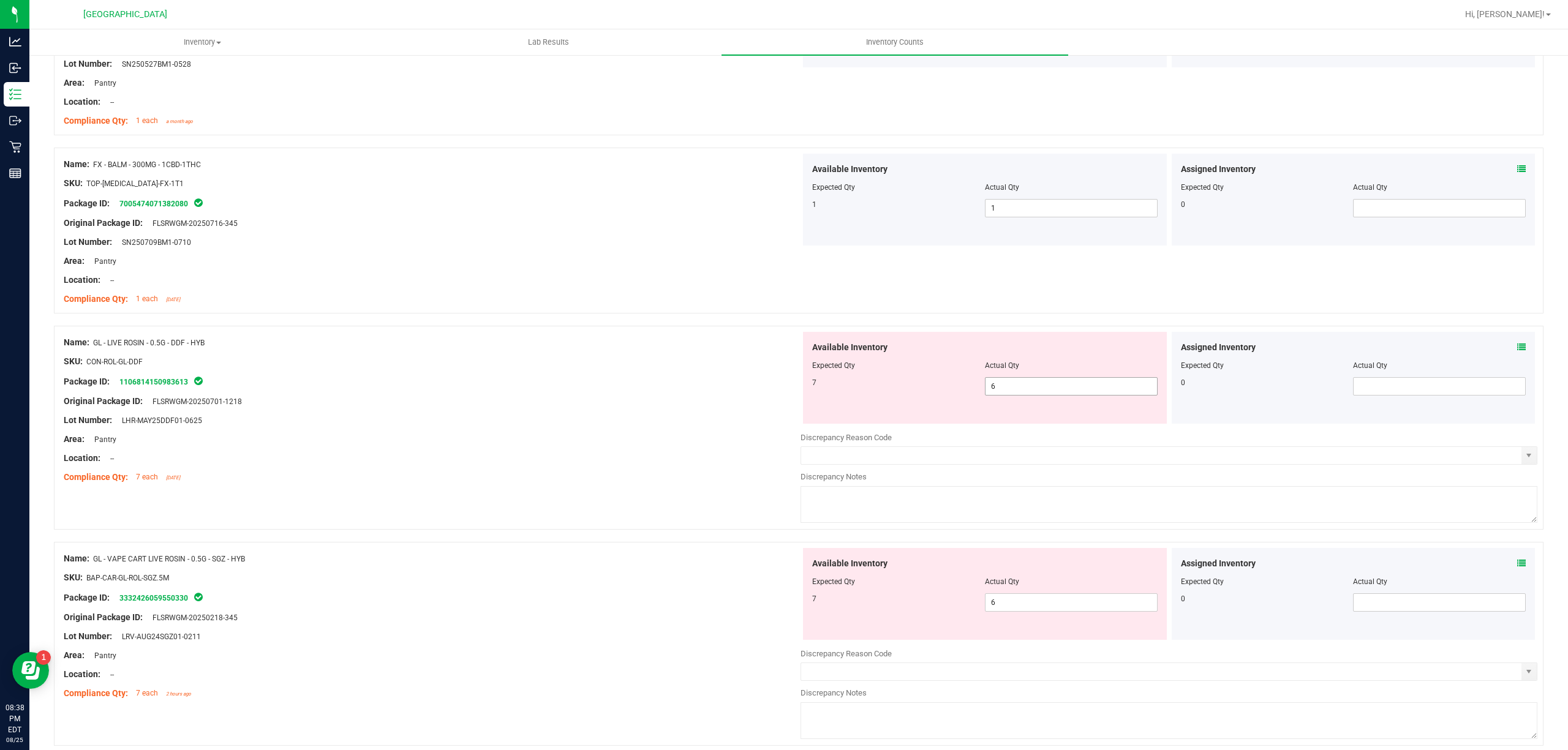
click at [1018, 385] on span "6 6" at bounding box center [1071, 386] width 173 height 19
click at [1018, 385] on input "6" at bounding box center [1071, 386] width 171 height 17
type input "7"
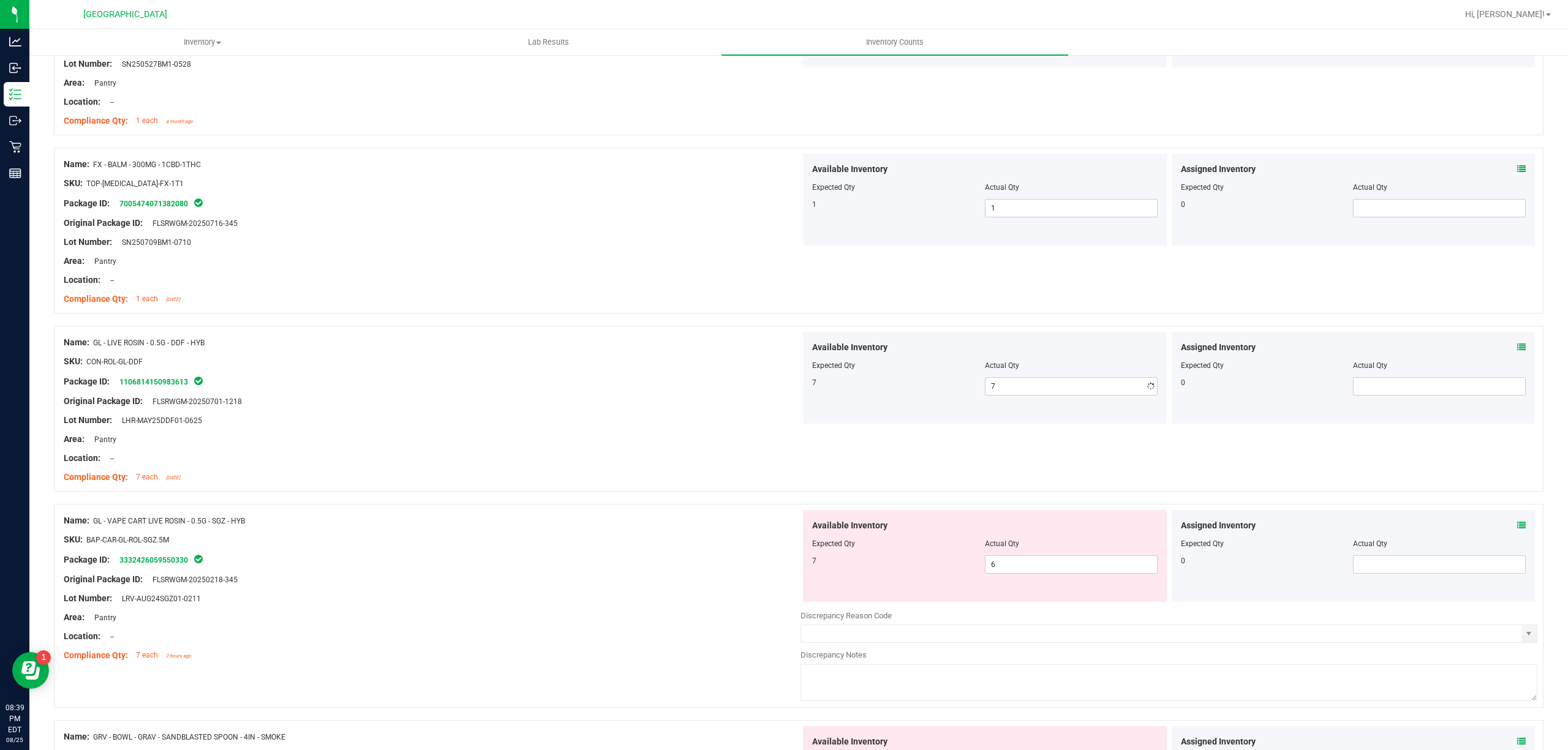
click at [727, 462] on div "Location: --" at bounding box center [432, 458] width 737 height 13
click at [1008, 567] on span "6 6" at bounding box center [1071, 564] width 173 height 19
click at [1008, 567] on input "6" at bounding box center [1071, 564] width 171 height 17
type input "7"
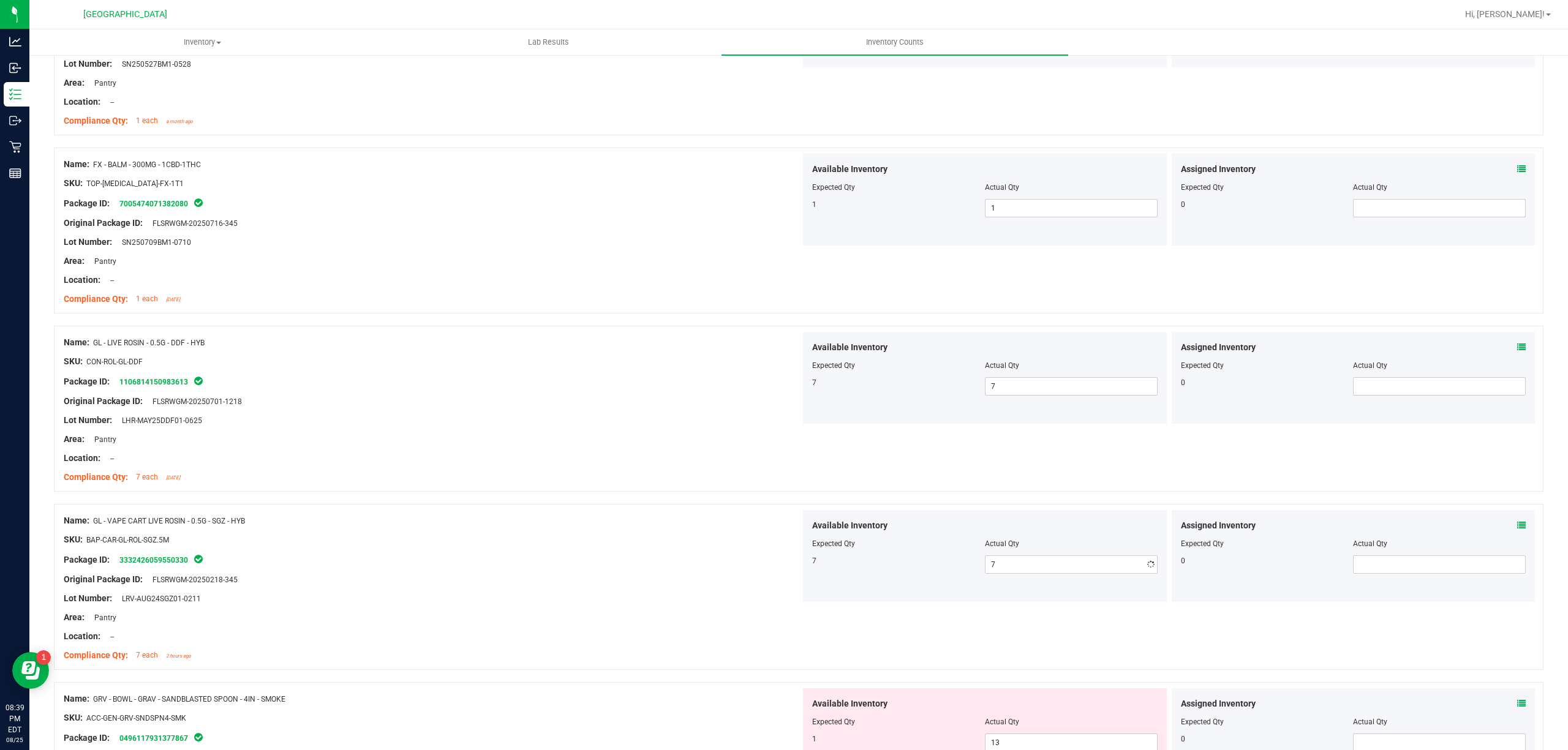
click at [452, 568] on div at bounding box center [432, 570] width 737 height 6
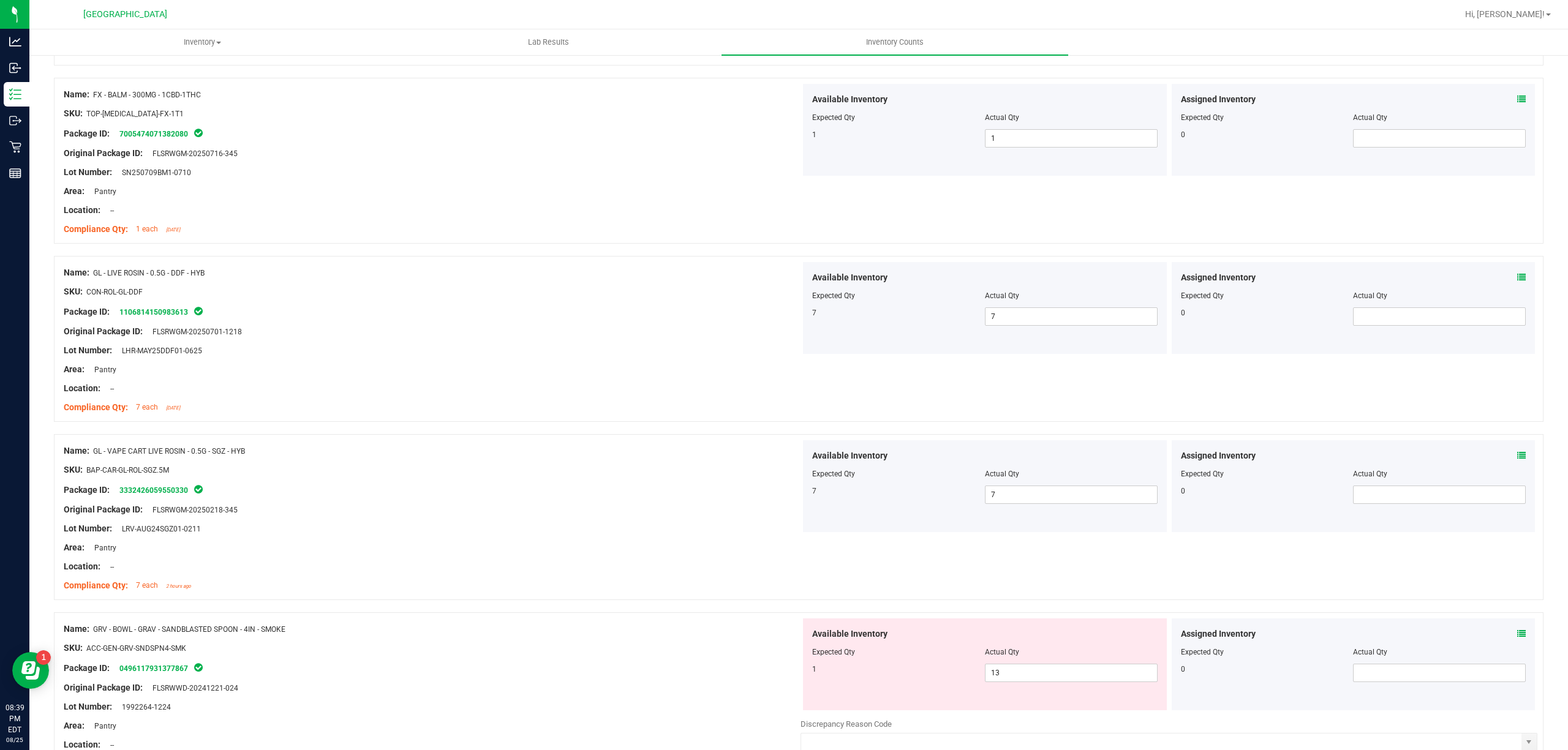
scroll to position [571, 0]
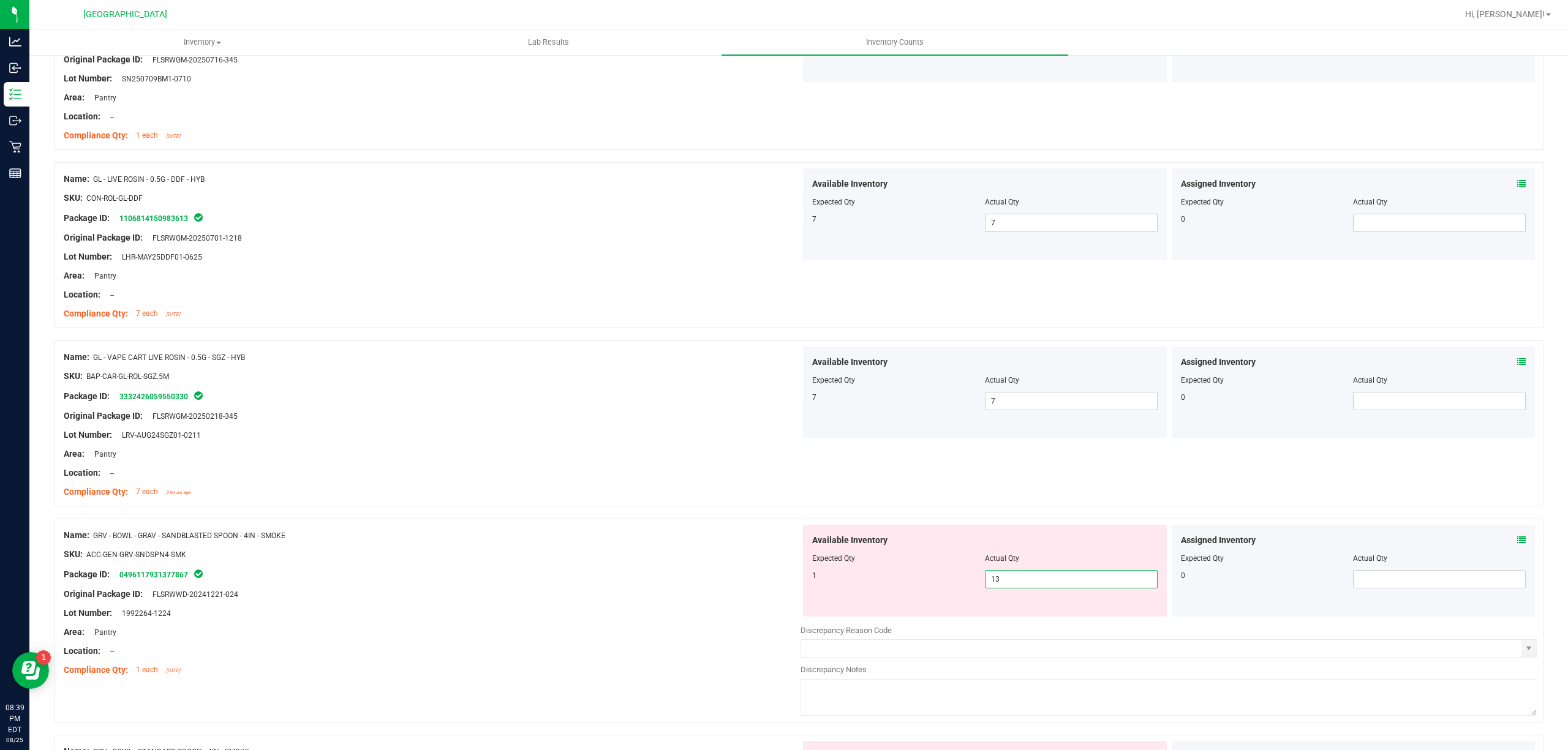
click at [1043, 585] on span "13 13" at bounding box center [1071, 579] width 173 height 19
click at [1043, 585] on input "13" at bounding box center [1071, 579] width 171 height 17
type input "1"
click at [501, 608] on div "Lot Number: 1992264-1224" at bounding box center [432, 613] width 737 height 13
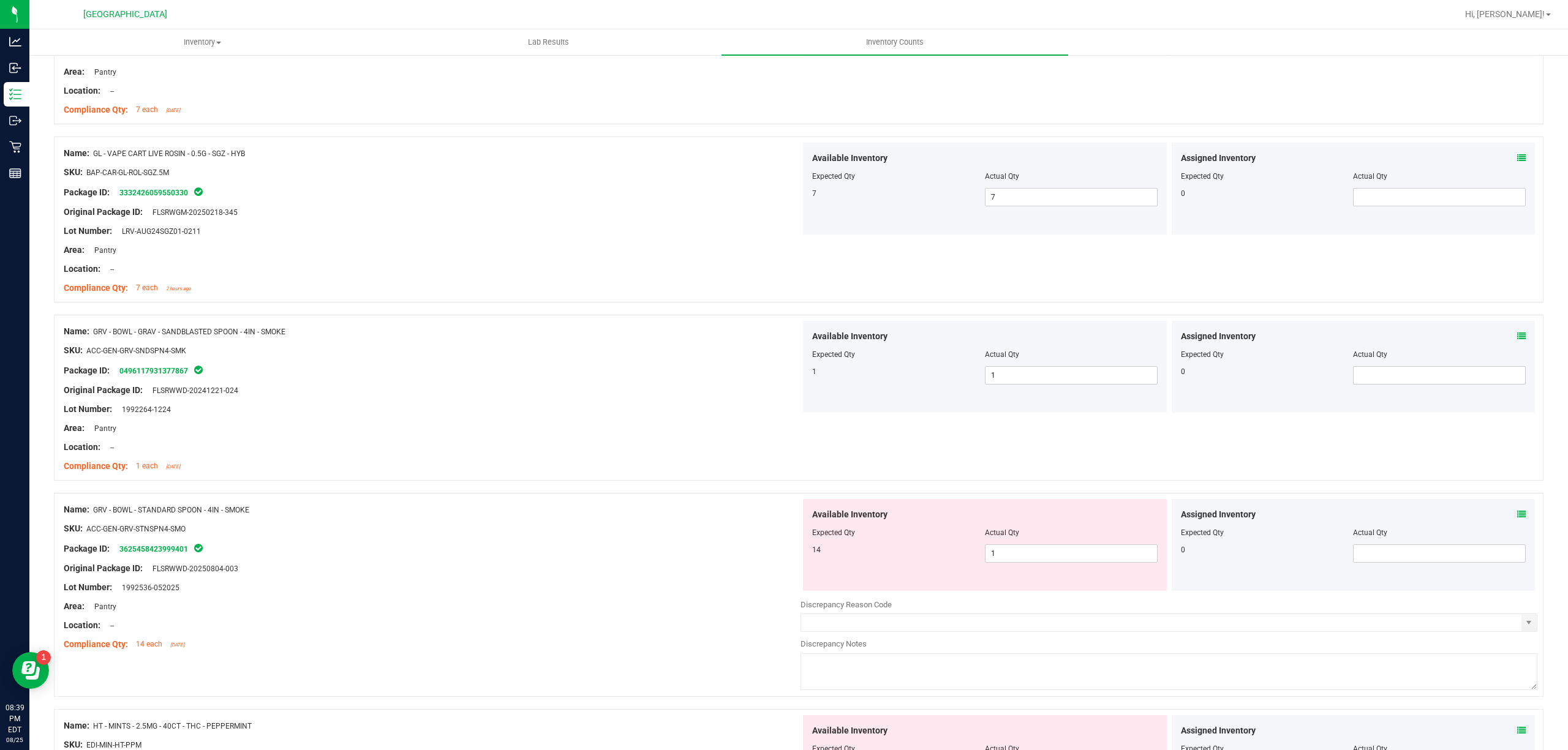
scroll to position [898, 0]
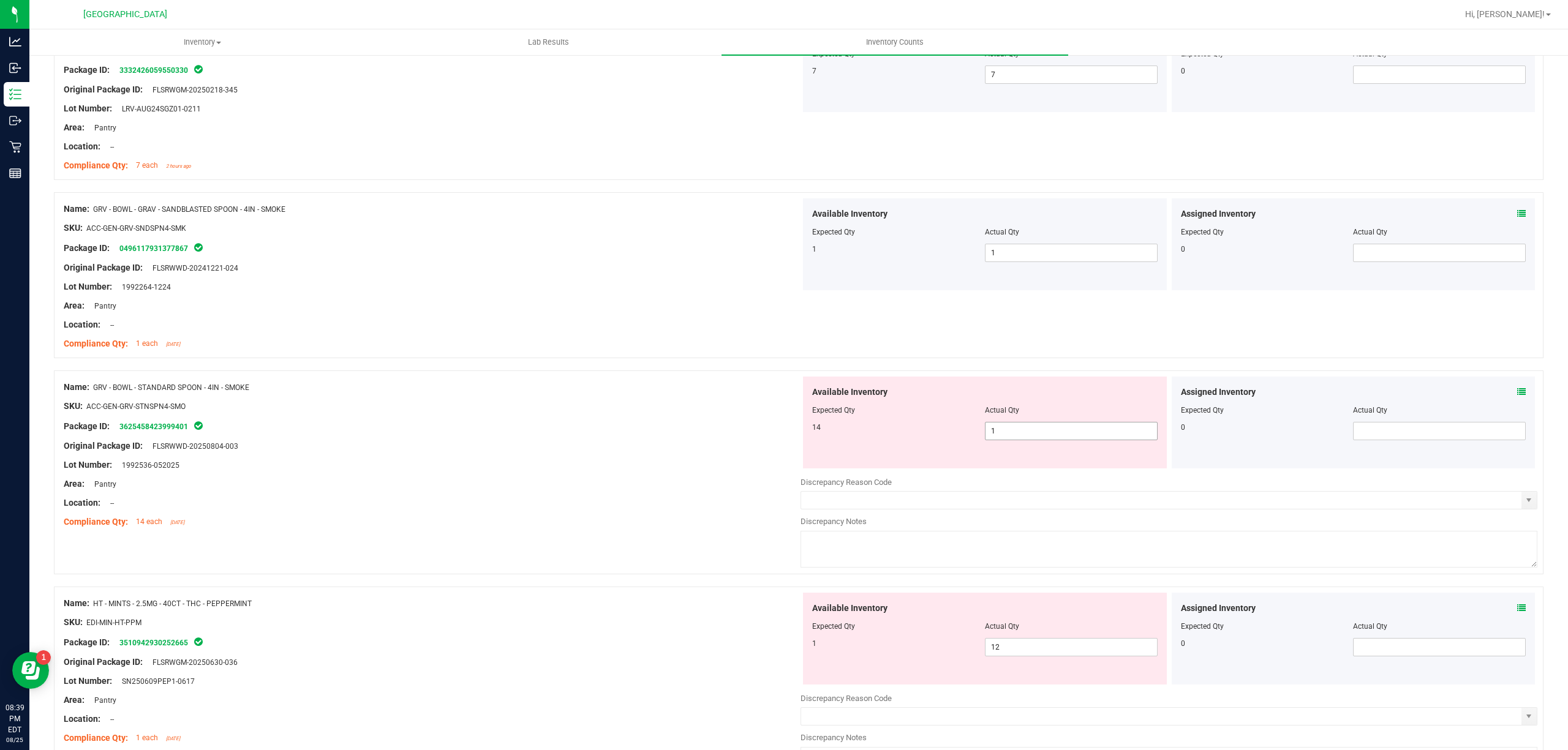
click at [1041, 436] on span "1 1" at bounding box center [1071, 431] width 173 height 19
type input "14"
click at [715, 509] on div "Location: --" at bounding box center [432, 503] width 737 height 13
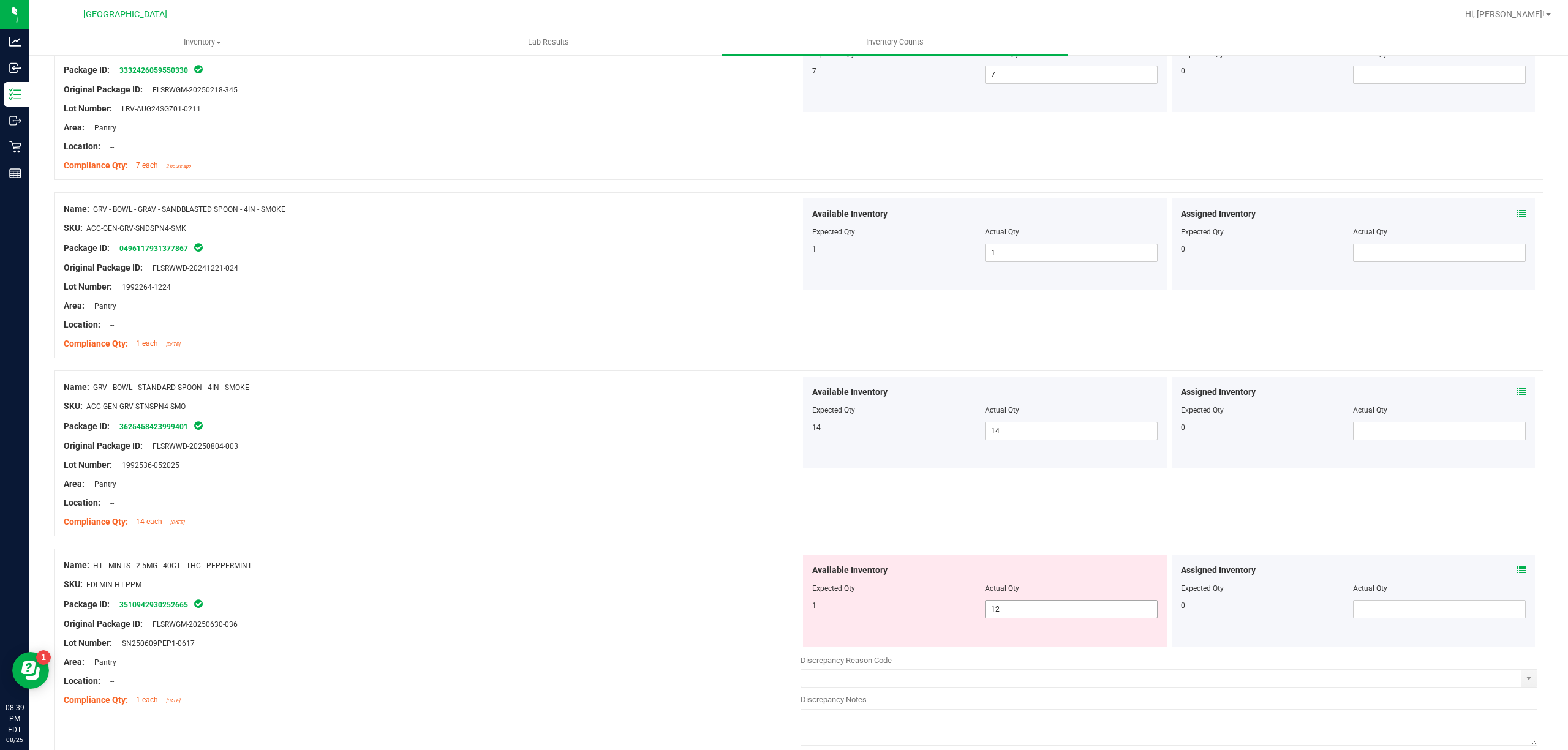
click at [1033, 613] on span "12 12" at bounding box center [1071, 609] width 173 height 19
click at [1033, 613] on input "12" at bounding box center [1071, 609] width 171 height 17
type input "1"
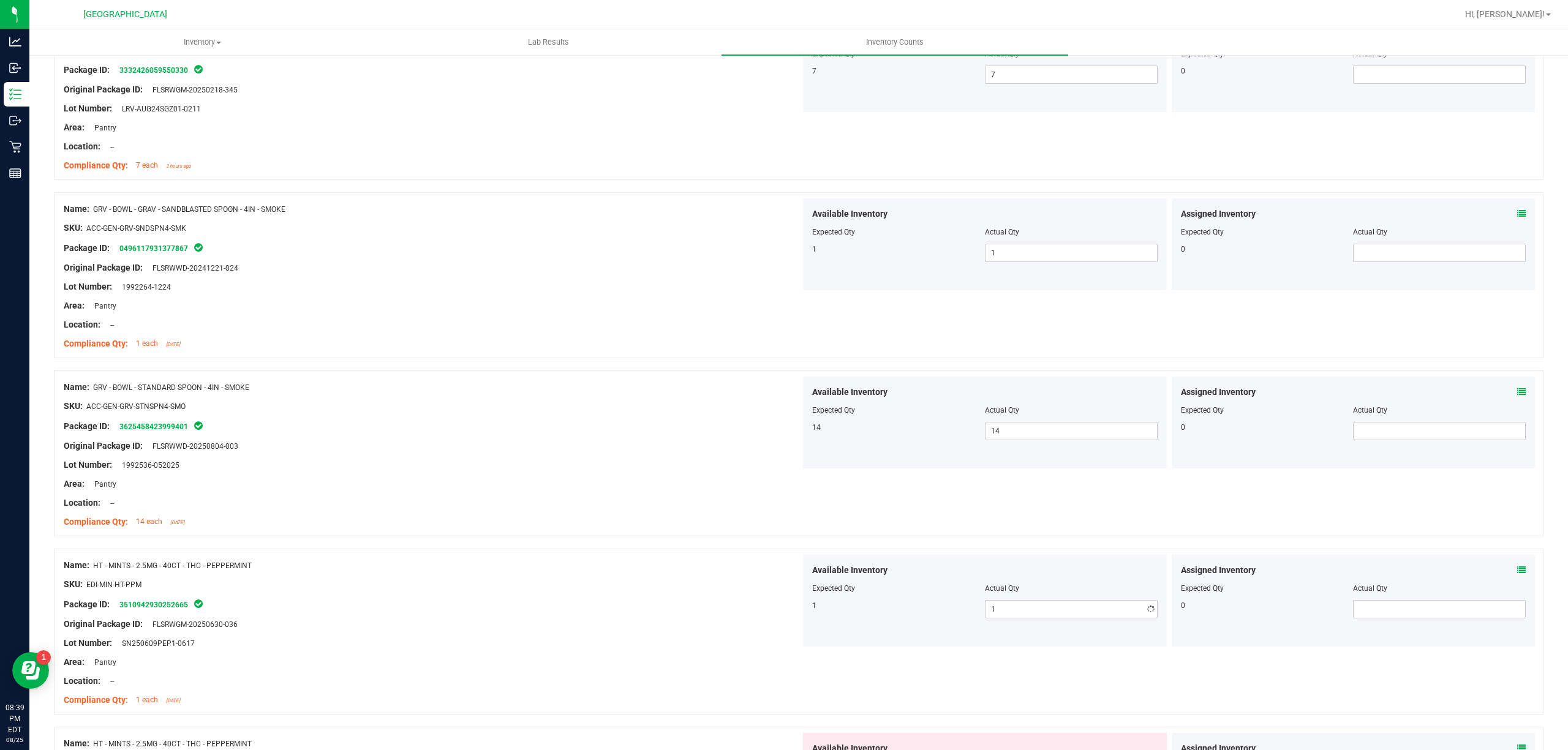
drag, startPoint x: 627, startPoint y: 572, endPoint x: 644, endPoint y: 564, distance: 18.8
click at [627, 571] on div "Name: HT - MINTS - 2.5MG - 40CT - THC - PEPPERMINT" at bounding box center [432, 565] width 737 height 13
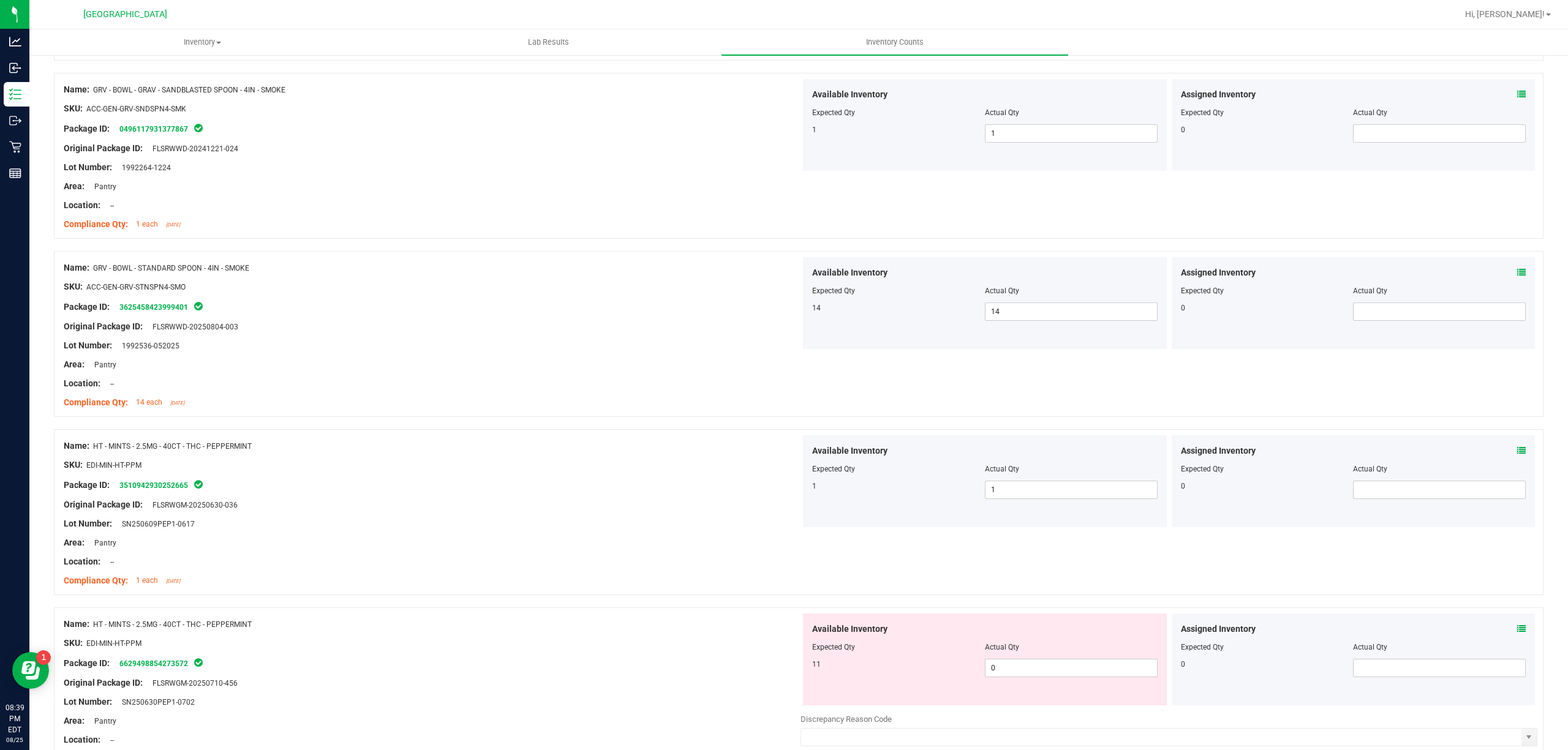
scroll to position [1142, 0]
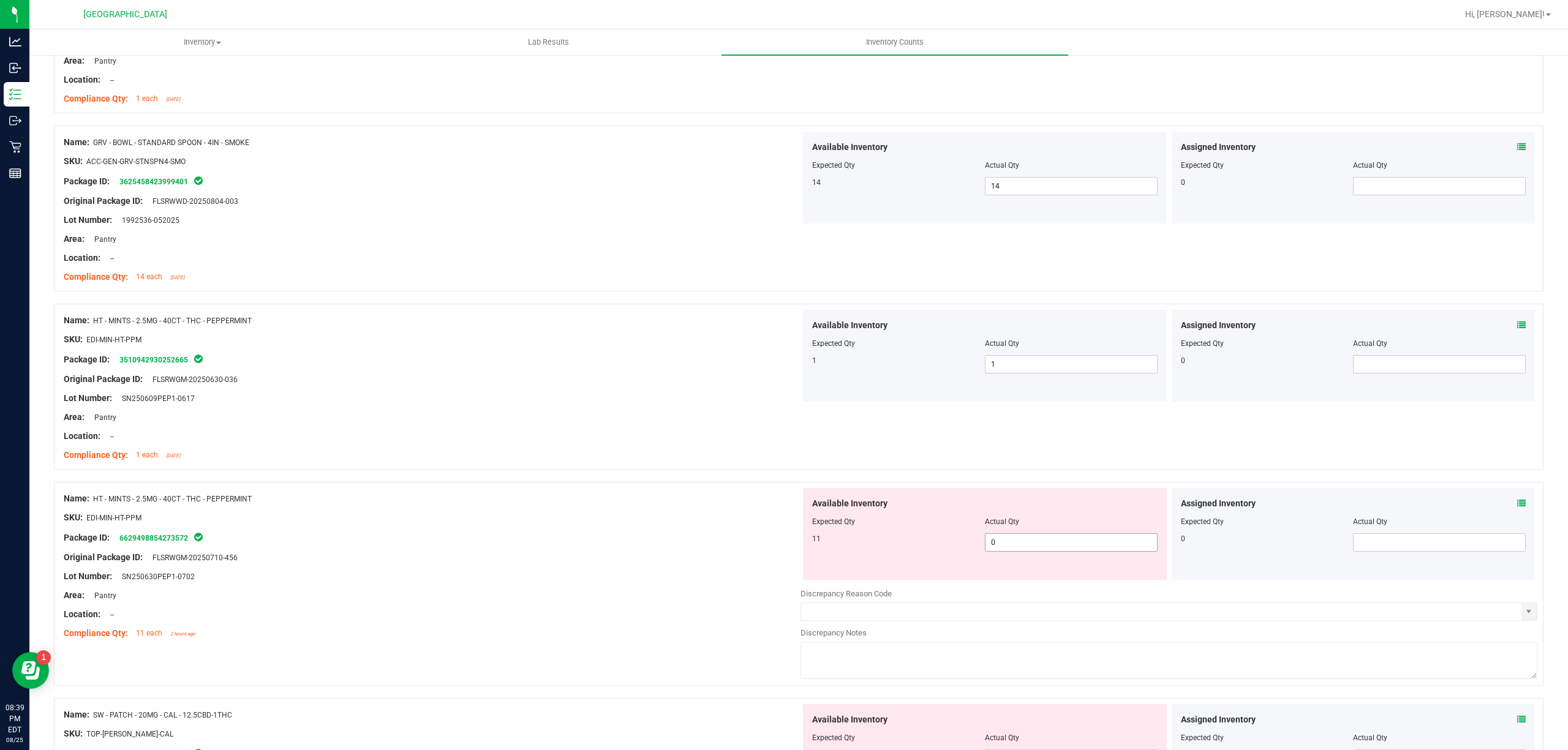
click at [1025, 552] on span "0 0" at bounding box center [1071, 542] width 173 height 19
click at [1025, 551] on input "0" at bounding box center [1071, 542] width 171 height 17
type input "11"
click at [708, 558] on div "Original Package ID: FLSRWGM-20250710-456" at bounding box center [432, 558] width 737 height 13
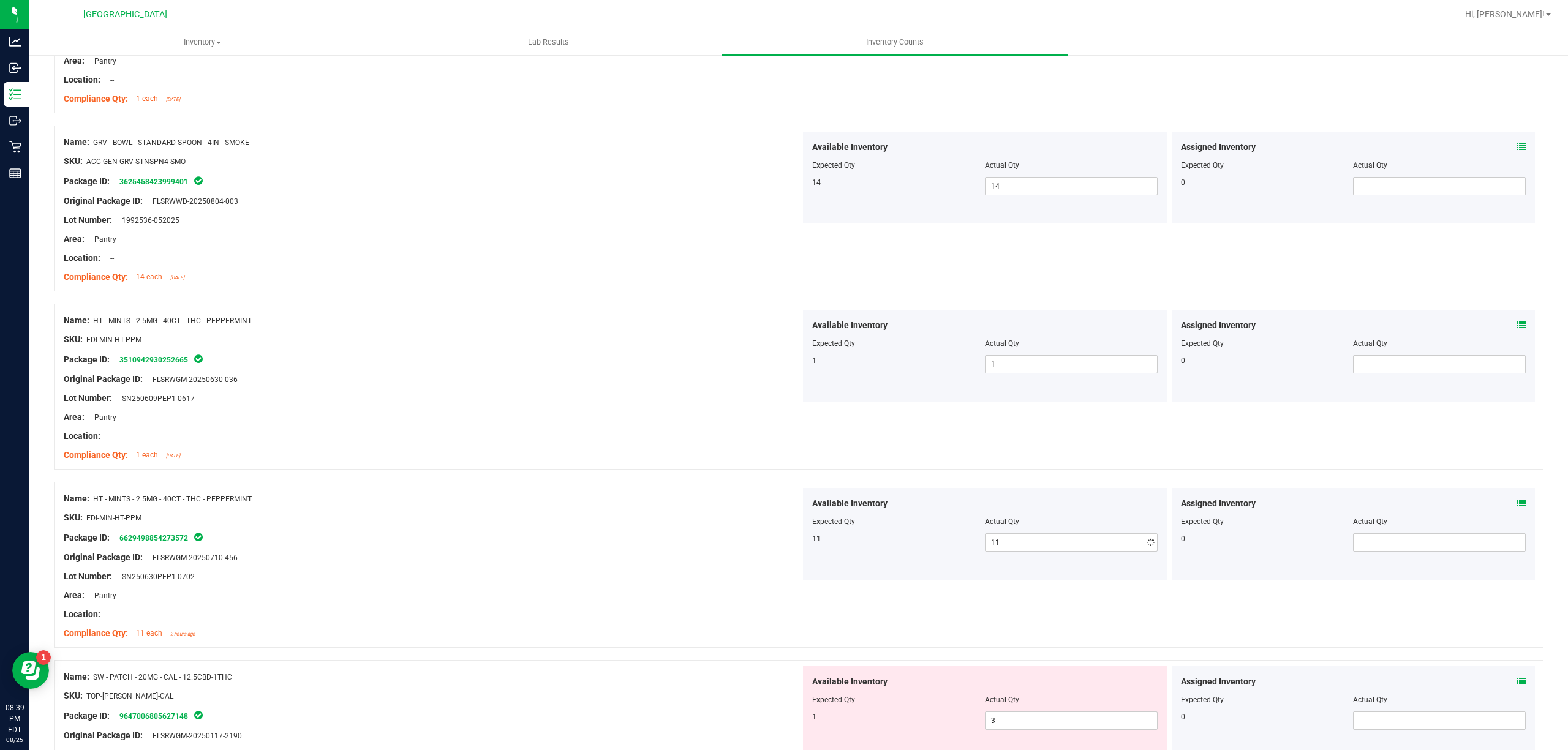
scroll to position [1306, 0]
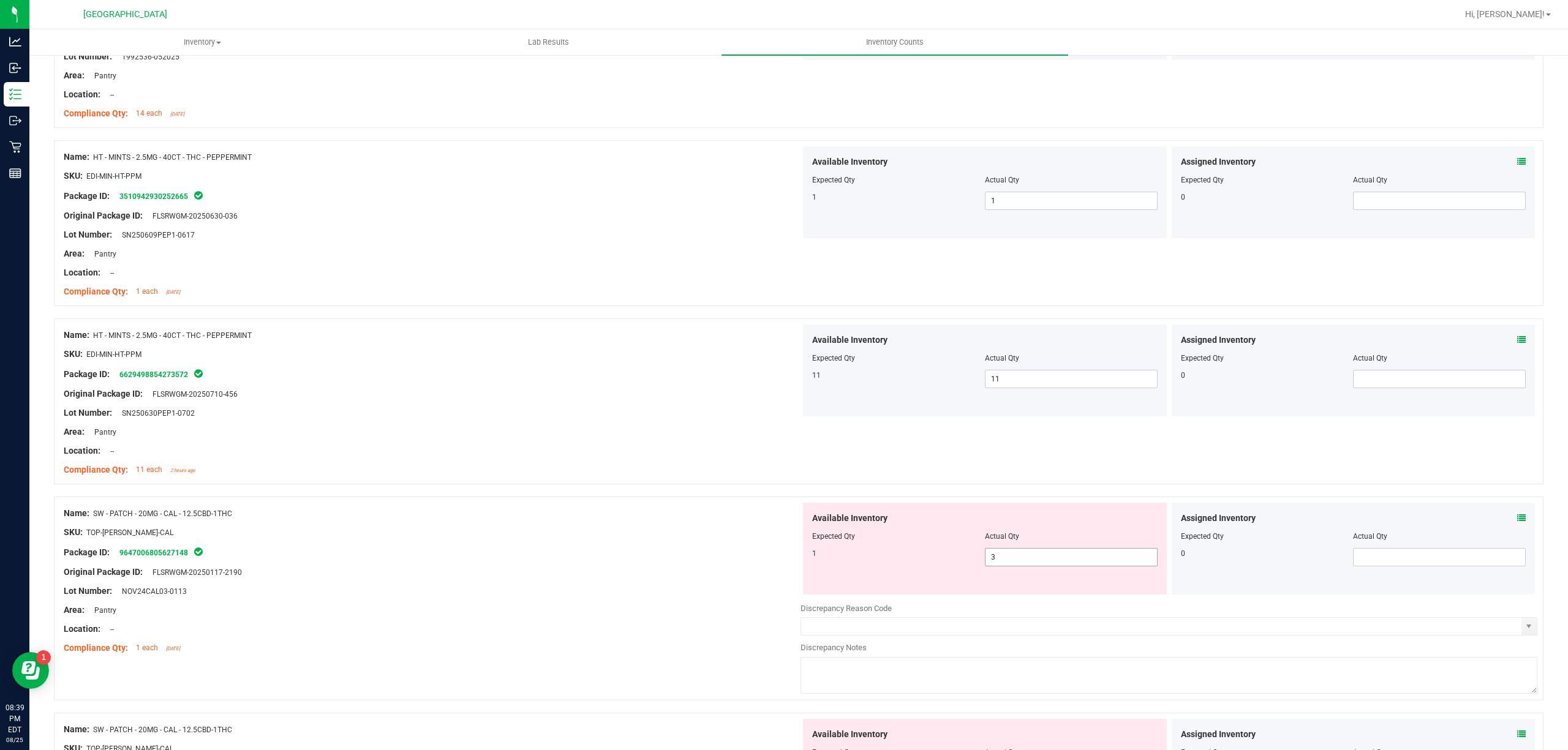
click at [1039, 555] on span "3 3" at bounding box center [1071, 557] width 173 height 19
click at [1039, 558] on input "3" at bounding box center [1071, 557] width 171 height 17
type input "1"
click at [660, 579] on div "Original Package ID: FLSRWGM-20250117-2190" at bounding box center [432, 572] width 737 height 13
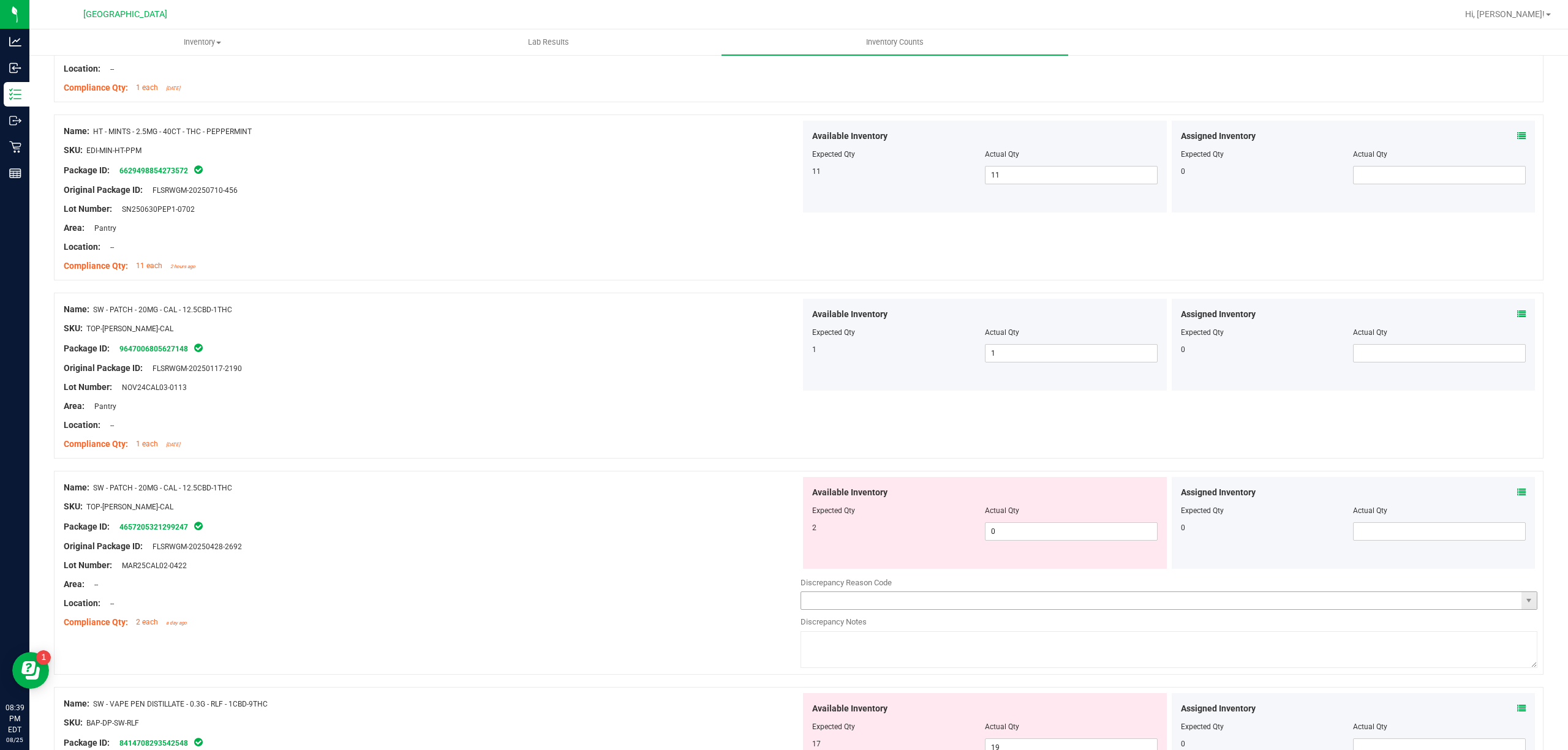
scroll to position [1551, 0]
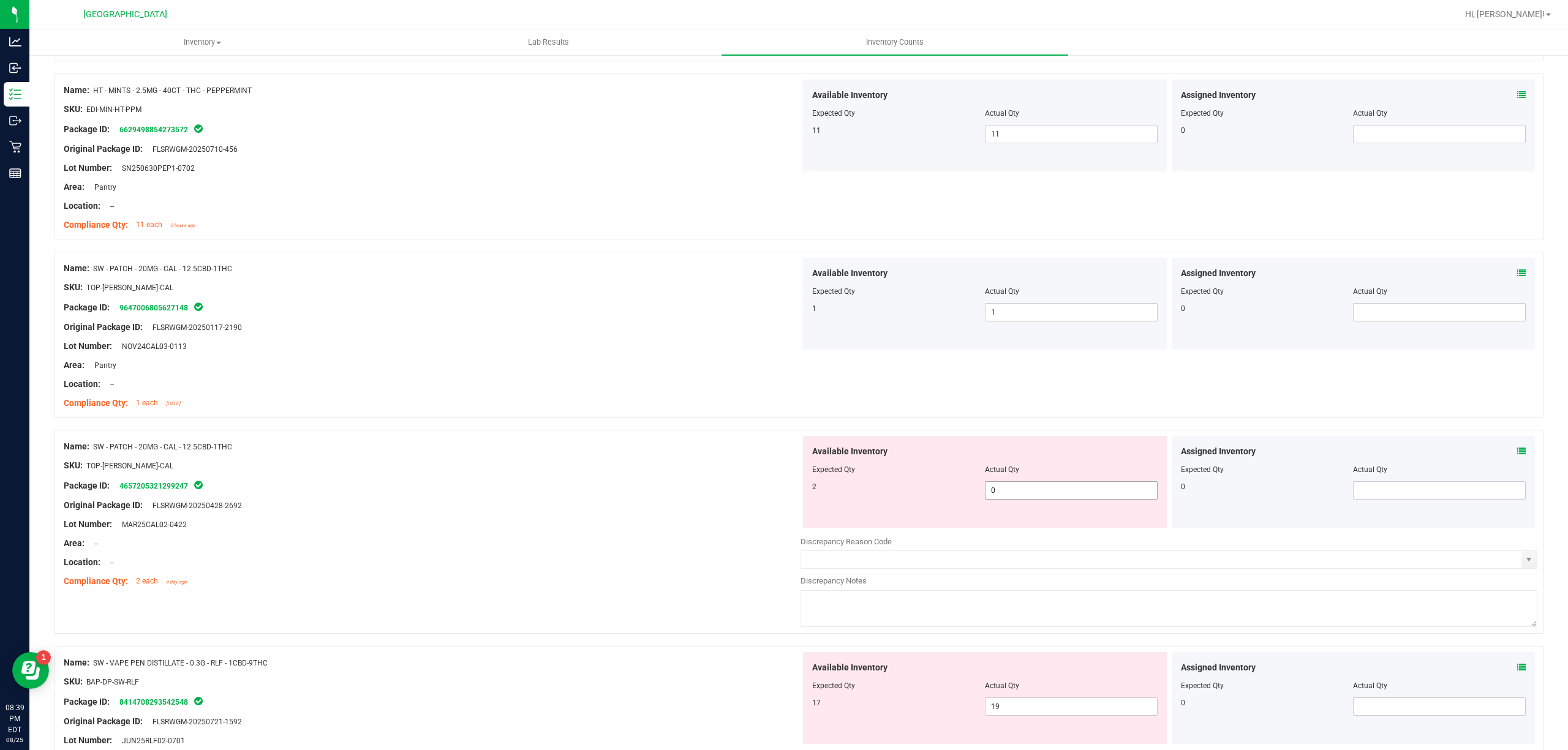
click at [1054, 491] on span "0 0" at bounding box center [1071, 490] width 173 height 19
click at [1054, 491] on input "0" at bounding box center [1071, 490] width 171 height 17
type input "2"
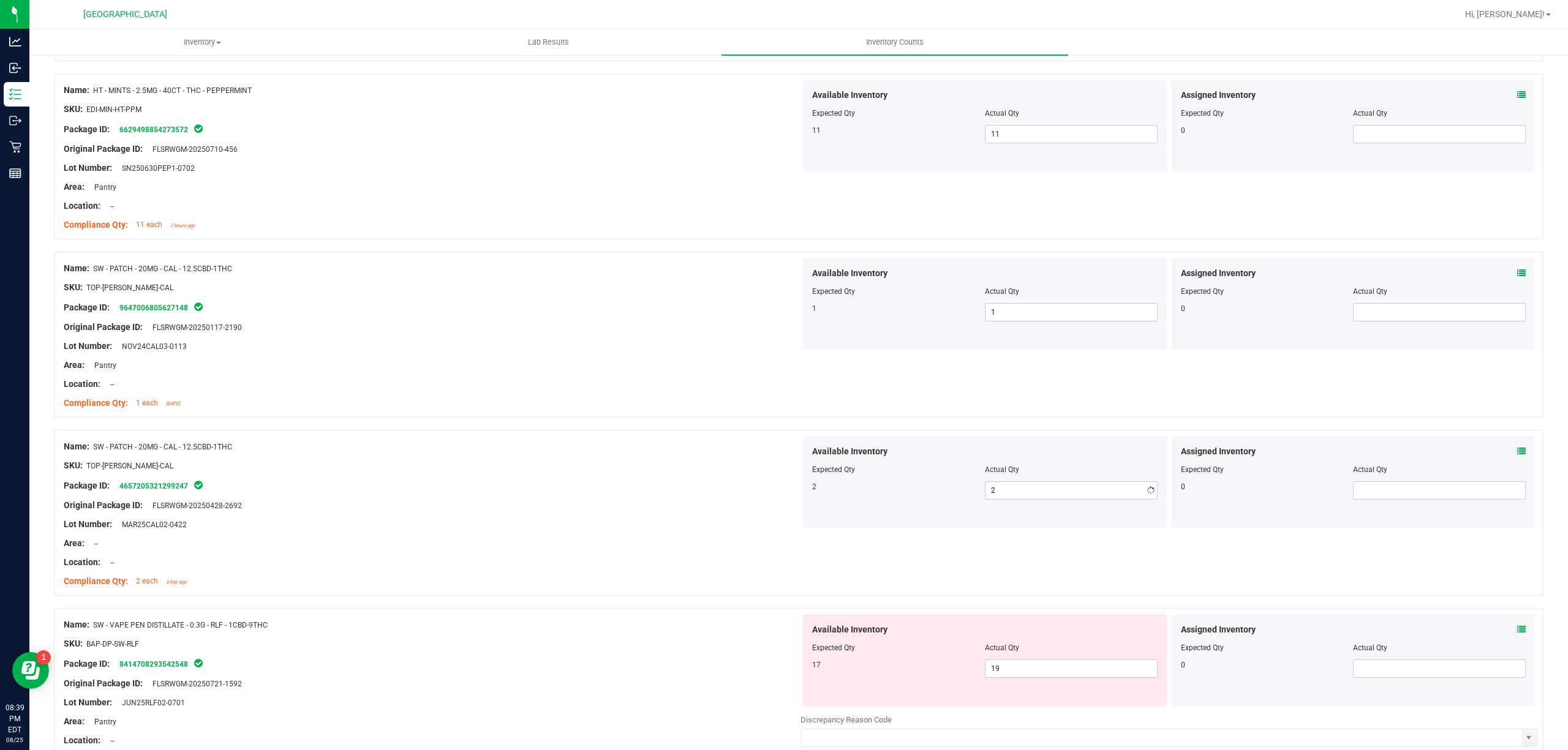
click at [665, 542] on div "Area: --" at bounding box center [432, 543] width 737 height 13
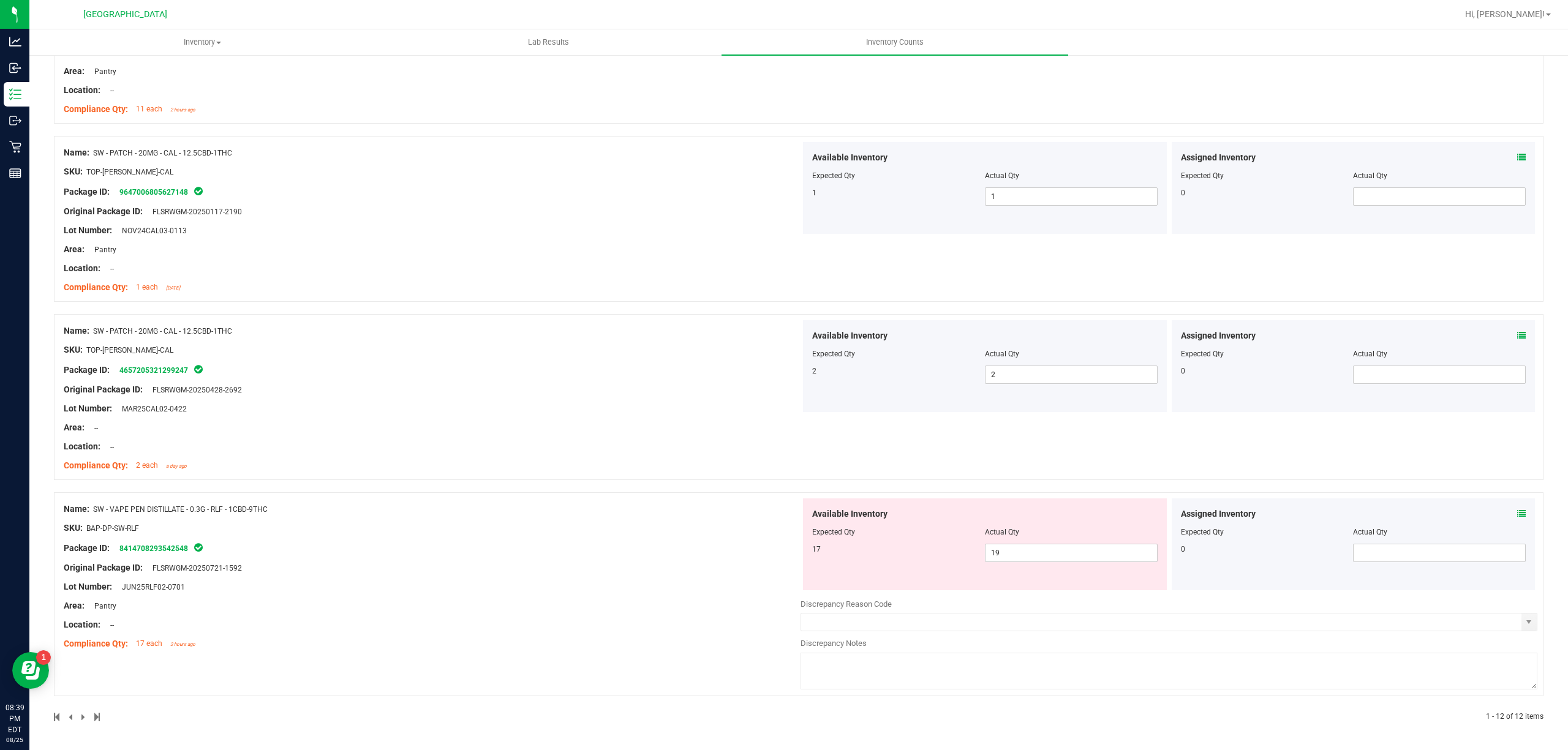
scroll to position [1671, 0]
click at [1074, 549] on span "19 19" at bounding box center [1071, 553] width 173 height 19
click at [1074, 549] on input "19" at bounding box center [1071, 553] width 171 height 17
type input "17"
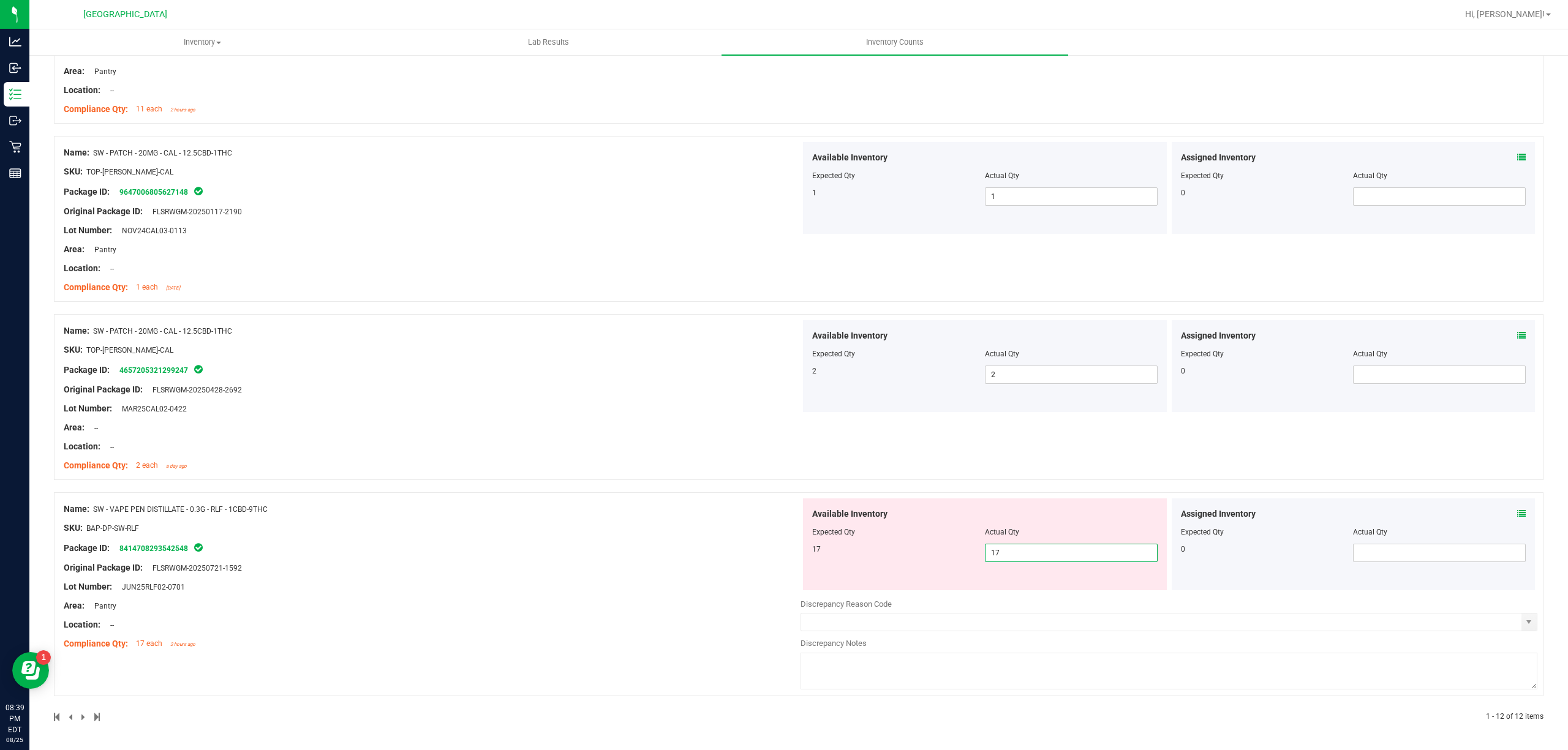
click at [697, 547] on div "Name: SW - VAPE PEN DISTILLATE - 0.3G - RLF - 1CBD-9THC SKU: BAP-DP-SW-RLF Pack…" at bounding box center [432, 576] width 737 height 156
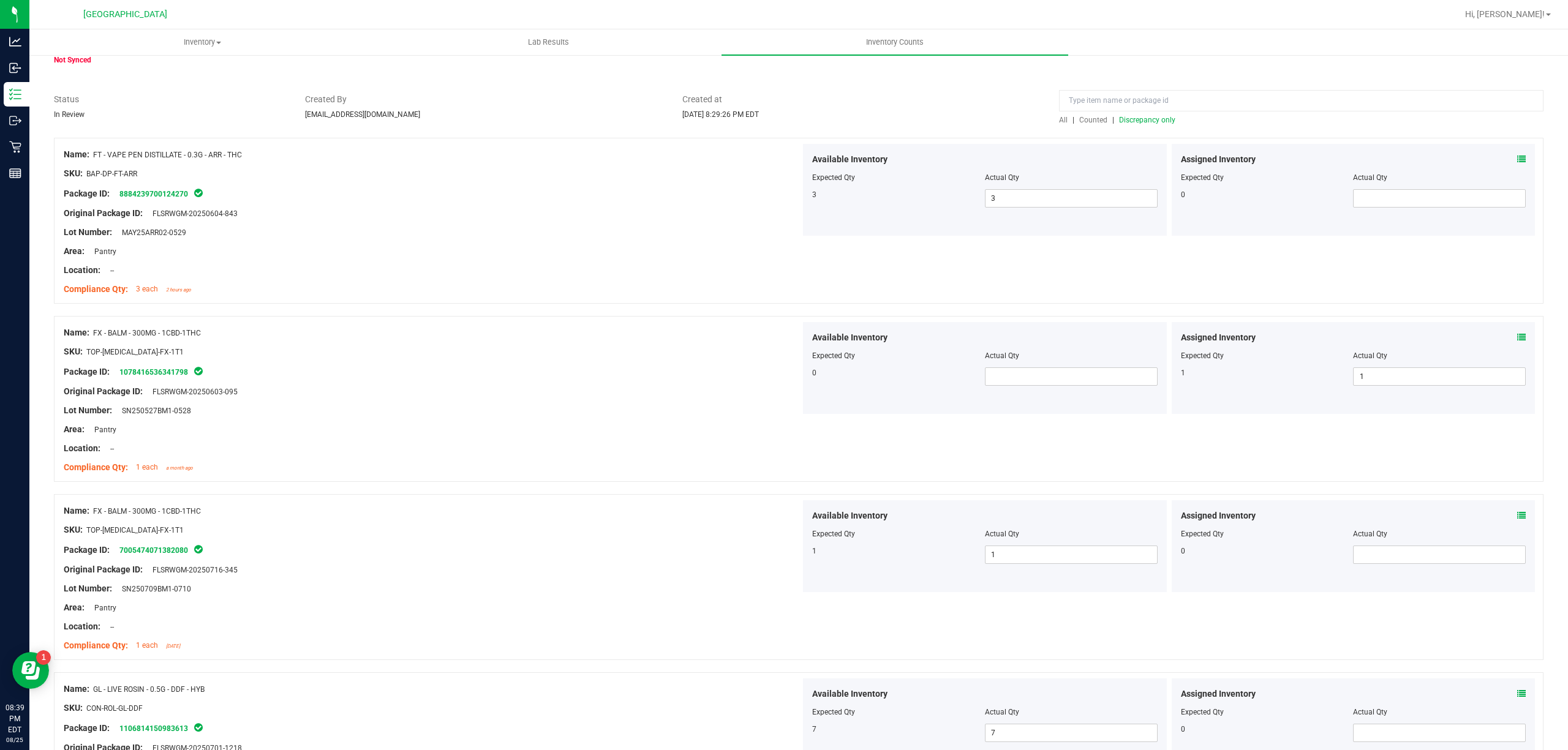
scroll to position [0, 0]
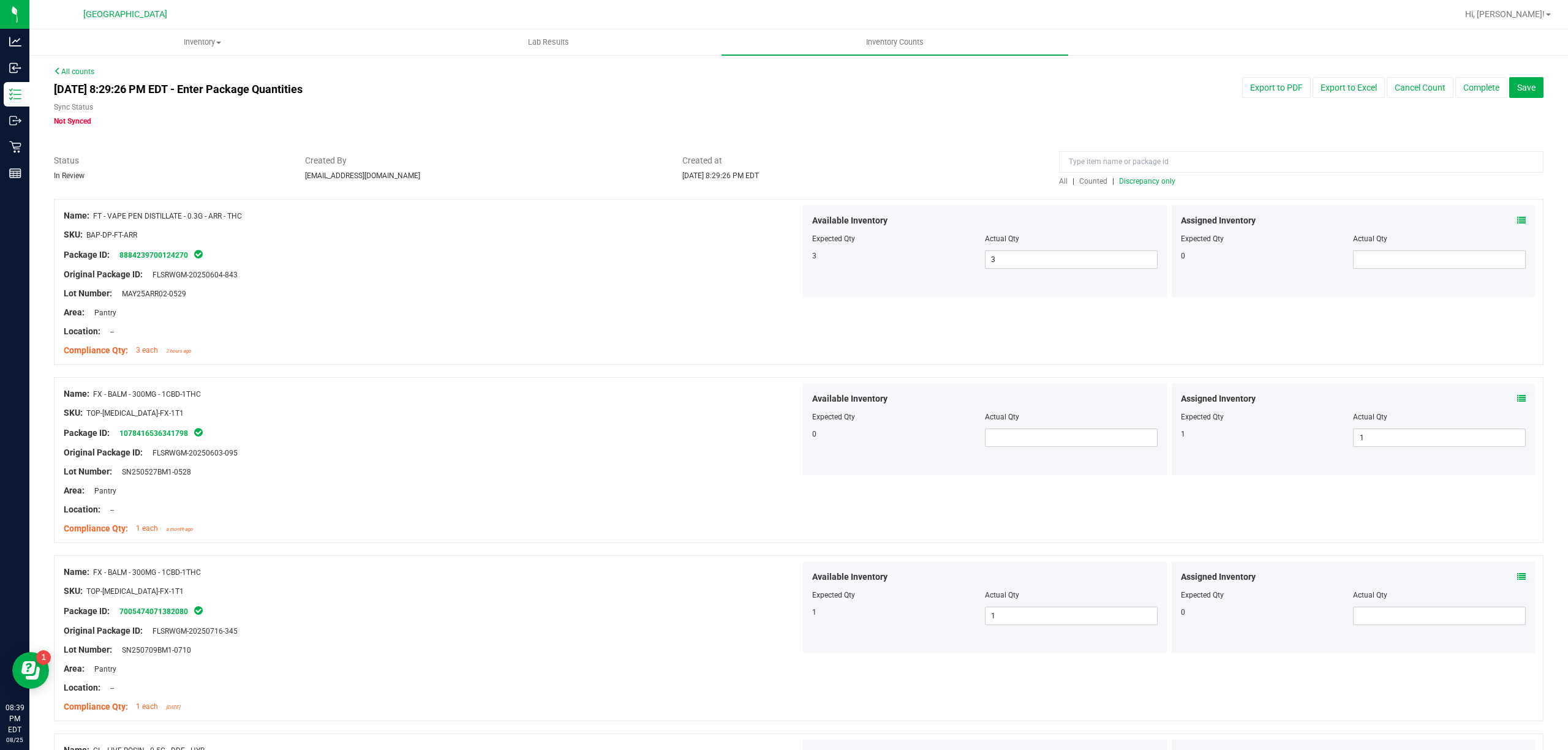
click at [1160, 183] on span "Discrepancy only" at bounding box center [1147, 181] width 56 height 8
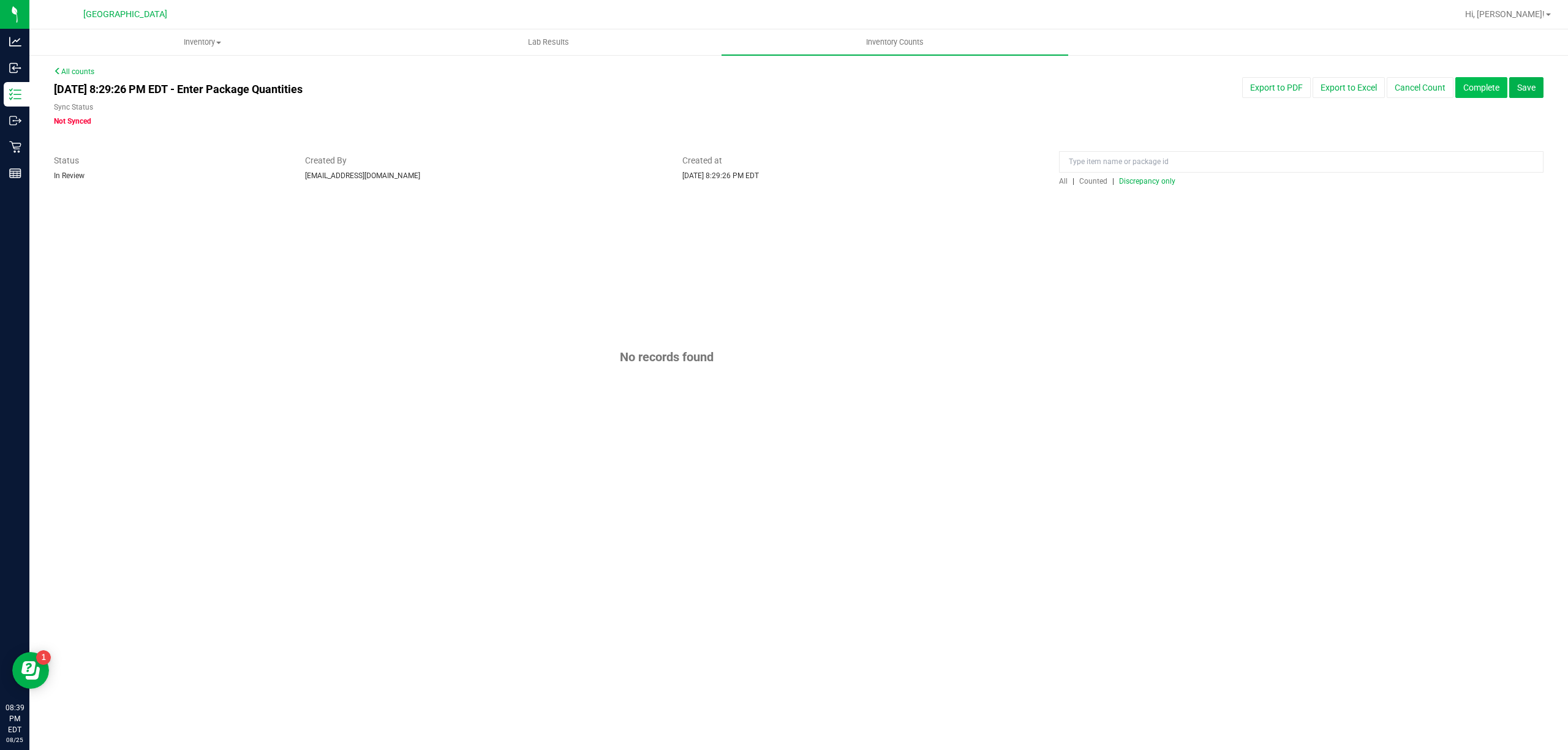
click at [1495, 84] on button "Complete" at bounding box center [1481, 88] width 52 height 21
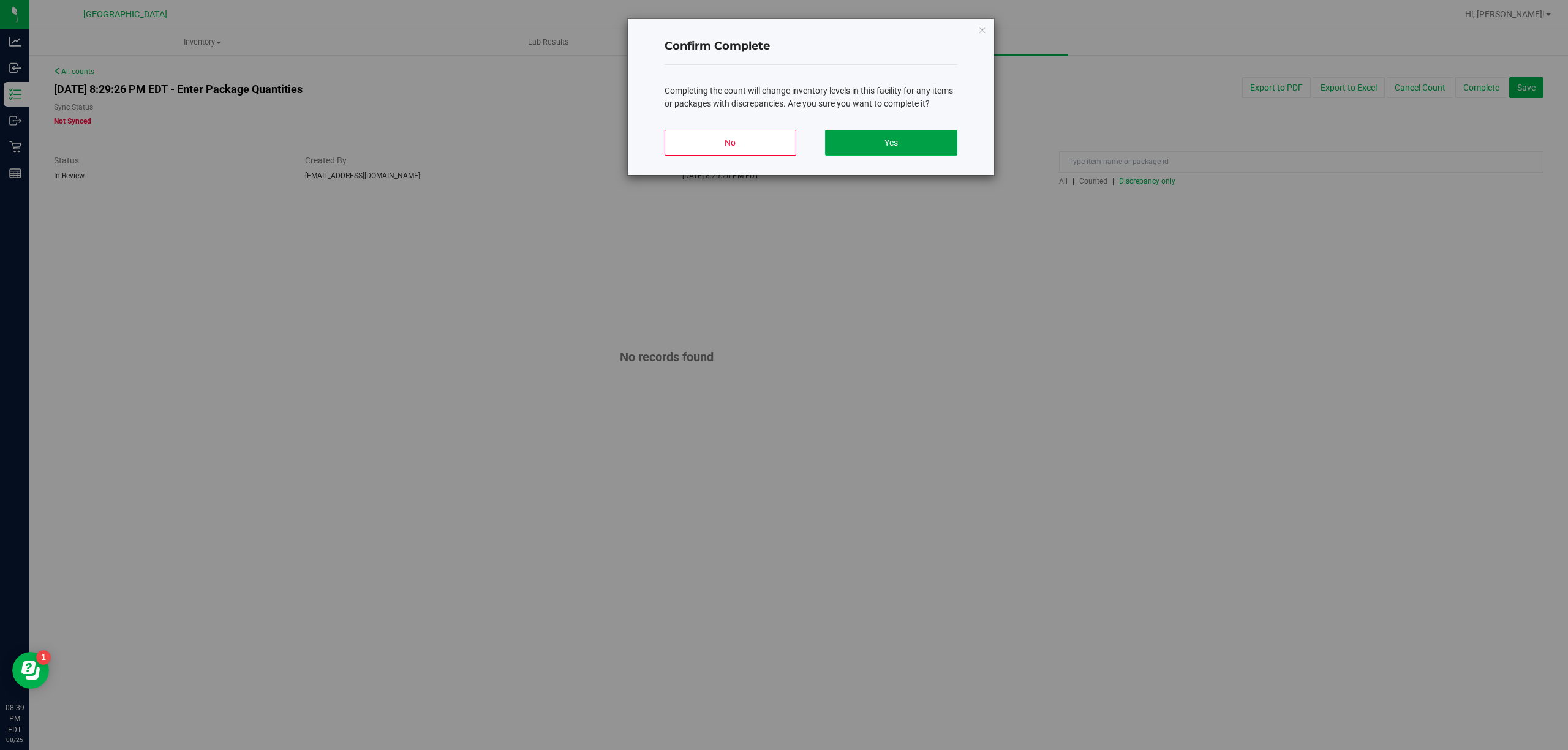
click at [907, 149] on button "Yes" at bounding box center [891, 142] width 132 height 26
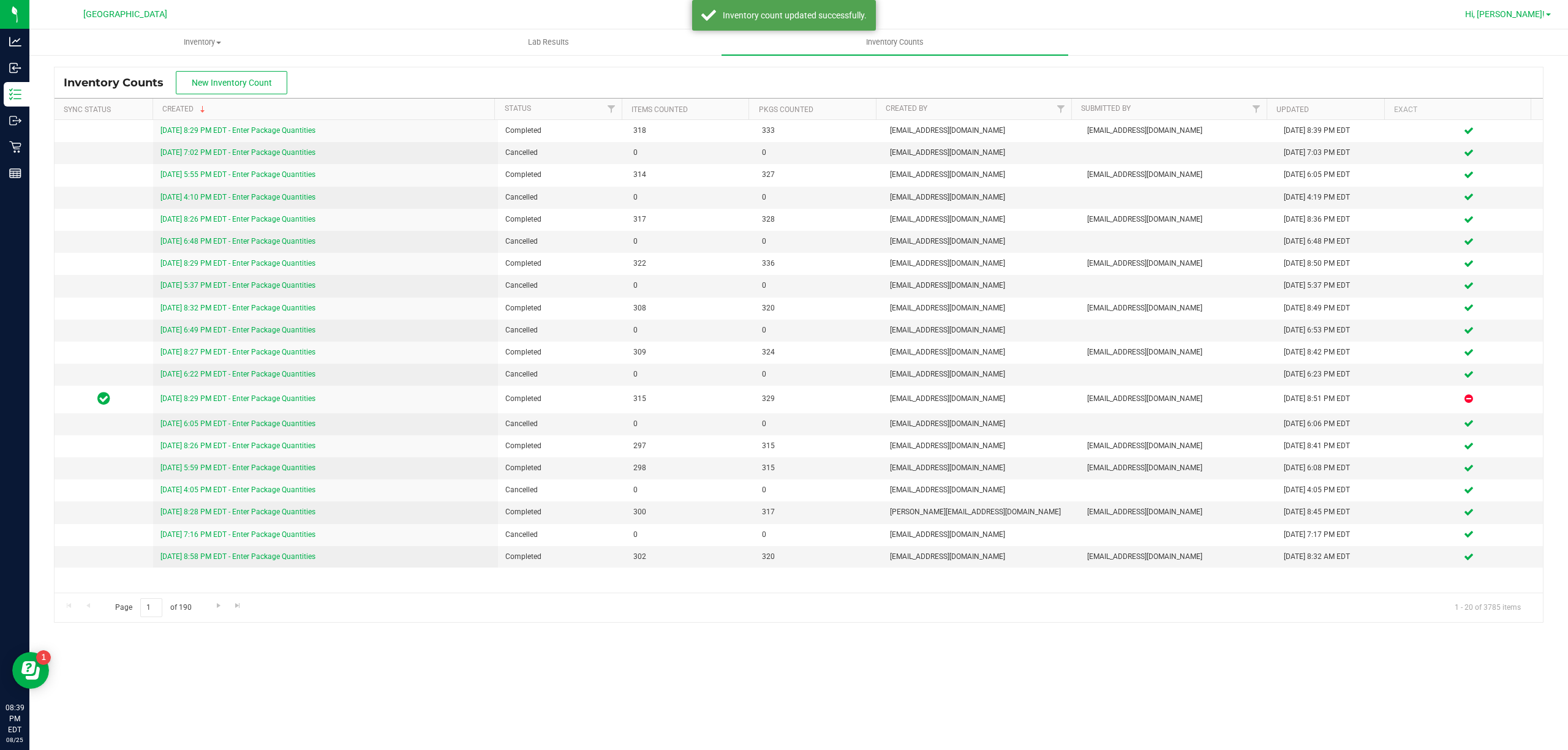
click at [1539, 17] on span "Hi, [PERSON_NAME]!" at bounding box center [1505, 13] width 80 height 10
click at [1518, 111] on span "Sign Out" at bounding box center [1505, 108] width 36 height 12
